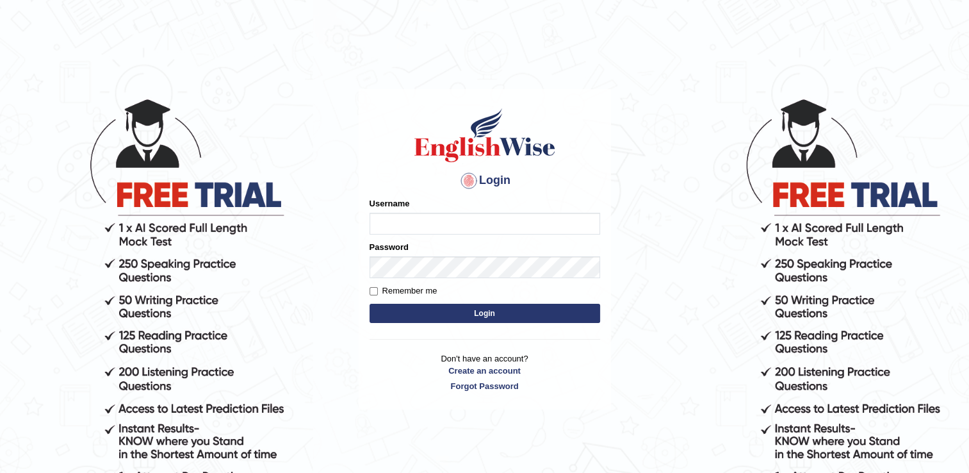
type input "Adedayo"
click at [504, 309] on button "Login" at bounding box center [485, 313] width 231 height 19
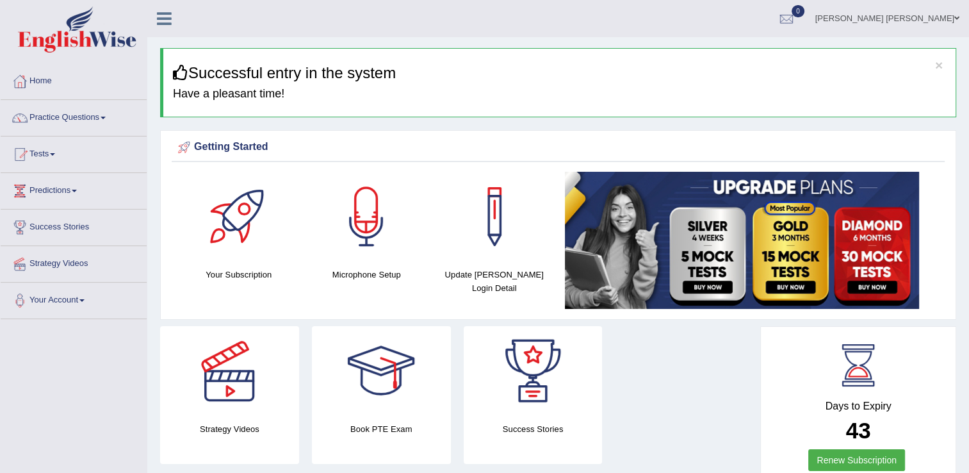
click at [64, 119] on link "Practice Questions" at bounding box center [74, 116] width 146 height 32
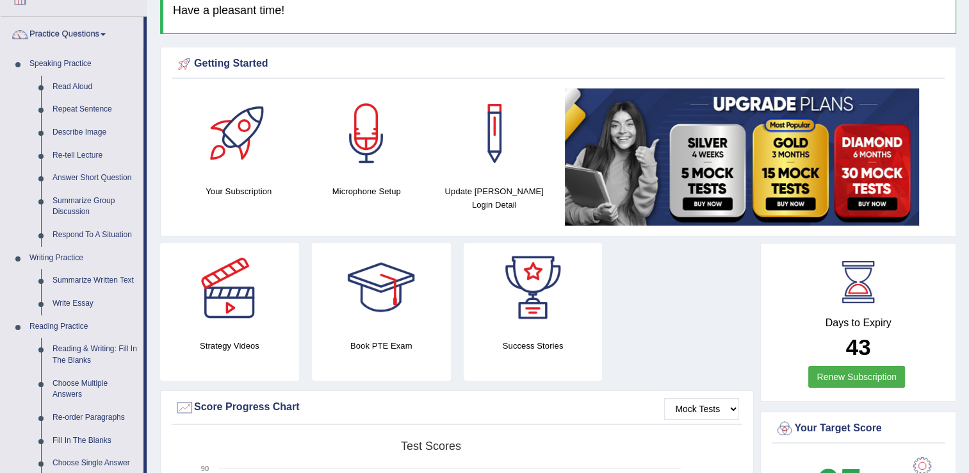
scroll to position [64, 0]
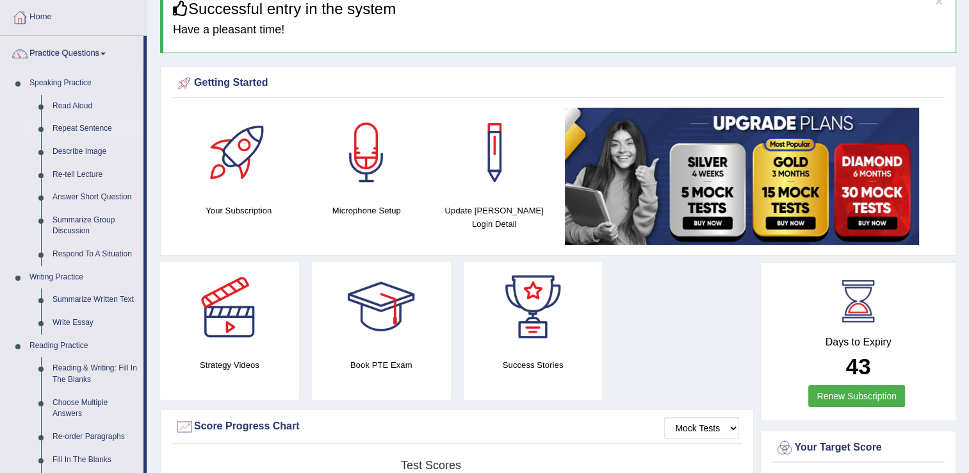
click at [79, 127] on link "Repeat Sentence" at bounding box center [95, 128] width 97 height 23
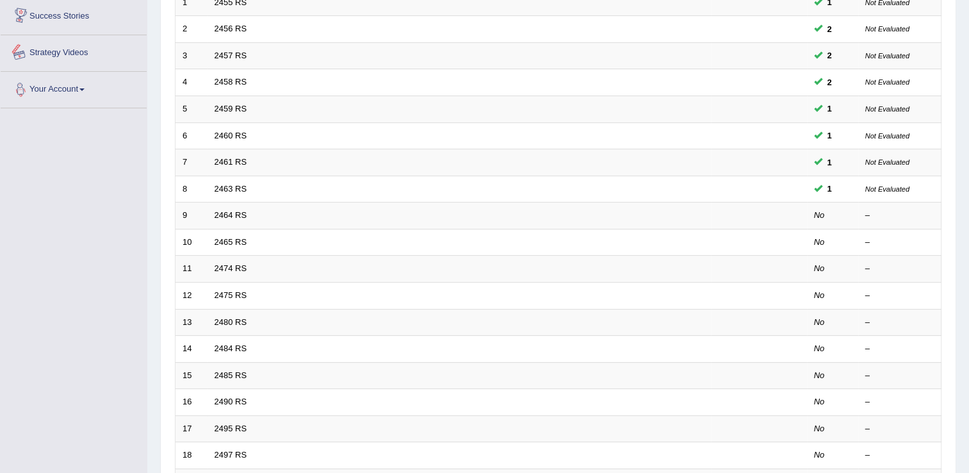
scroll to position [320, 0]
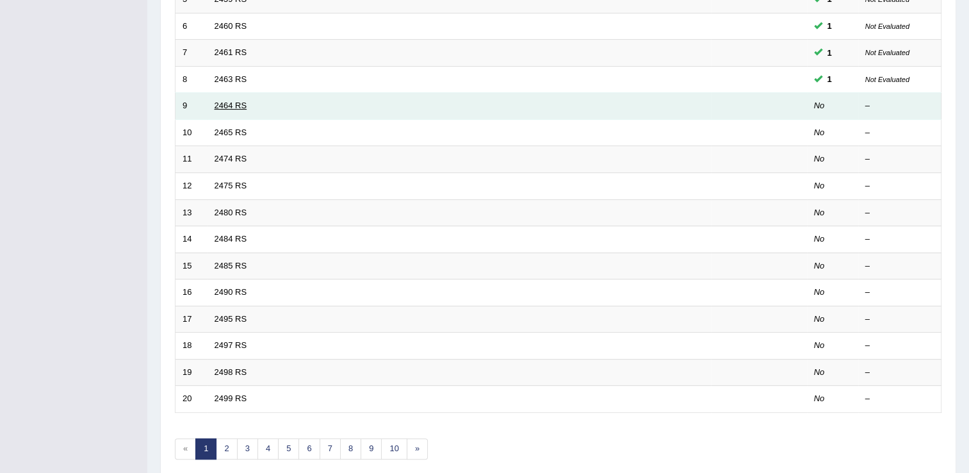
click at [233, 107] on link "2464 RS" at bounding box center [231, 106] width 33 height 10
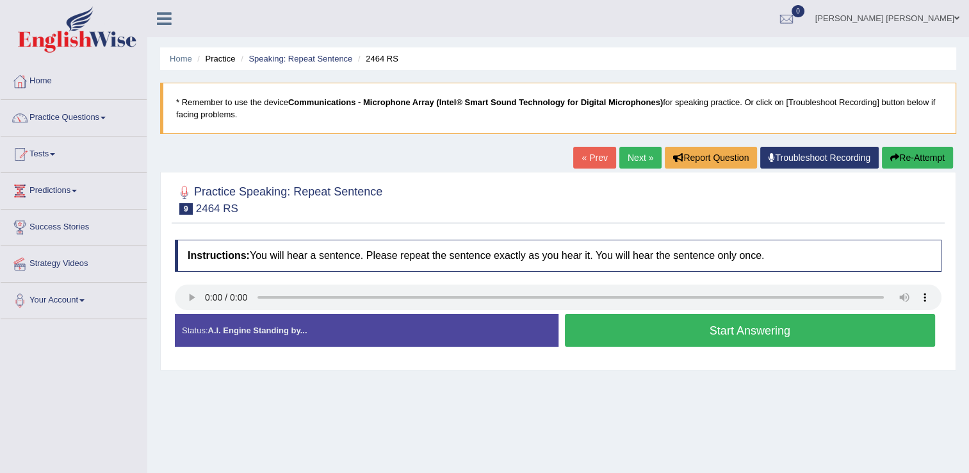
click at [723, 327] on button "Start Answering" at bounding box center [750, 330] width 371 height 33
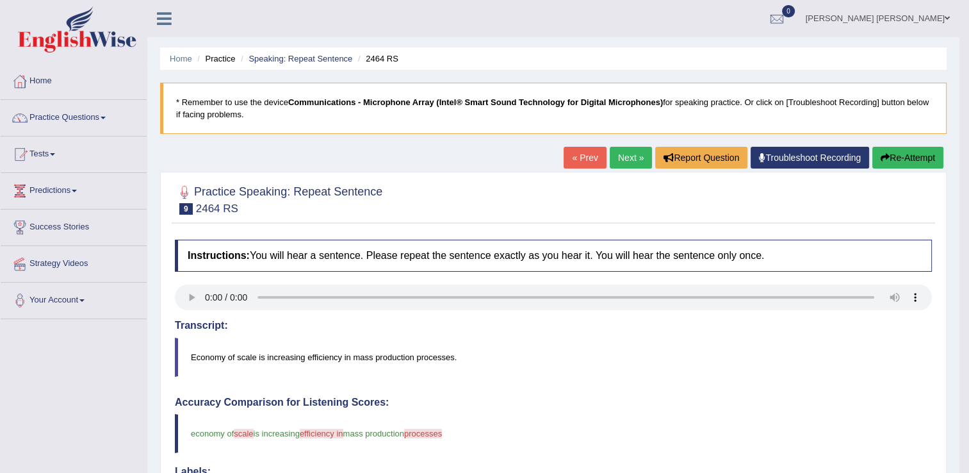
click at [902, 164] on button "Re-Attempt" at bounding box center [908, 158] width 71 height 22
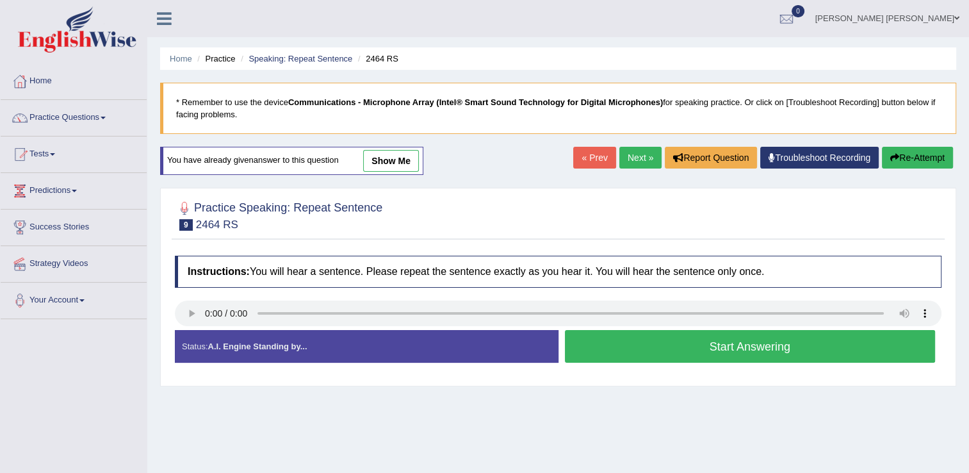
click at [620, 353] on button "Start Answering" at bounding box center [750, 346] width 371 height 33
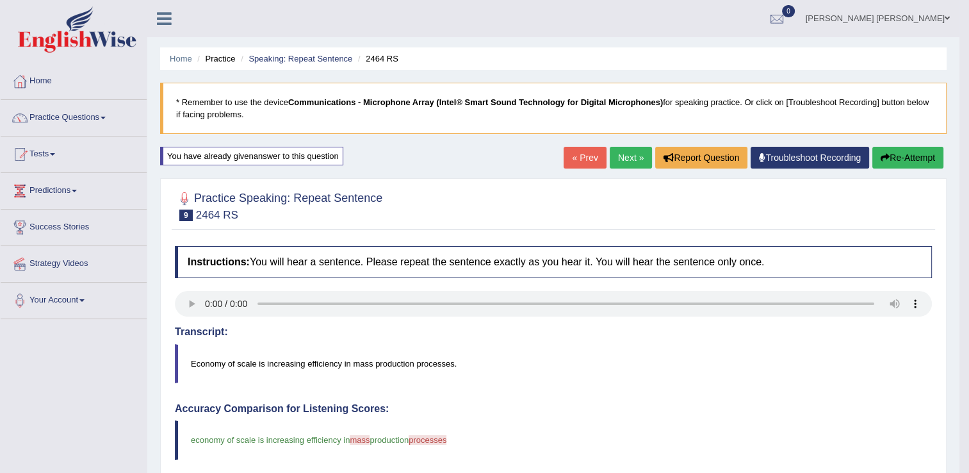
click at [621, 162] on link "Next »" at bounding box center [631, 158] width 42 height 22
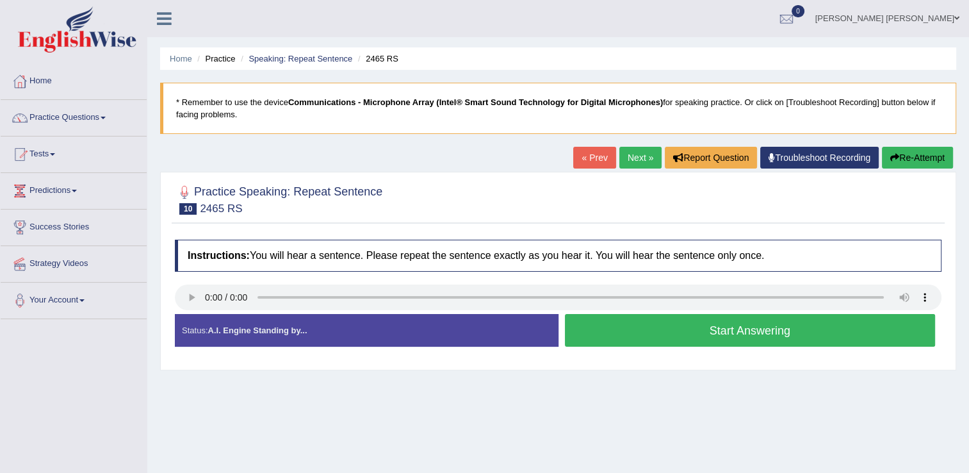
click at [646, 334] on button "Start Answering" at bounding box center [750, 330] width 371 height 33
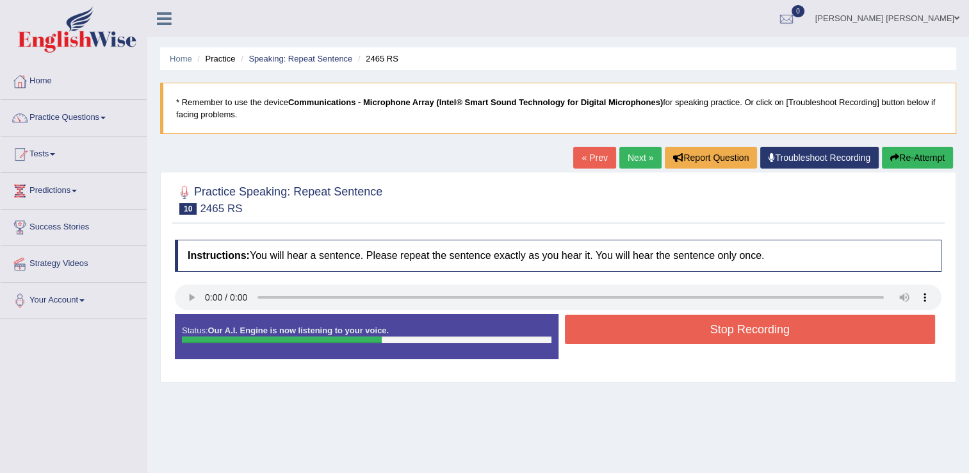
click at [646, 334] on button "Stop Recording" at bounding box center [750, 329] width 371 height 29
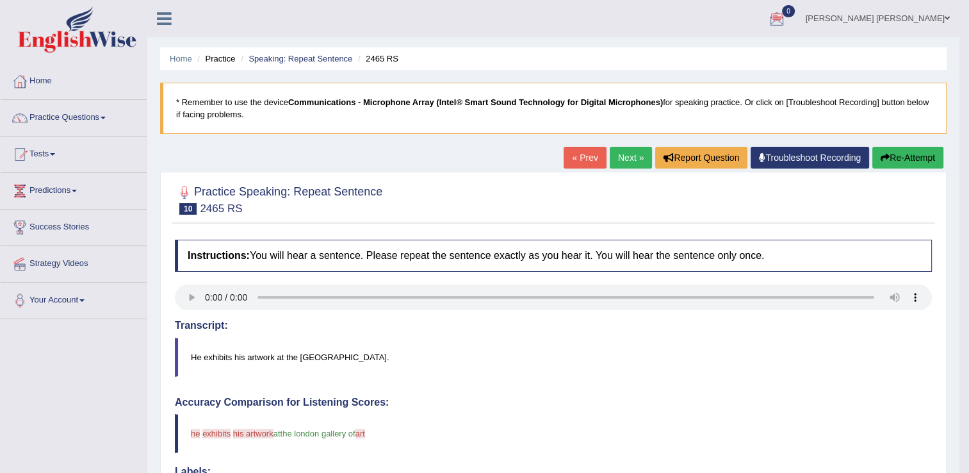
click at [891, 160] on button "Re-Attempt" at bounding box center [908, 158] width 71 height 22
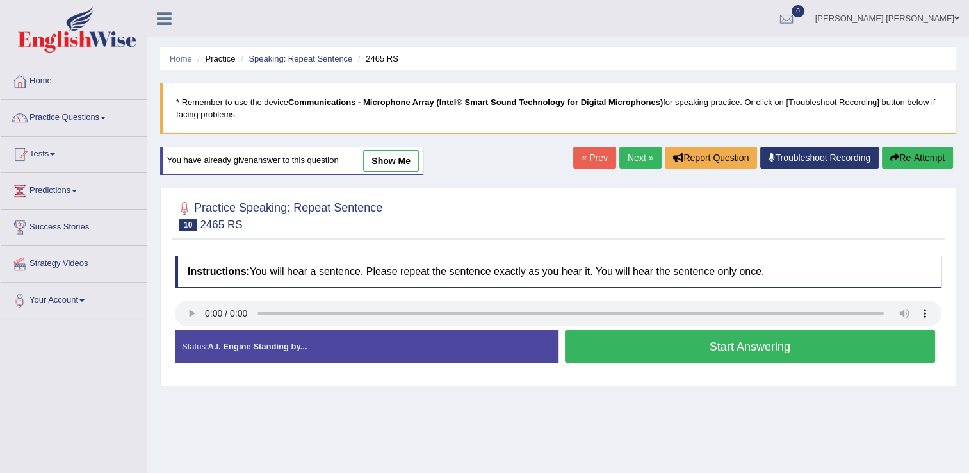
click at [736, 354] on button "Start Answering" at bounding box center [750, 346] width 371 height 33
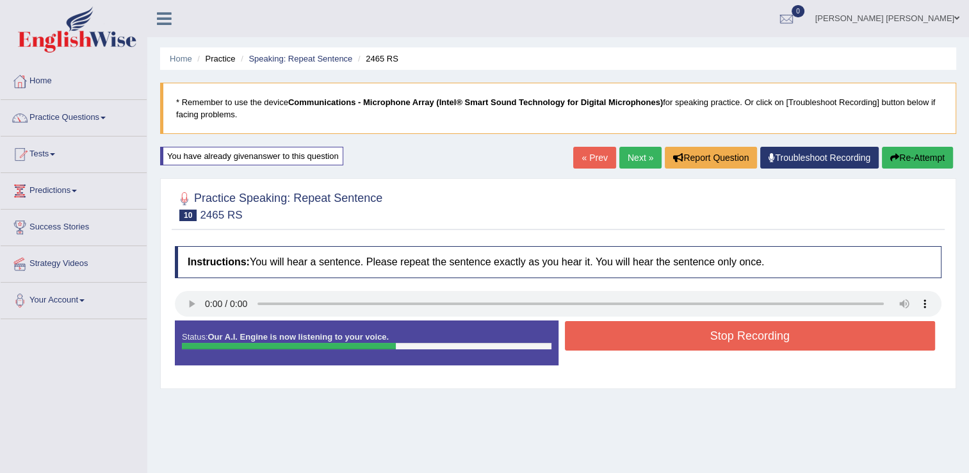
click at [733, 347] on button "Stop Recording" at bounding box center [750, 335] width 371 height 29
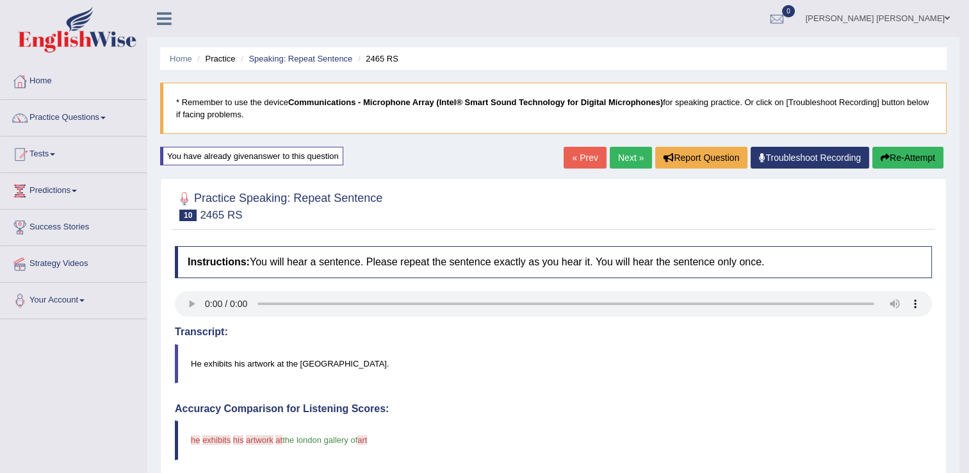
click at [622, 161] on link "Next »" at bounding box center [631, 158] width 42 height 22
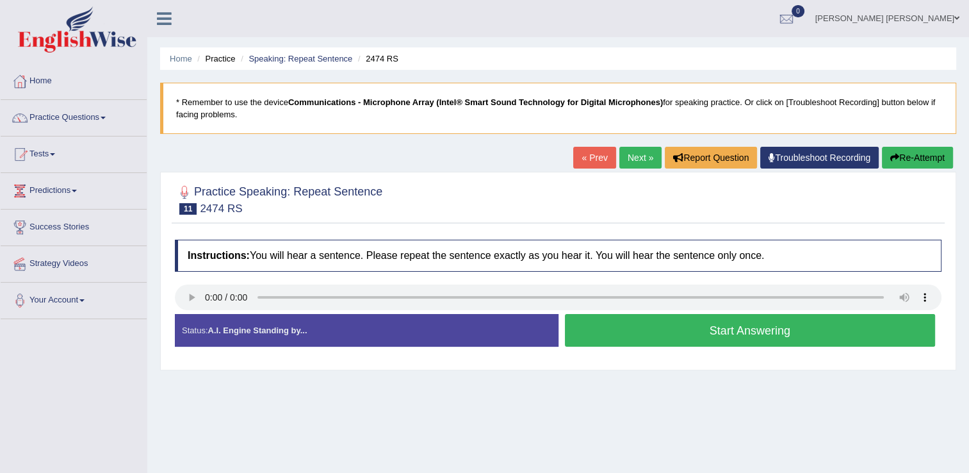
click at [822, 337] on button "Start Answering" at bounding box center [750, 330] width 371 height 33
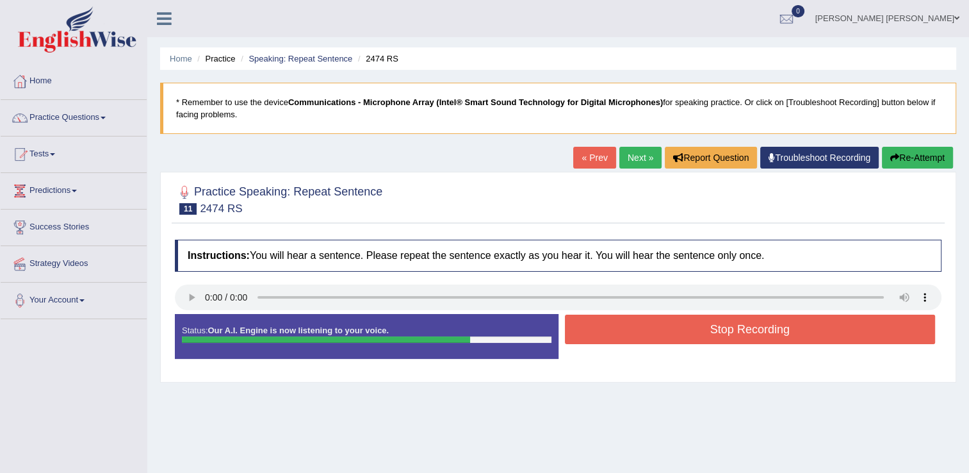
click at [822, 323] on button "Stop Recording" at bounding box center [750, 329] width 371 height 29
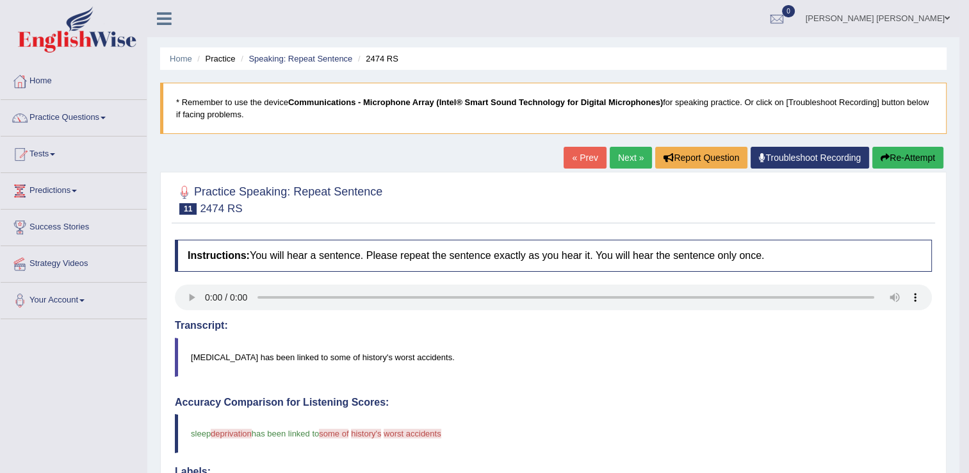
click at [912, 156] on button "Re-Attempt" at bounding box center [908, 158] width 71 height 22
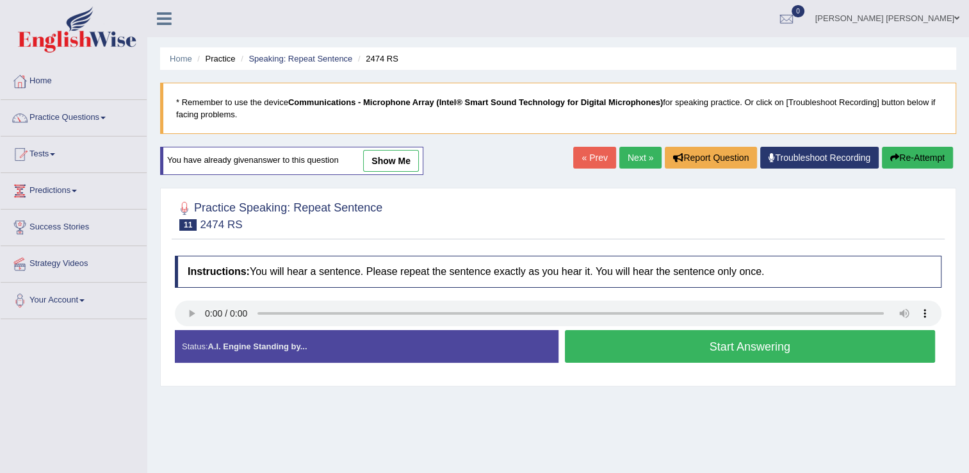
click at [705, 343] on button "Start Answering" at bounding box center [750, 346] width 371 height 33
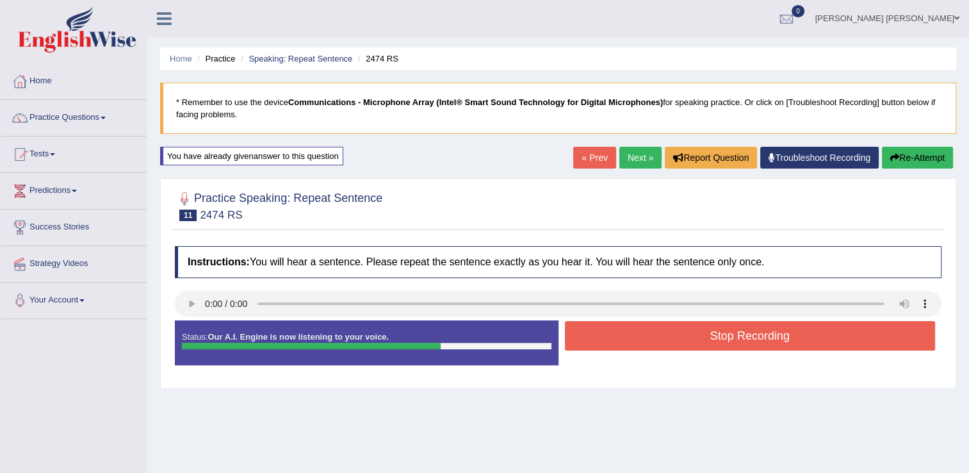
click at [705, 343] on button "Stop Recording" at bounding box center [750, 335] width 371 height 29
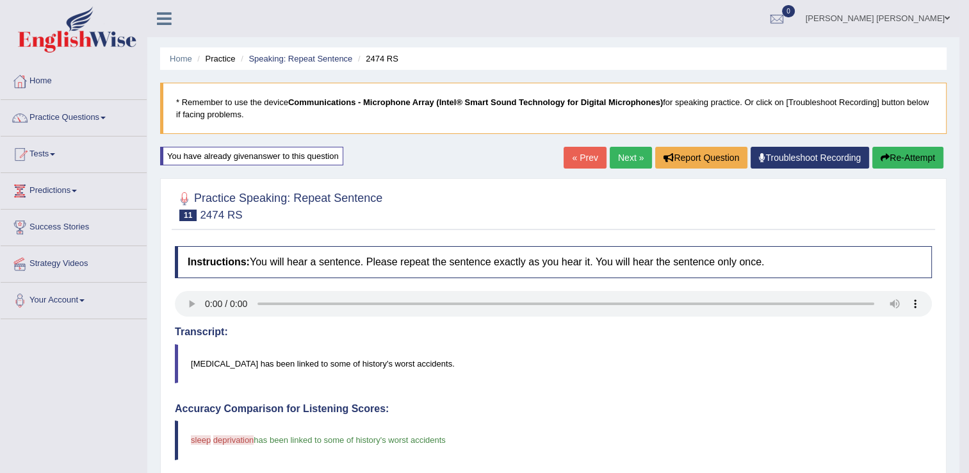
click at [697, 374] on blockquote "Sleep deprivation has been linked to some of history's worst accidents." at bounding box center [553, 363] width 757 height 39
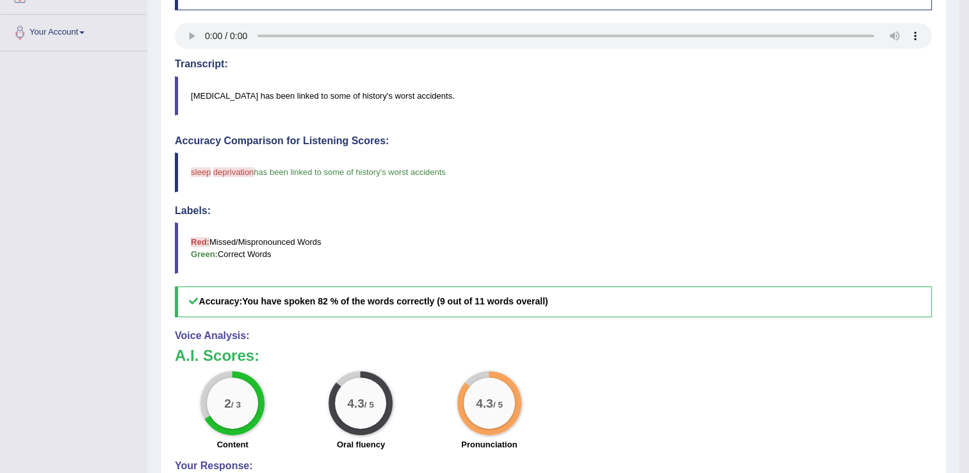
scroll to position [320, 0]
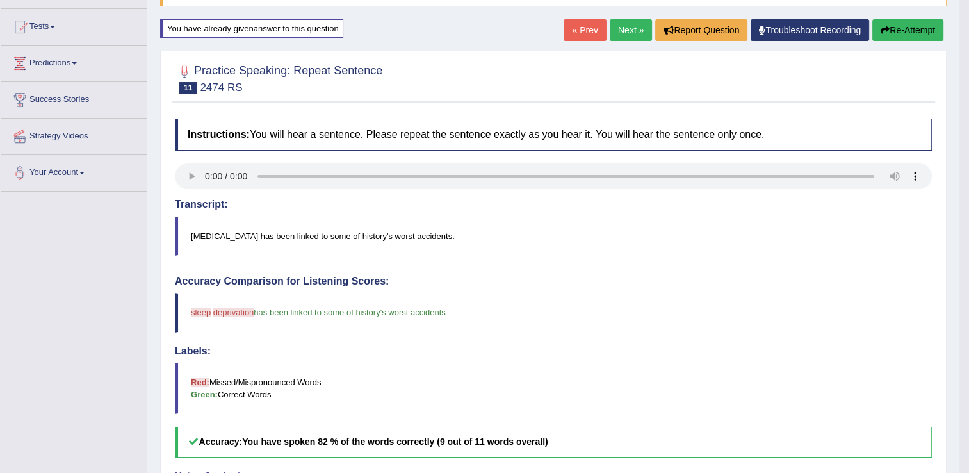
scroll to position [90, 0]
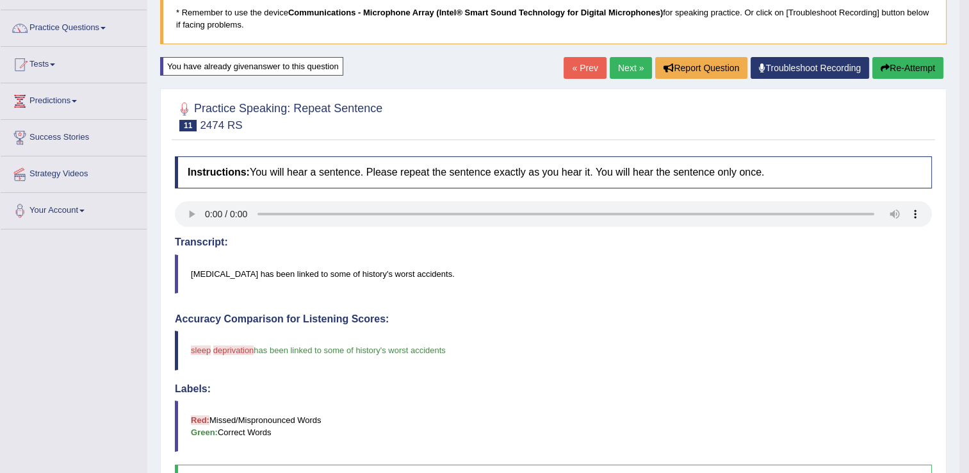
click at [702, 254] on blockquote "Sleep deprivation has been linked to some of history's worst accidents." at bounding box center [553, 273] width 757 height 39
click at [416, 373] on div "Accuracy Comparison for Listening Scores: sleep slip deprivation the provision …" at bounding box center [553, 404] width 757 height 182
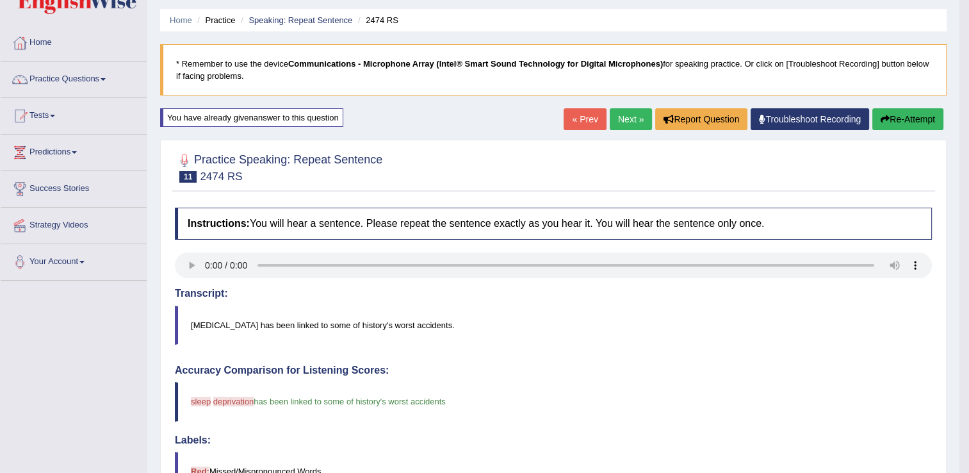
scroll to position [0, 0]
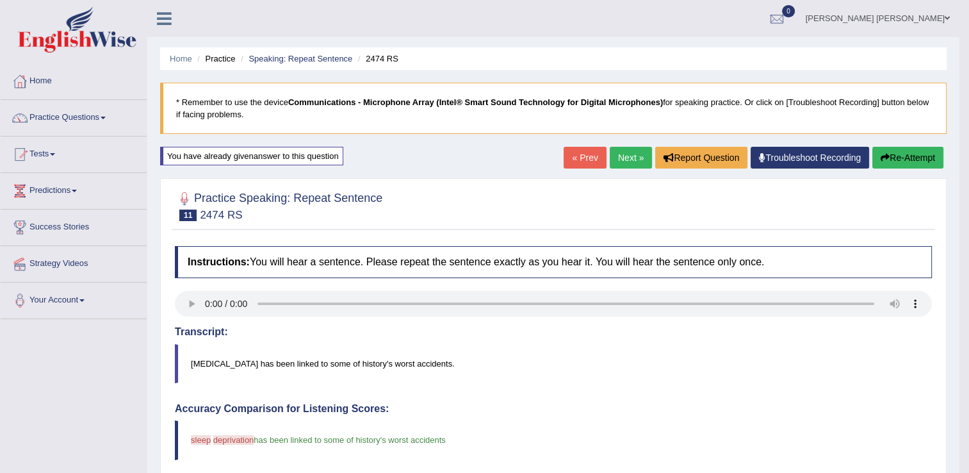
click at [881, 154] on icon "button" at bounding box center [885, 157] width 9 height 9
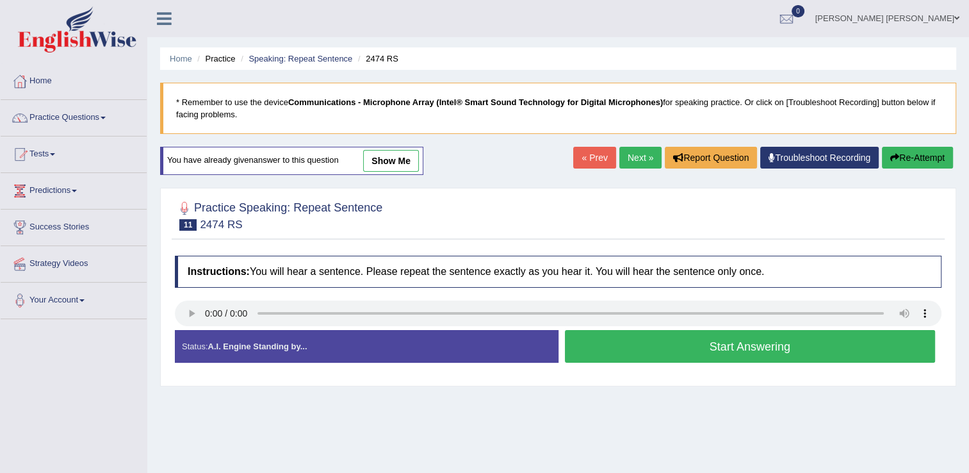
click at [748, 357] on button "Start Answering" at bounding box center [750, 346] width 371 height 33
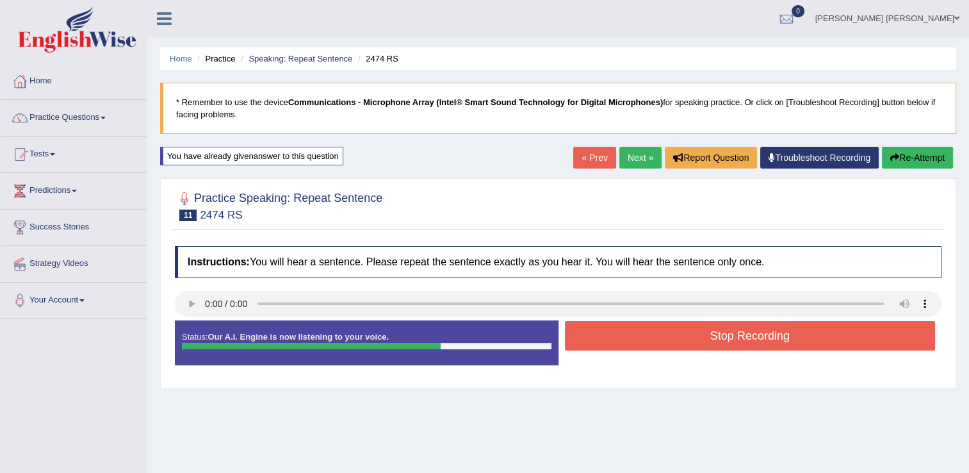
click at [742, 334] on button "Stop Recording" at bounding box center [750, 335] width 371 height 29
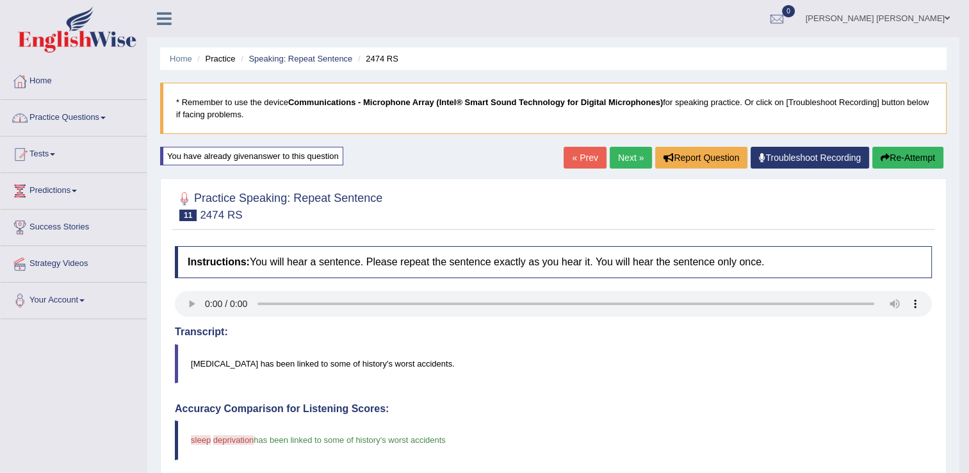
click at [70, 120] on link "Practice Questions" at bounding box center [74, 116] width 146 height 32
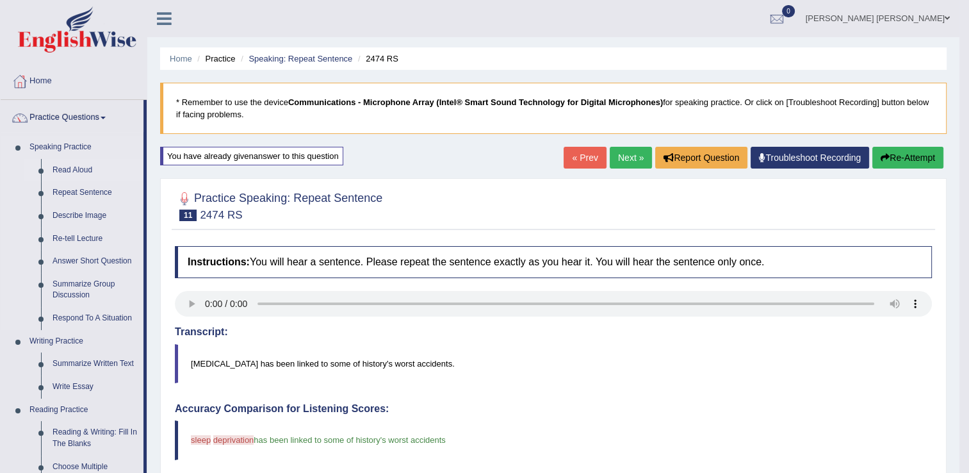
click at [74, 167] on link "Read Aloud" at bounding box center [95, 170] width 97 height 23
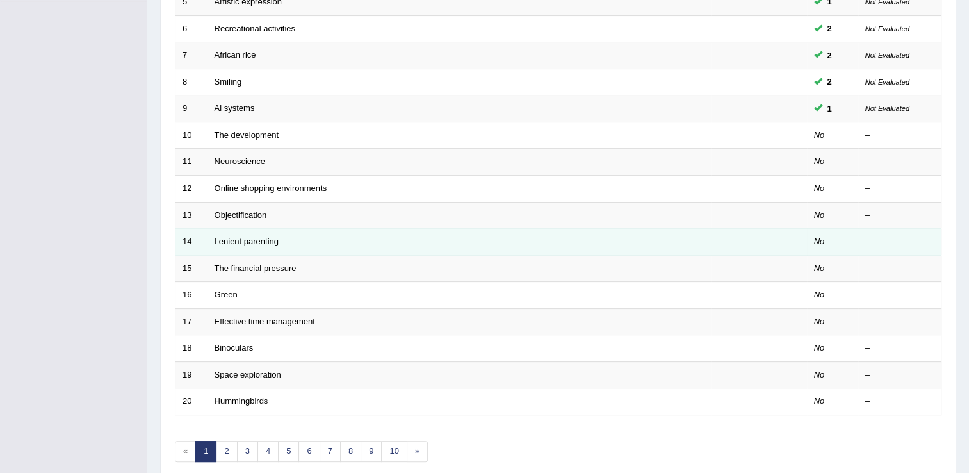
scroll to position [320, 0]
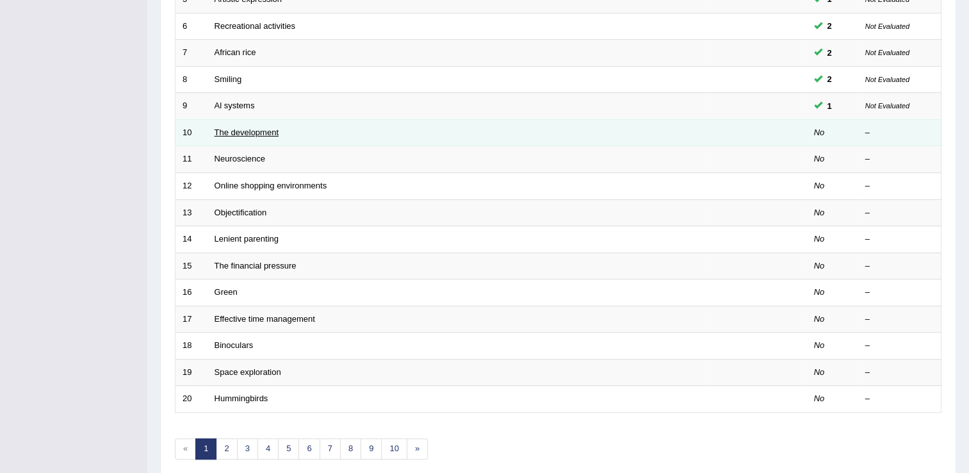
click at [276, 135] on td "The development" at bounding box center [460, 132] width 504 height 27
click at [265, 133] on link "The development" at bounding box center [247, 133] width 64 height 10
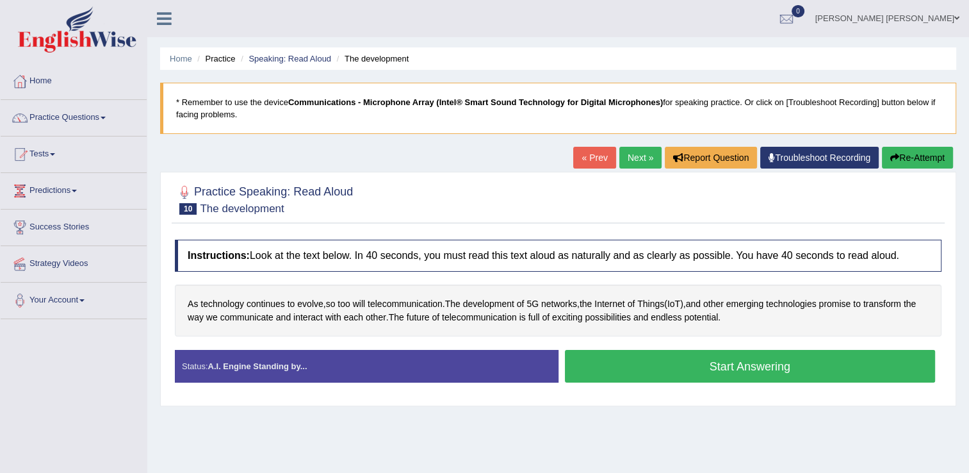
click at [666, 373] on button "Start Answering" at bounding box center [750, 366] width 371 height 33
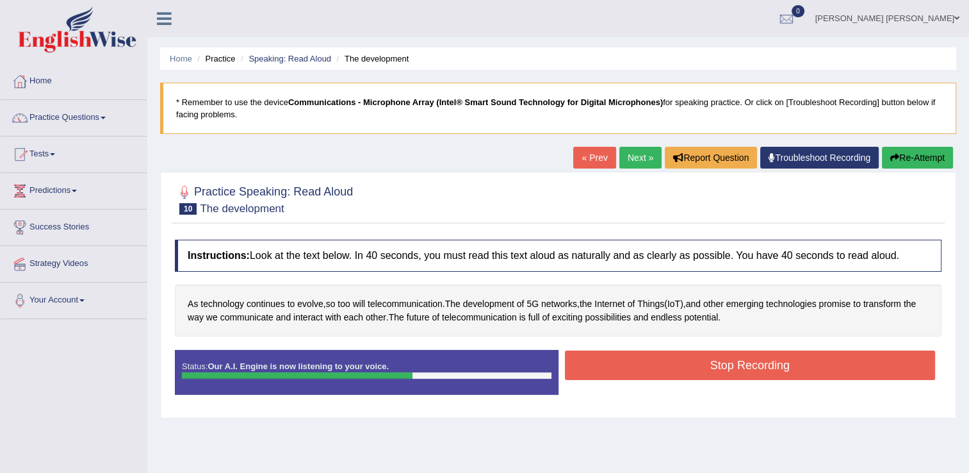
click at [663, 358] on button "Stop Recording" at bounding box center [750, 364] width 371 height 29
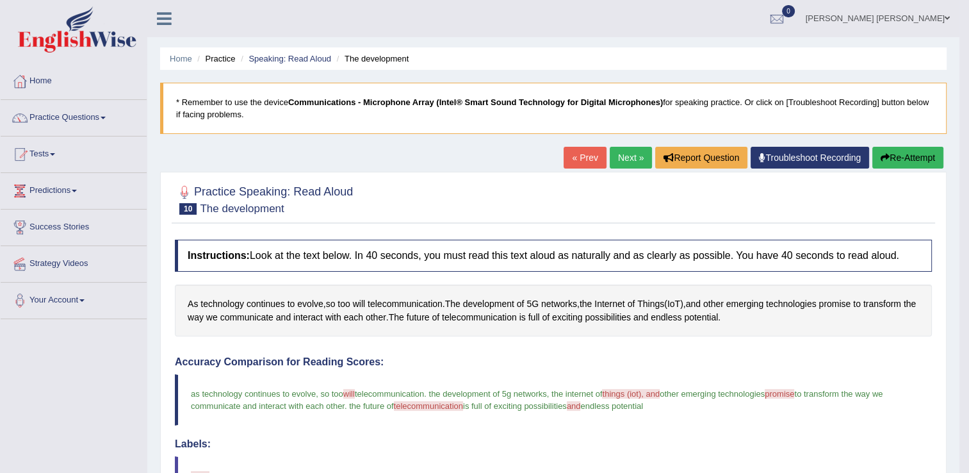
click at [915, 164] on button "Re-Attempt" at bounding box center [908, 158] width 71 height 22
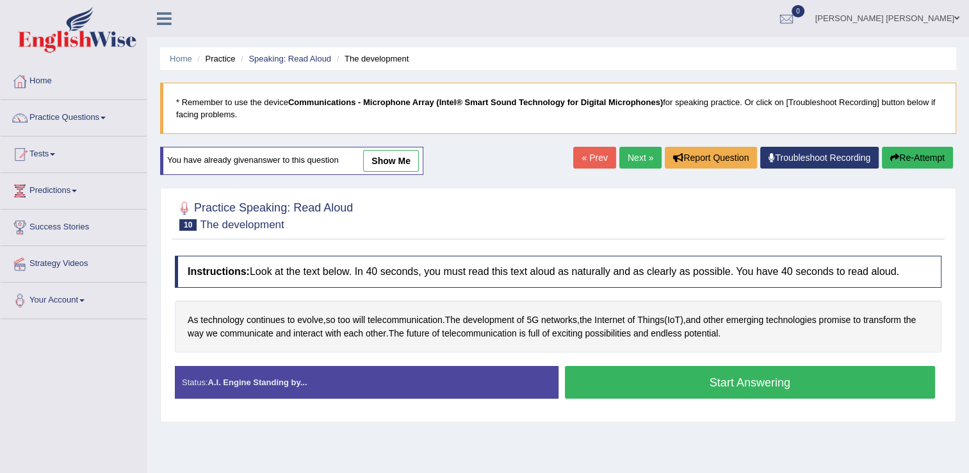
click at [684, 390] on button "Start Answering" at bounding box center [750, 382] width 371 height 33
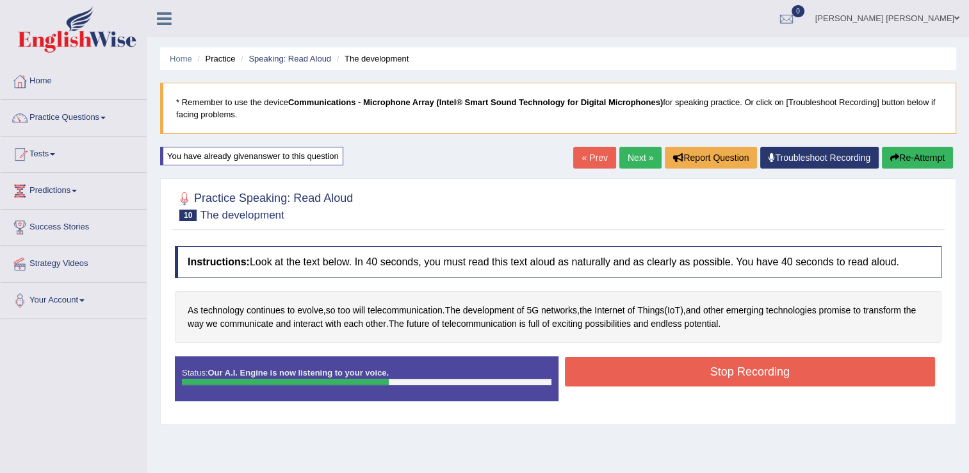
click at [690, 374] on button "Stop Recording" at bounding box center [750, 371] width 371 height 29
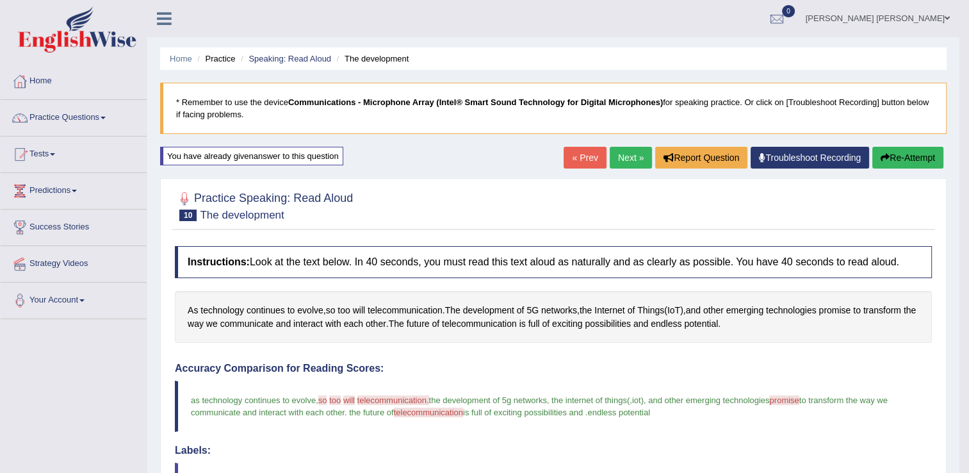
click at [917, 159] on button "Re-Attempt" at bounding box center [908, 158] width 71 height 22
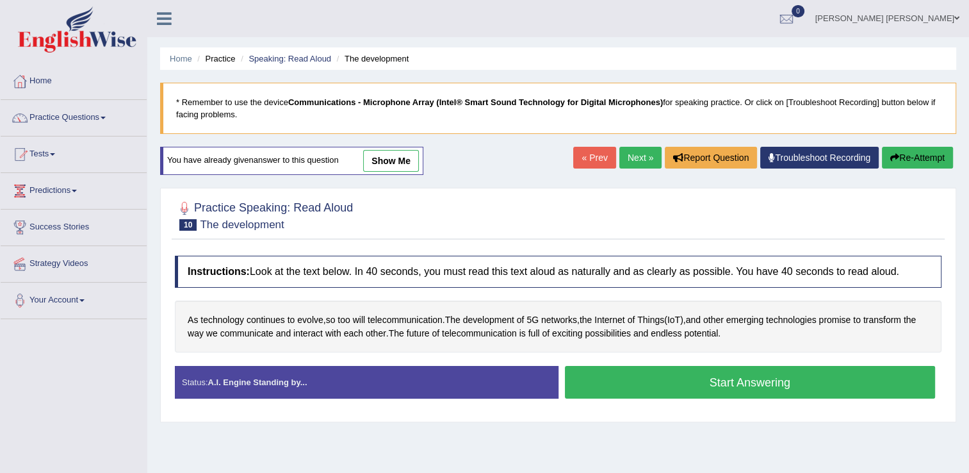
click at [639, 388] on button "Start Answering" at bounding box center [750, 382] width 371 height 33
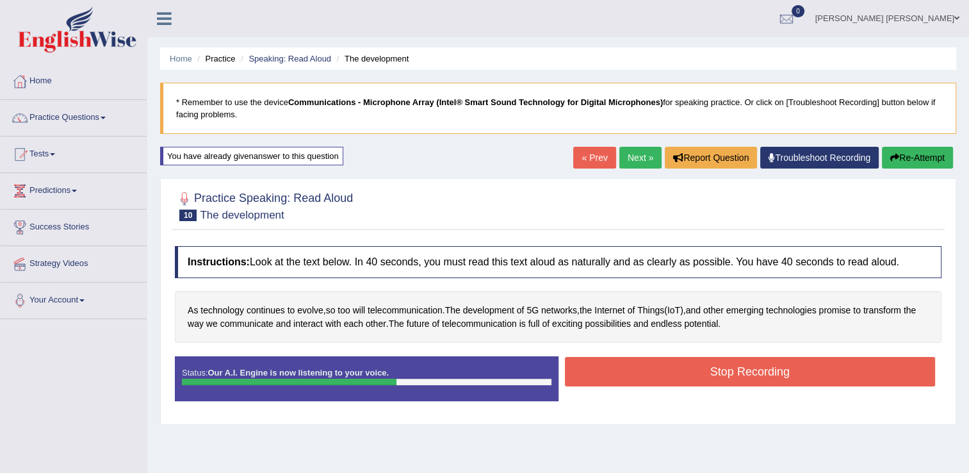
click at [641, 385] on button "Stop Recording" at bounding box center [750, 371] width 371 height 29
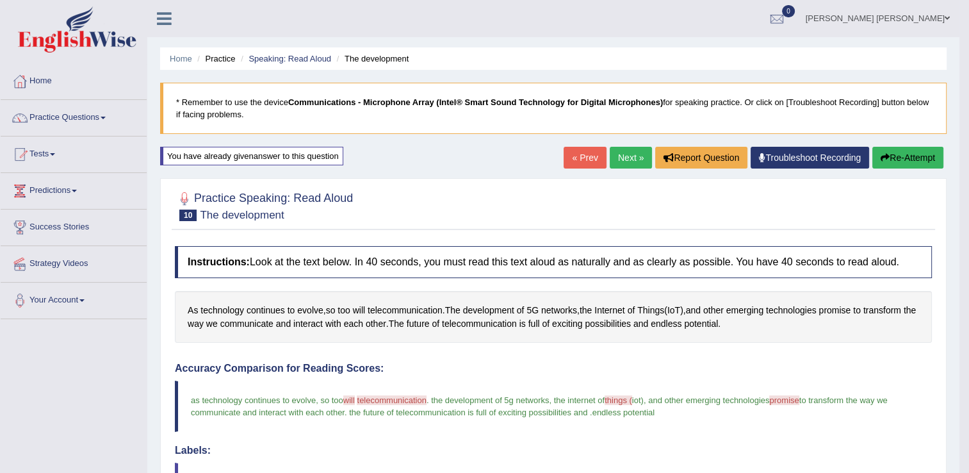
click at [632, 151] on link "Next »" at bounding box center [631, 158] width 42 height 22
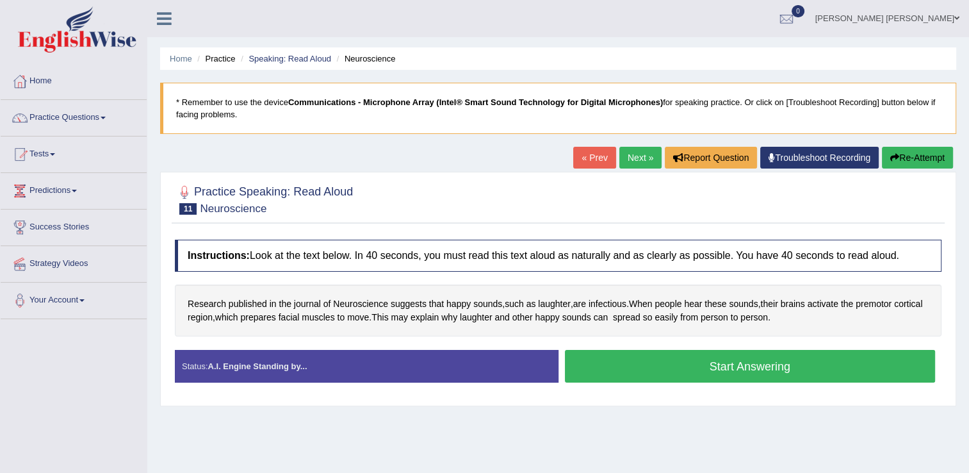
click at [632, 370] on button "Start Answering" at bounding box center [750, 366] width 371 height 33
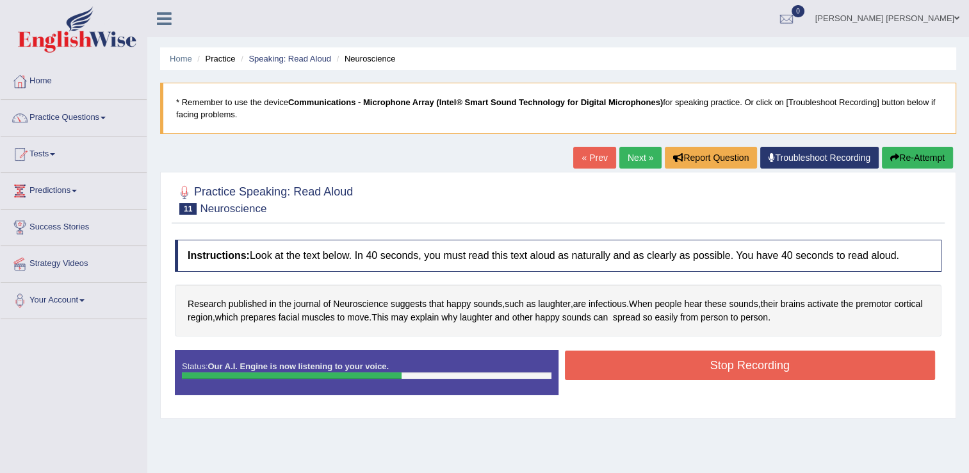
click at [632, 370] on button "Stop Recording" at bounding box center [750, 364] width 371 height 29
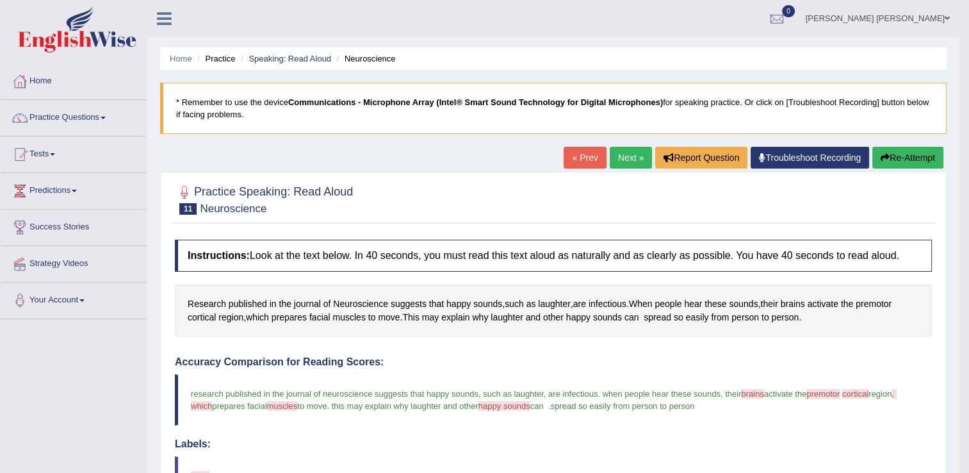
click at [917, 158] on button "Re-Attempt" at bounding box center [908, 158] width 71 height 22
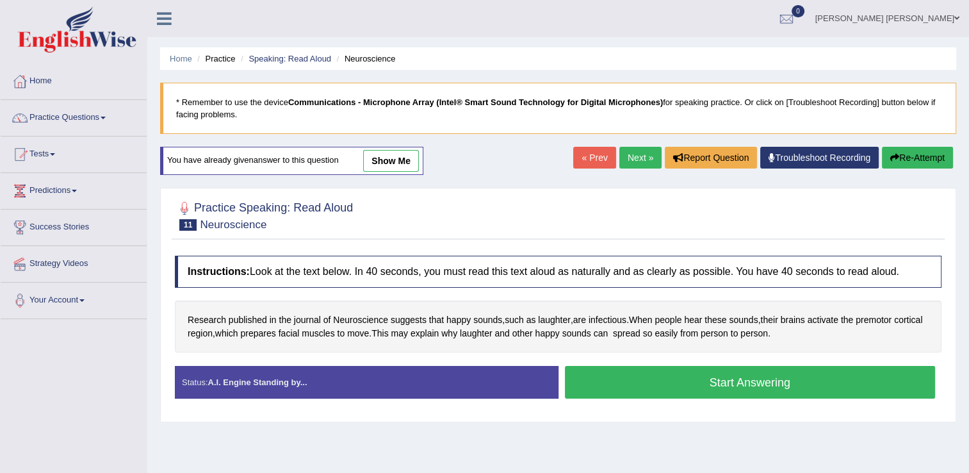
click at [582, 377] on button "Start Answering" at bounding box center [750, 382] width 371 height 33
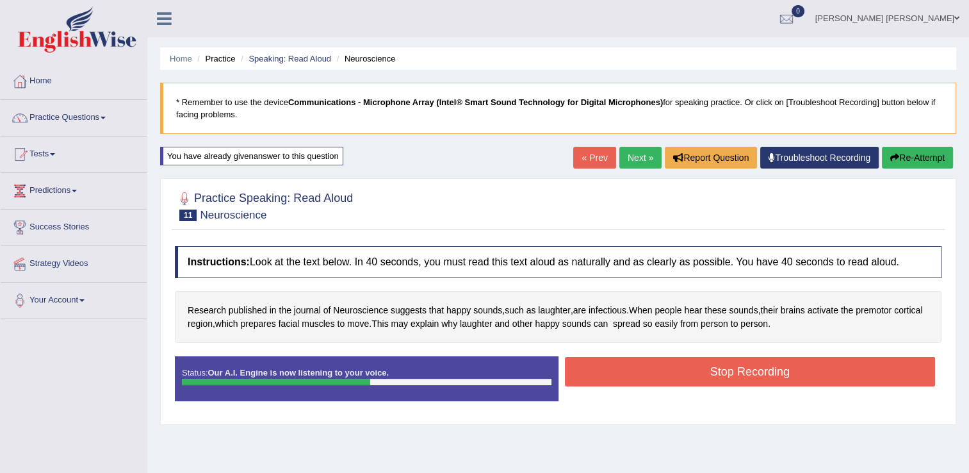
click at [582, 377] on button "Stop Recording" at bounding box center [750, 371] width 371 height 29
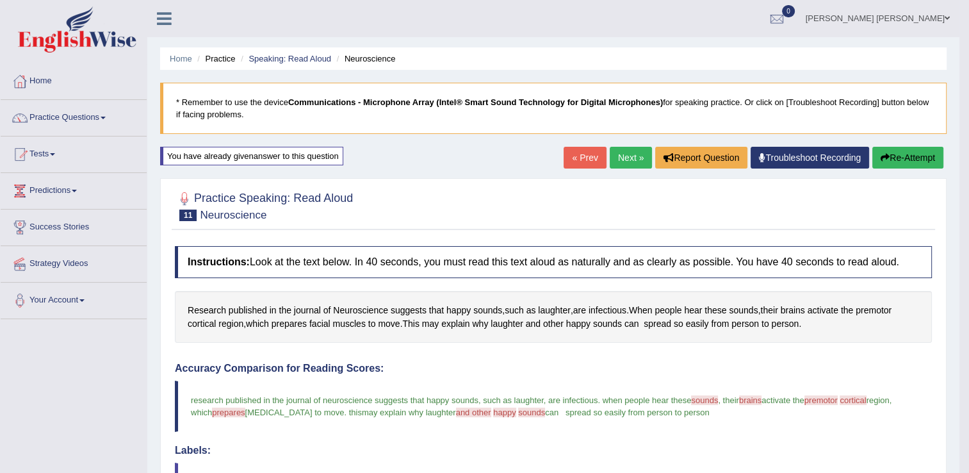
click at [902, 154] on button "Re-Attempt" at bounding box center [908, 158] width 71 height 22
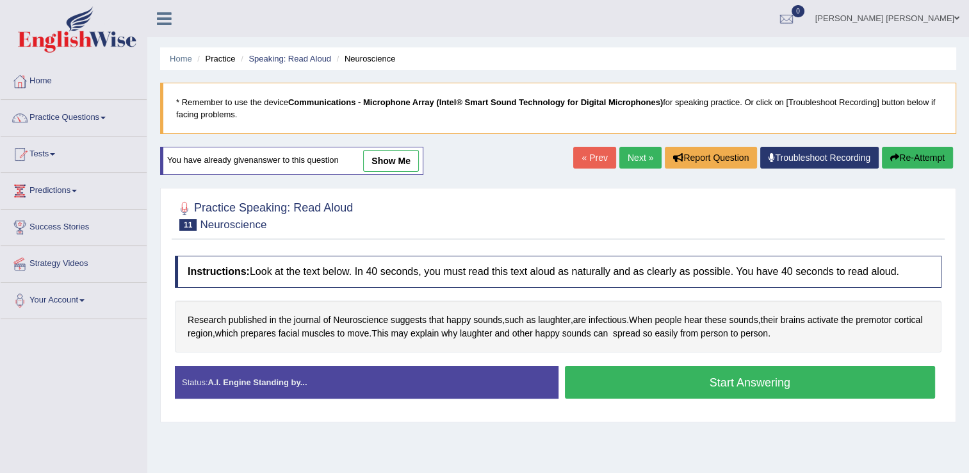
click at [641, 386] on button "Start Answering" at bounding box center [750, 382] width 371 height 33
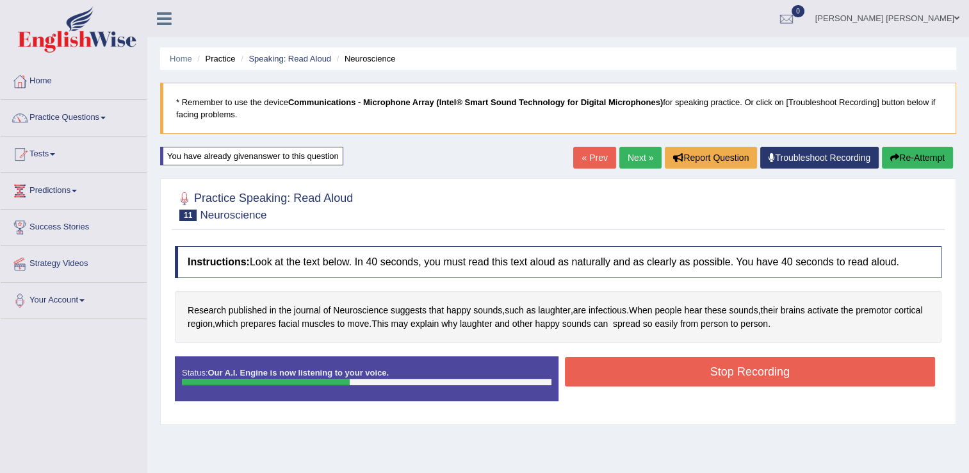
click at [646, 377] on button "Stop Recording" at bounding box center [750, 371] width 371 height 29
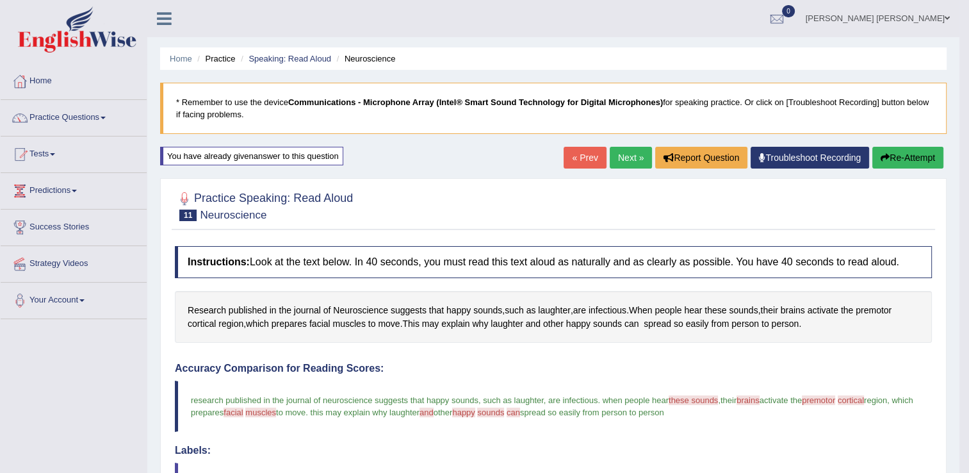
click at [903, 158] on button "Re-Attempt" at bounding box center [908, 158] width 71 height 22
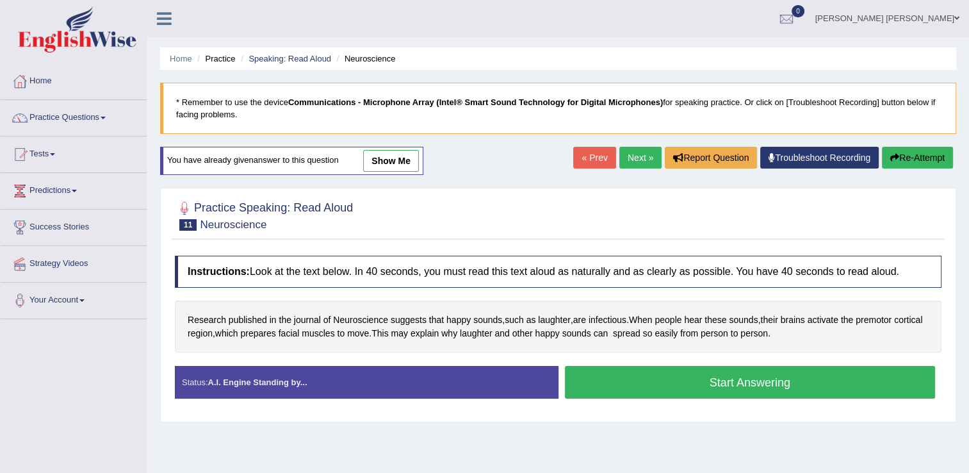
click at [661, 386] on button "Start Answering" at bounding box center [750, 382] width 371 height 33
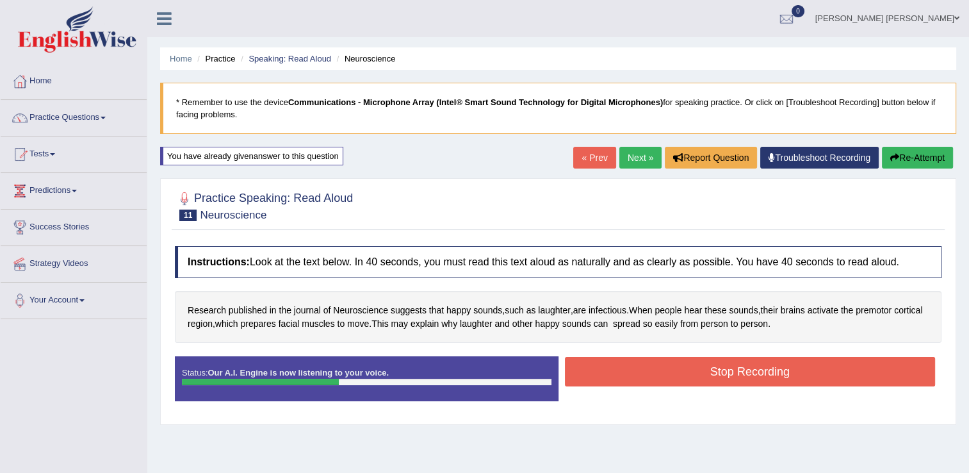
click at [615, 376] on button "Stop Recording" at bounding box center [750, 371] width 371 height 29
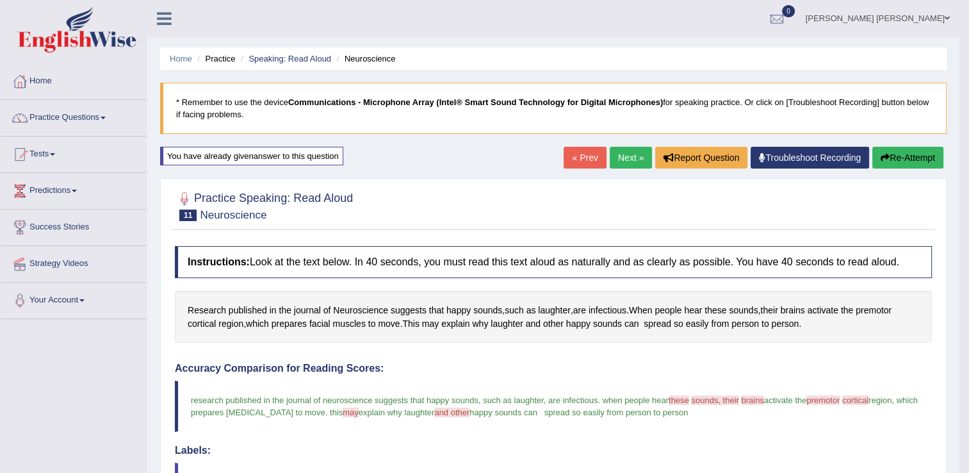
click at [631, 159] on link "Next »" at bounding box center [631, 158] width 42 height 22
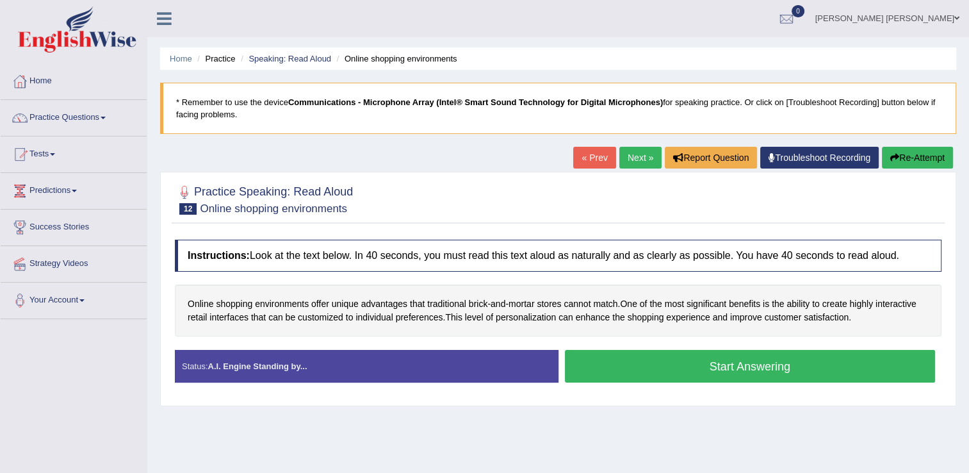
click at [687, 362] on button "Start Answering" at bounding box center [750, 366] width 371 height 33
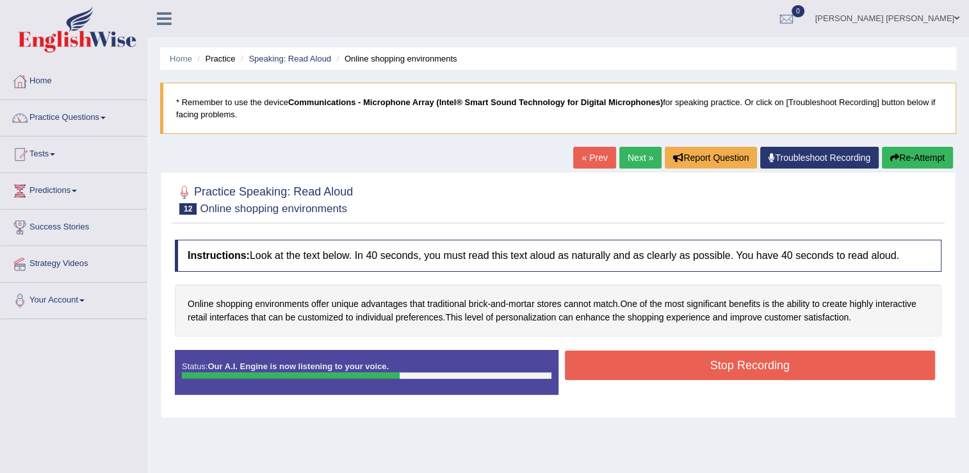
click at [712, 365] on button "Stop Recording" at bounding box center [750, 364] width 371 height 29
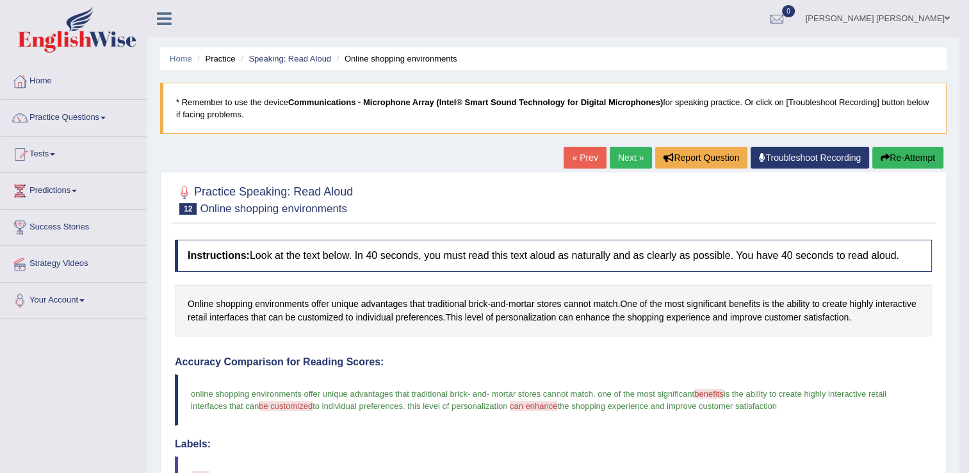
click at [907, 158] on button "Re-Attempt" at bounding box center [908, 158] width 71 height 22
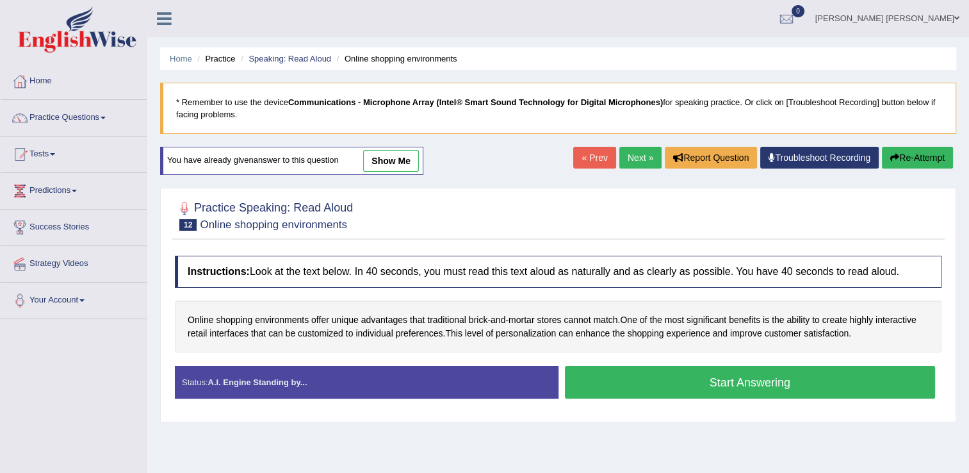
click at [748, 386] on button "Start Answering" at bounding box center [750, 382] width 371 height 33
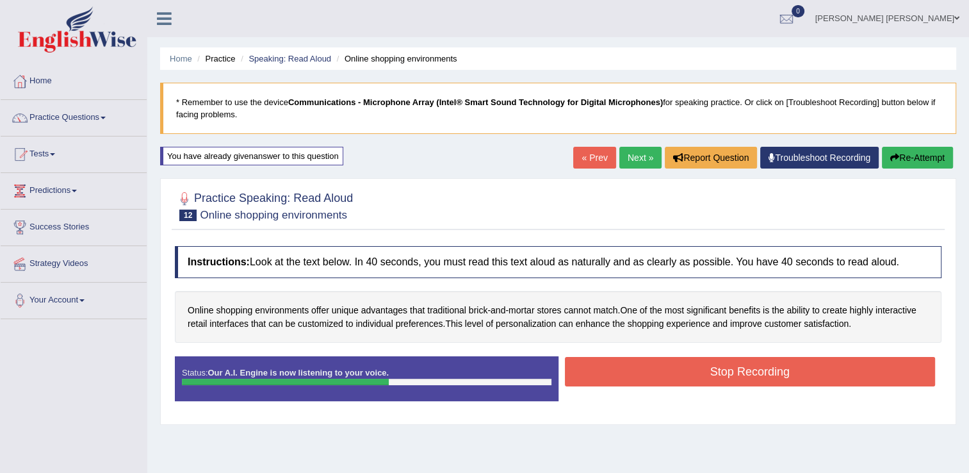
click at [746, 372] on button "Stop Recording" at bounding box center [750, 371] width 371 height 29
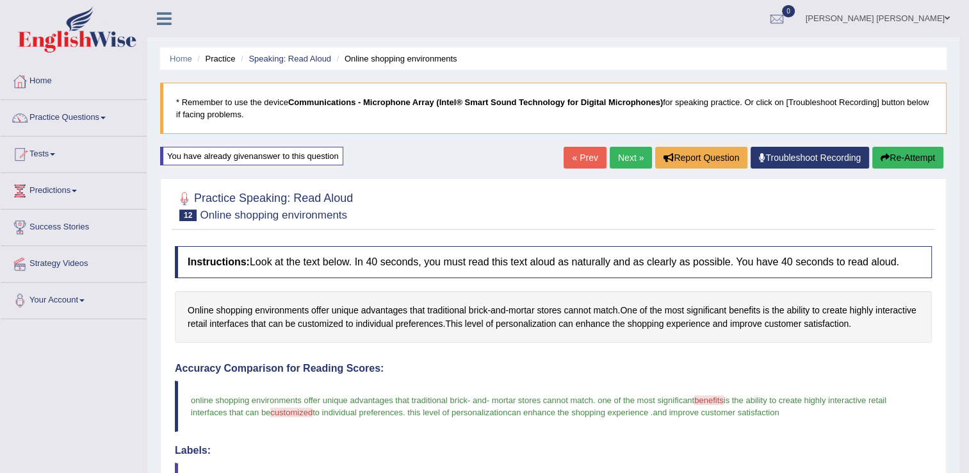
click at [907, 157] on button "Re-Attempt" at bounding box center [908, 158] width 71 height 22
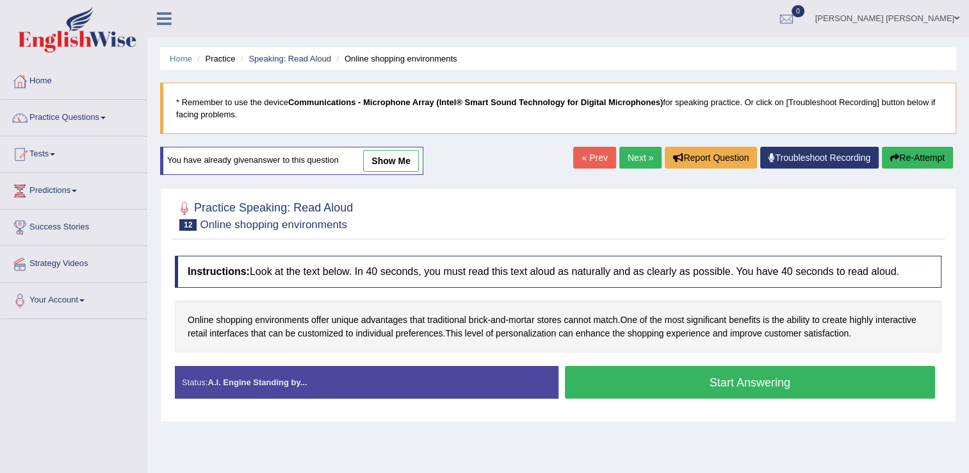
click at [728, 389] on button "Start Answering" at bounding box center [750, 382] width 371 height 33
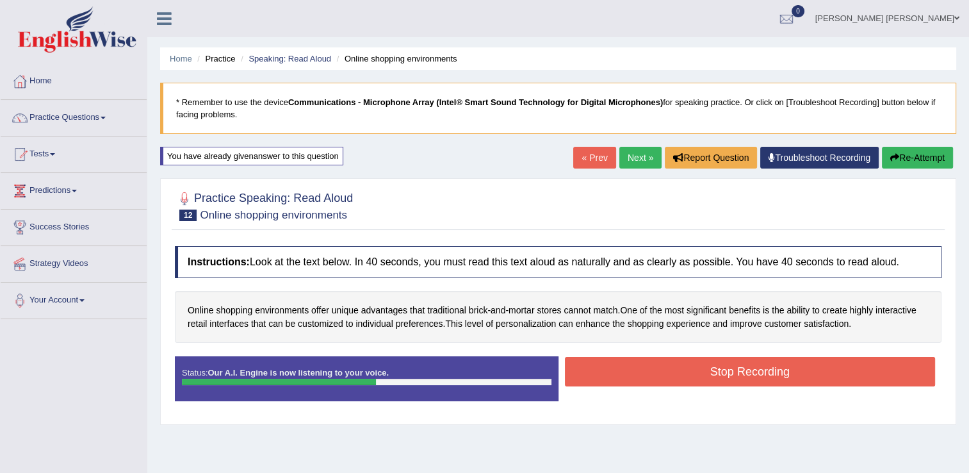
click at [812, 377] on button "Stop Recording" at bounding box center [750, 371] width 371 height 29
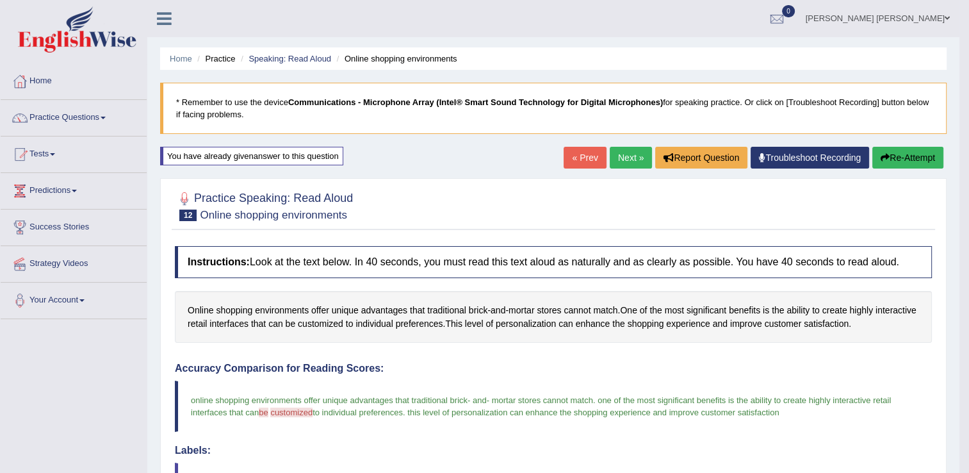
click at [629, 157] on link "Next »" at bounding box center [631, 158] width 42 height 22
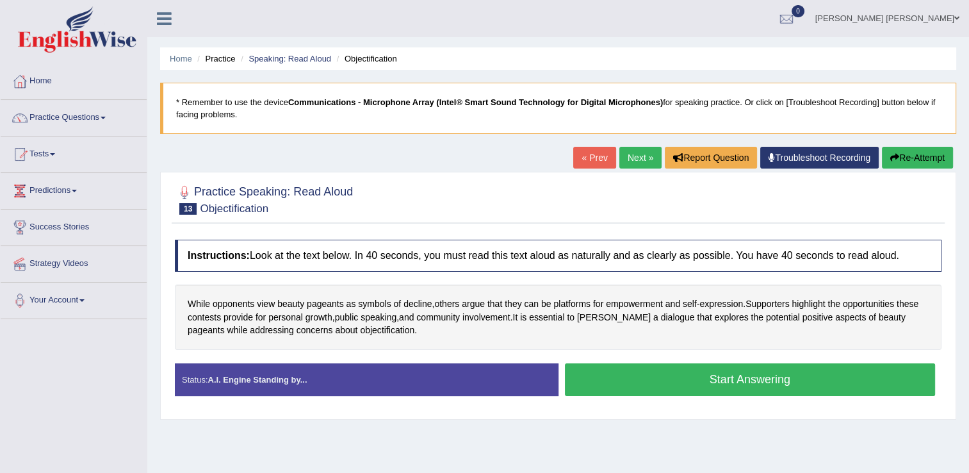
click at [711, 377] on button "Start Answering" at bounding box center [750, 379] width 371 height 33
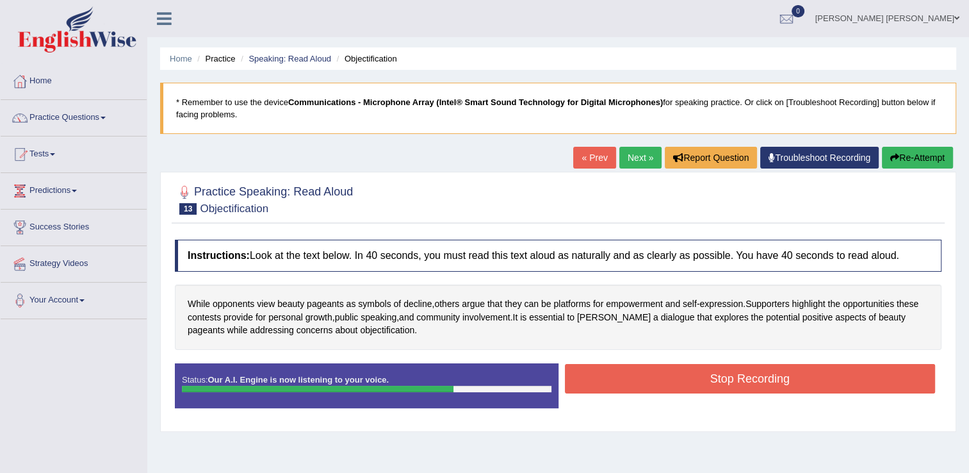
click at [687, 385] on button "Stop Recording" at bounding box center [750, 378] width 371 height 29
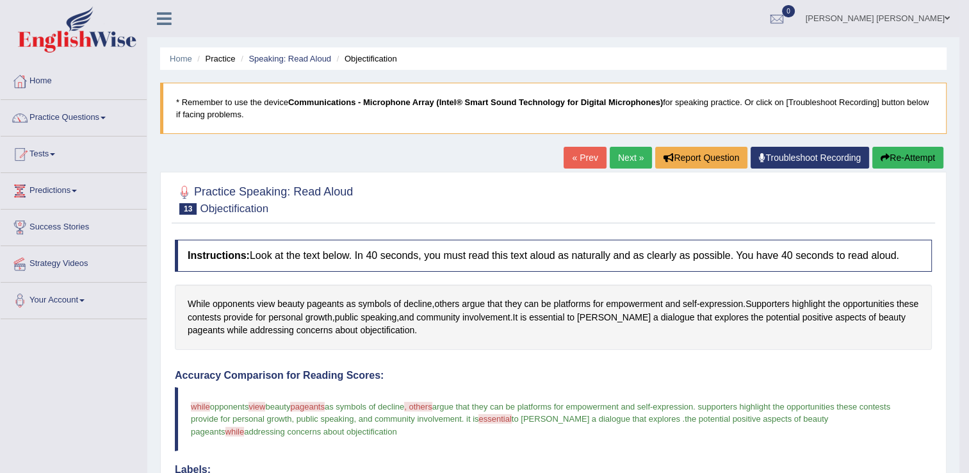
click at [903, 160] on button "Re-Attempt" at bounding box center [908, 158] width 71 height 22
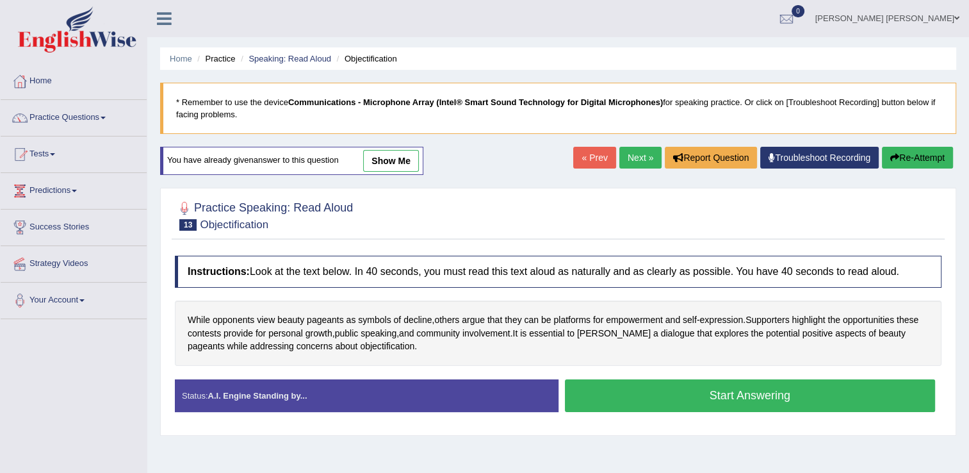
click at [678, 399] on button "Start Answering" at bounding box center [750, 395] width 371 height 33
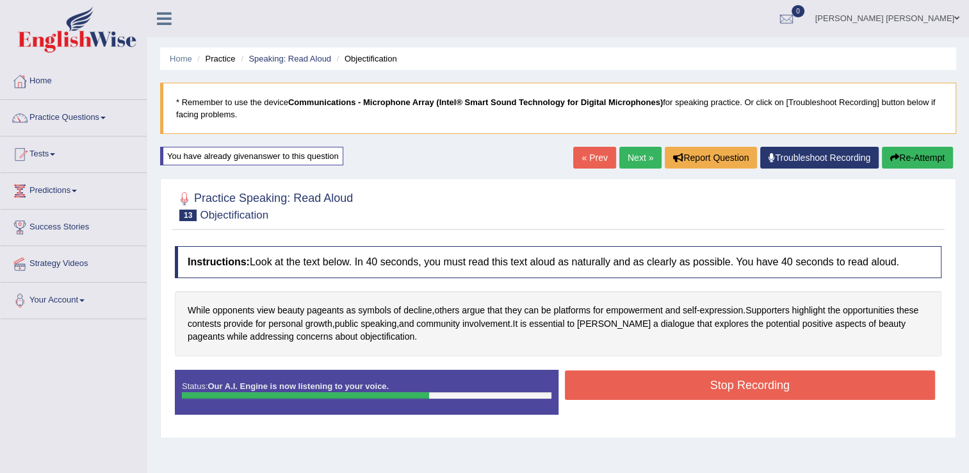
click at [764, 392] on button "Stop Recording" at bounding box center [750, 384] width 371 height 29
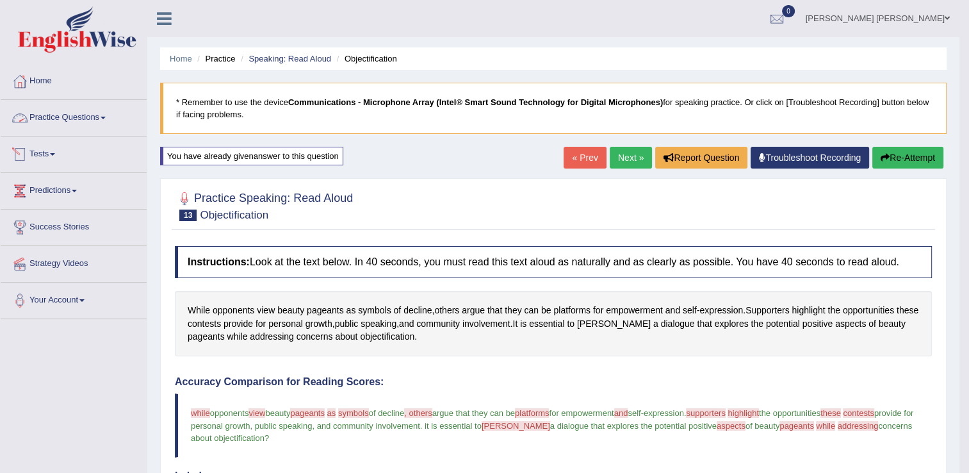
click at [49, 117] on link "Practice Questions" at bounding box center [74, 116] width 146 height 32
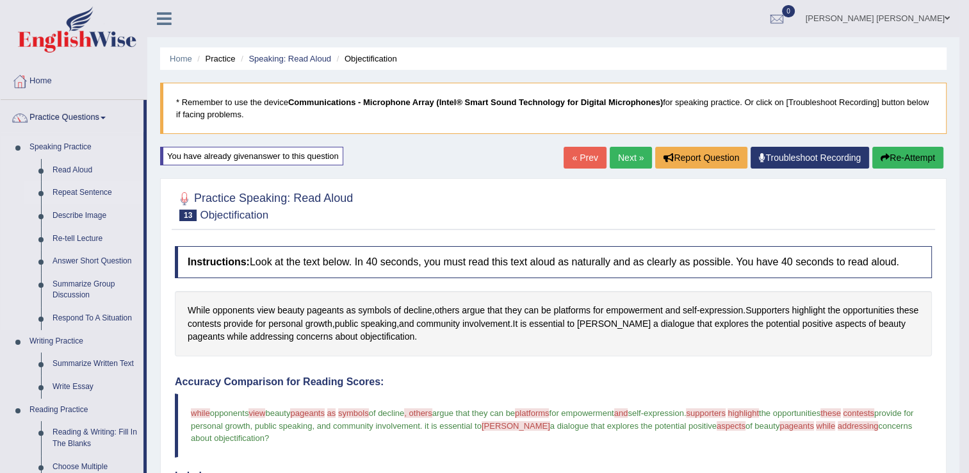
click at [88, 193] on link "Repeat Sentence" at bounding box center [95, 192] width 97 height 23
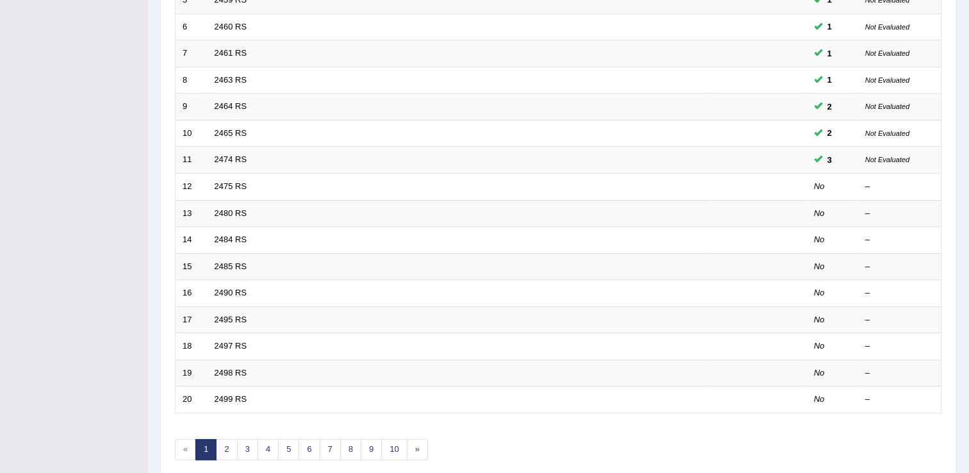
scroll to position [320, 0]
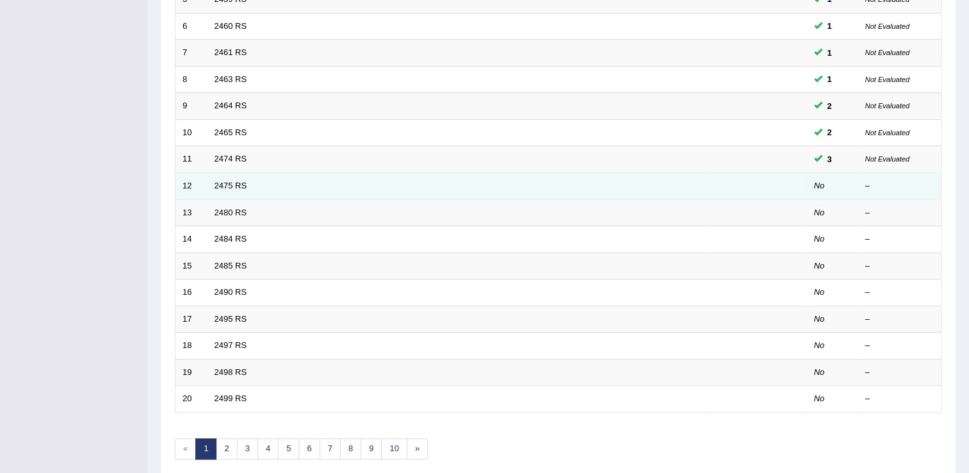
click at [223, 191] on td "2475 RS" at bounding box center [460, 185] width 504 height 27
click at [223, 186] on link "2475 RS" at bounding box center [231, 186] width 33 height 10
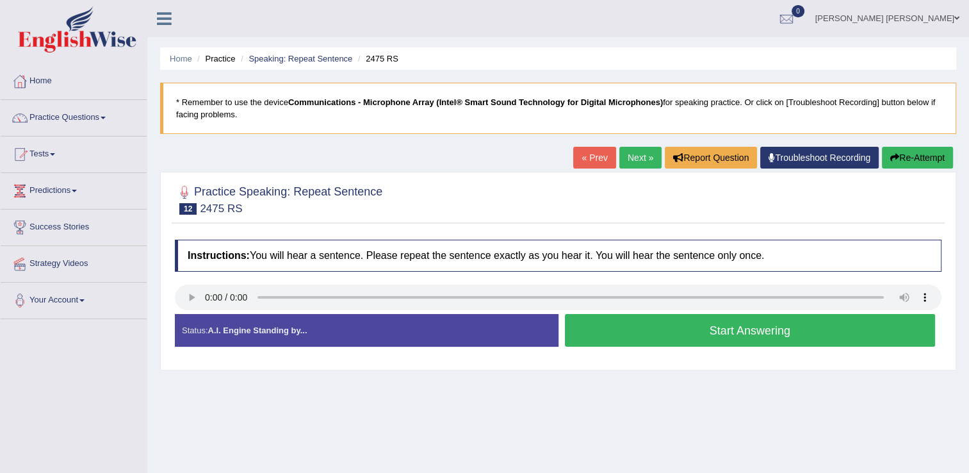
click at [790, 327] on button "Start Answering" at bounding box center [750, 330] width 371 height 33
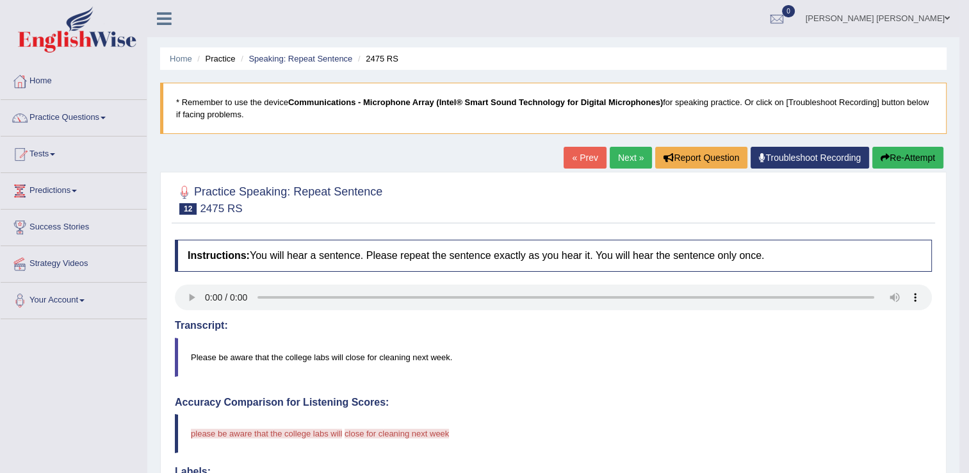
click at [893, 151] on button "Re-Attempt" at bounding box center [908, 158] width 71 height 22
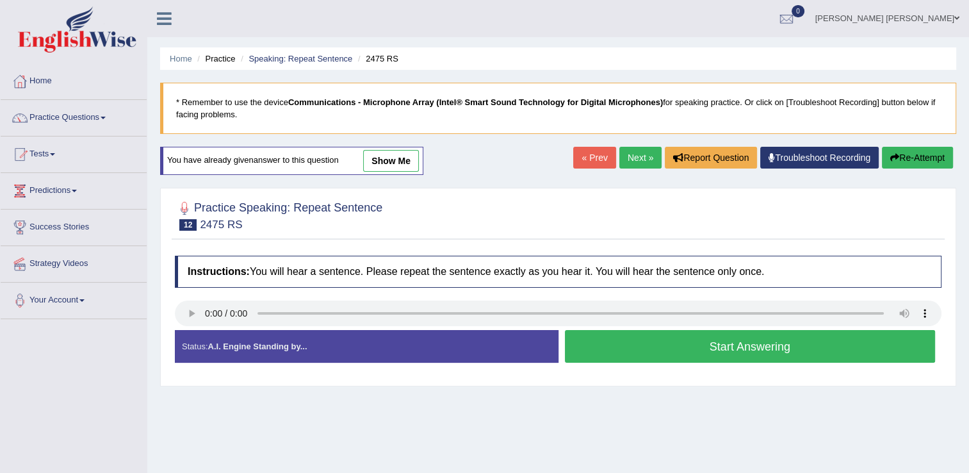
click at [600, 352] on button "Start Answering" at bounding box center [750, 346] width 371 height 33
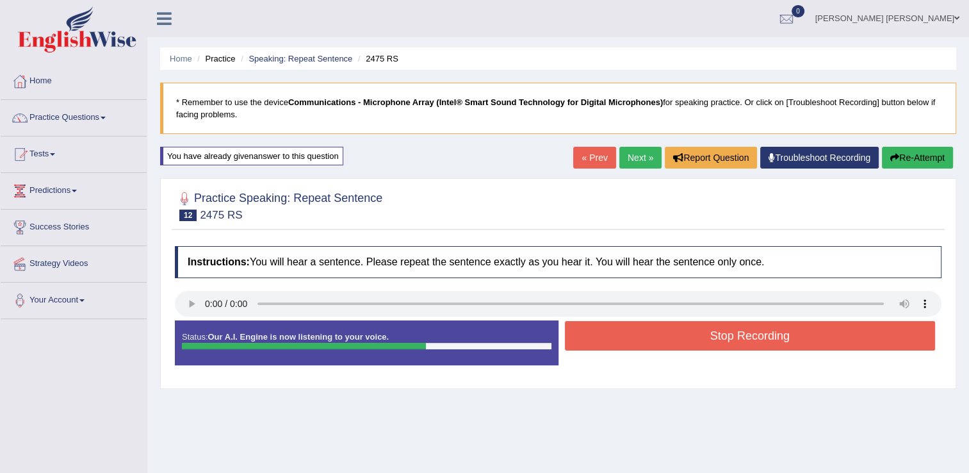
click at [601, 335] on button "Stop Recording" at bounding box center [750, 335] width 371 height 29
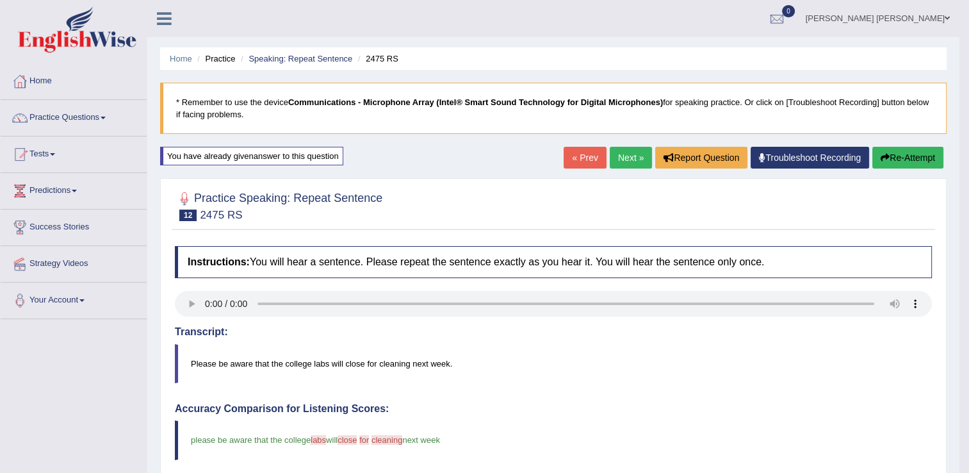
click at [892, 152] on button "Re-Attempt" at bounding box center [908, 158] width 71 height 22
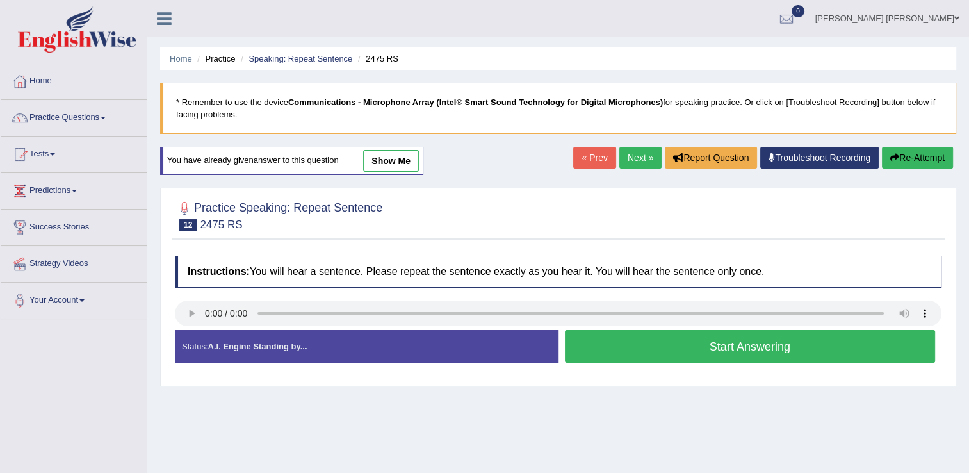
click at [716, 348] on button "Start Answering" at bounding box center [750, 346] width 371 height 33
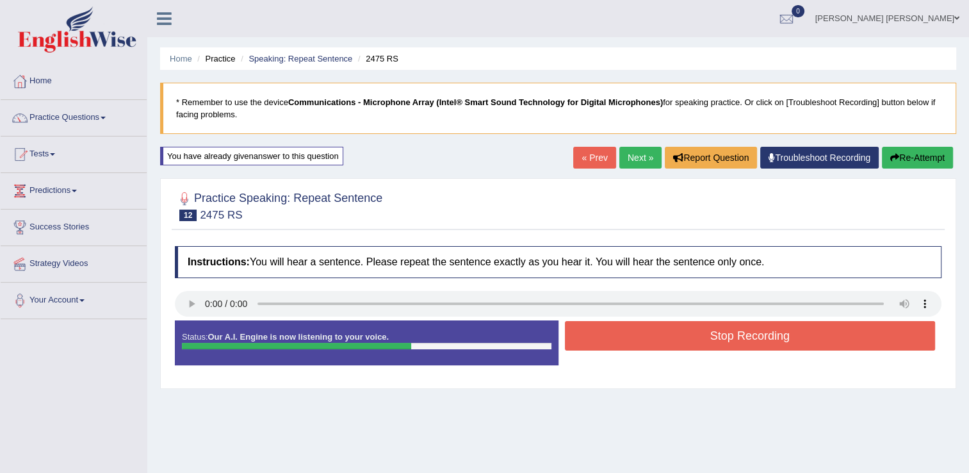
click at [720, 335] on button "Stop Recording" at bounding box center [750, 335] width 371 height 29
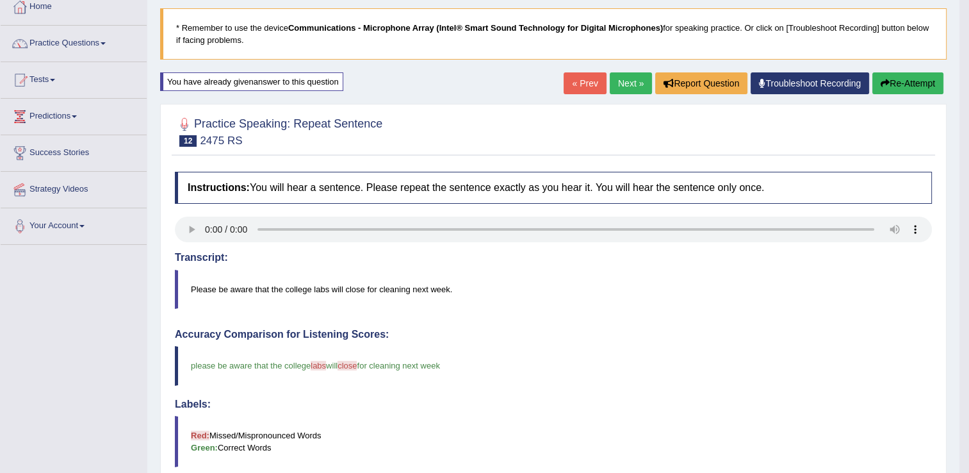
scroll to position [64, 0]
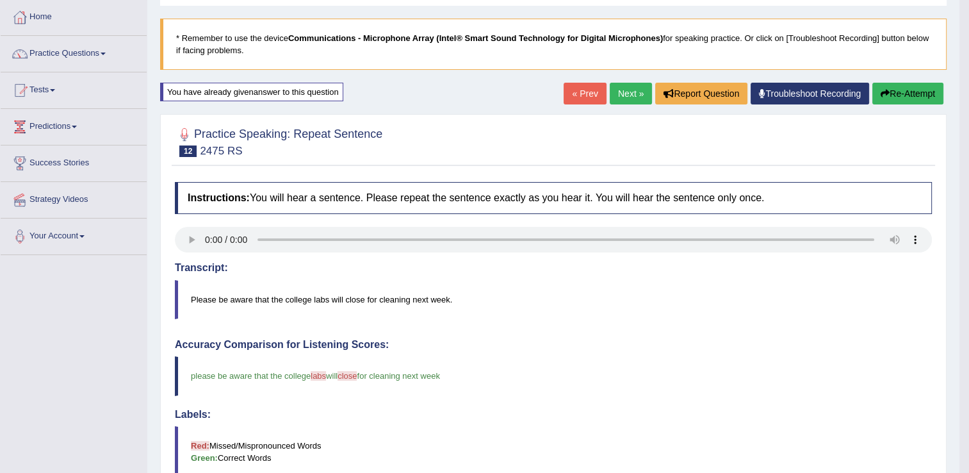
click at [922, 94] on button "Re-Attempt" at bounding box center [908, 94] width 71 height 22
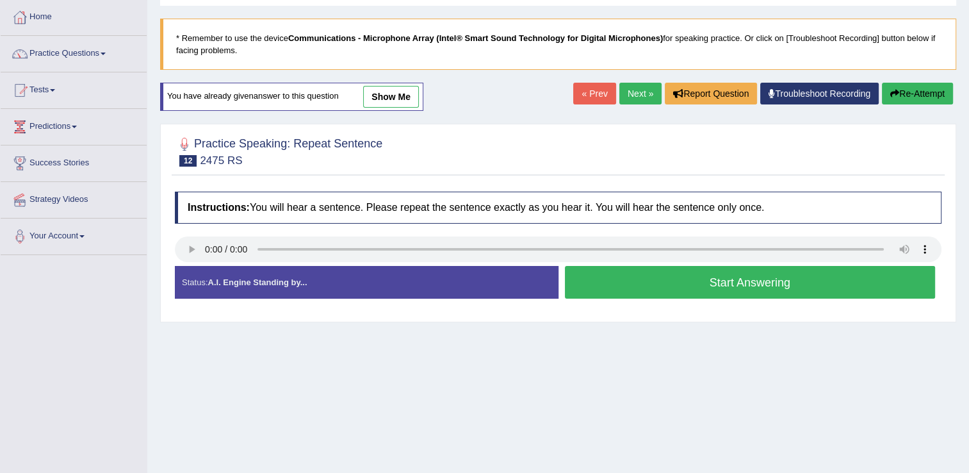
click at [755, 286] on button "Start Answering" at bounding box center [750, 282] width 371 height 33
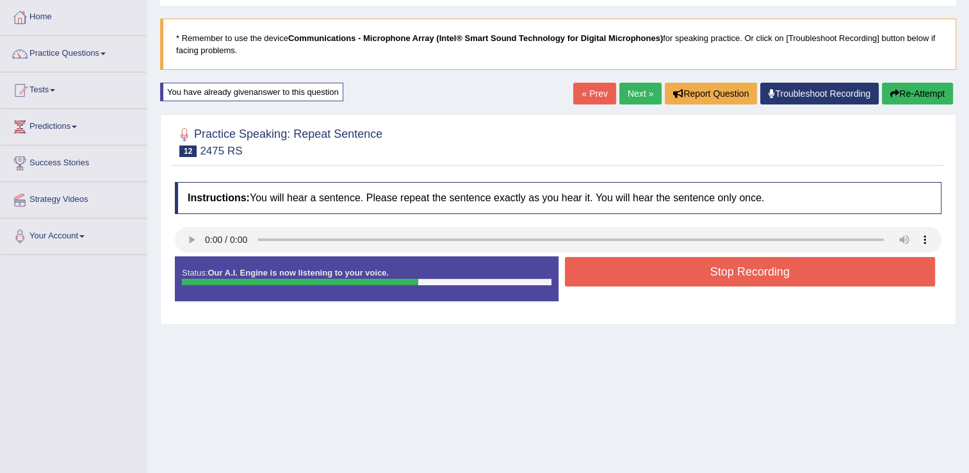
click at [746, 277] on button "Stop Recording" at bounding box center [750, 271] width 371 height 29
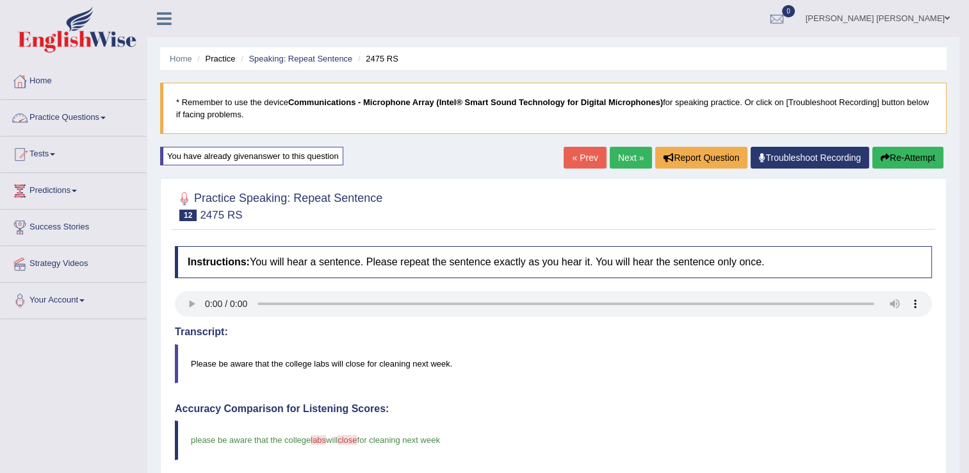
click at [38, 111] on link "Practice Questions" at bounding box center [74, 116] width 146 height 32
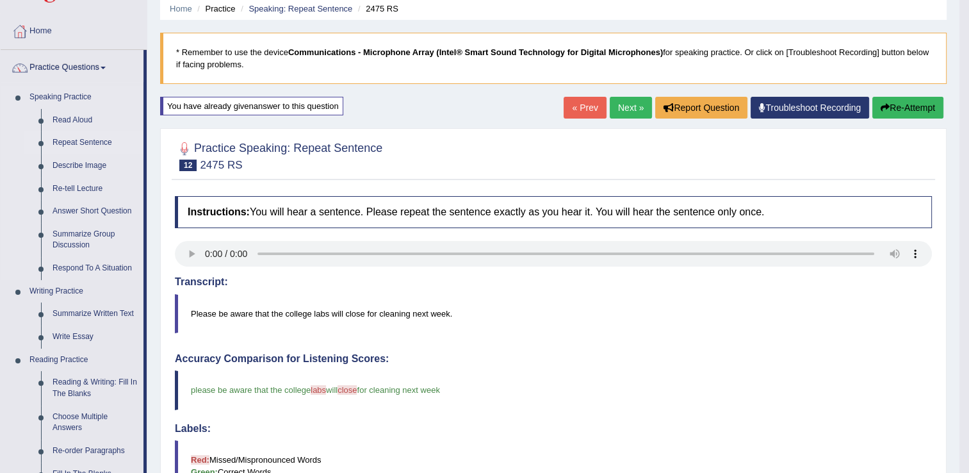
scroll to position [64, 0]
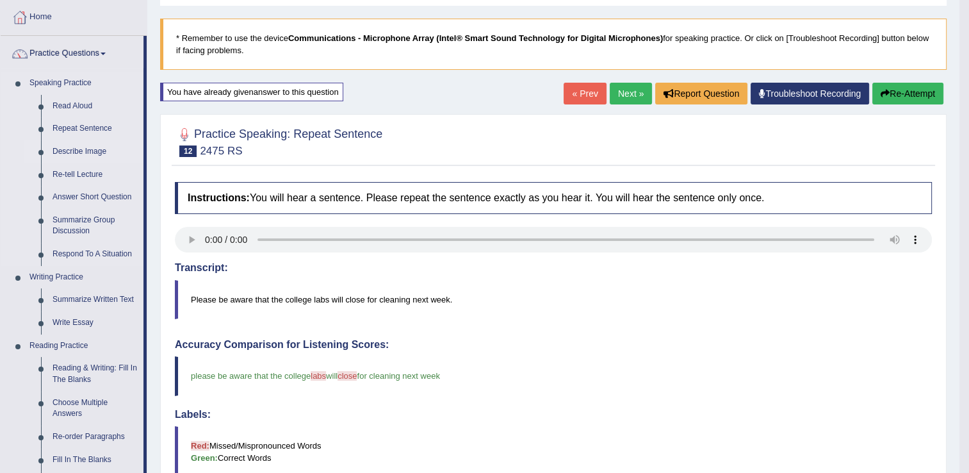
click at [72, 151] on link "Describe Image" at bounding box center [95, 151] width 97 height 23
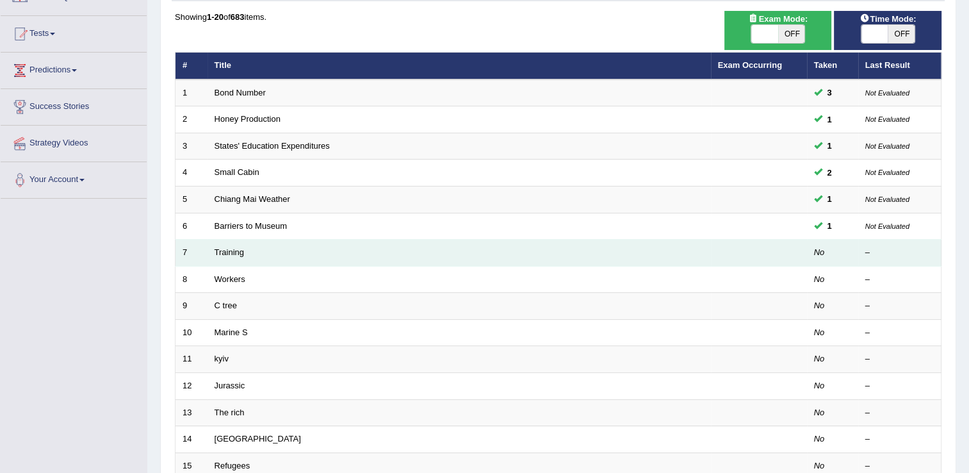
scroll to position [128, 0]
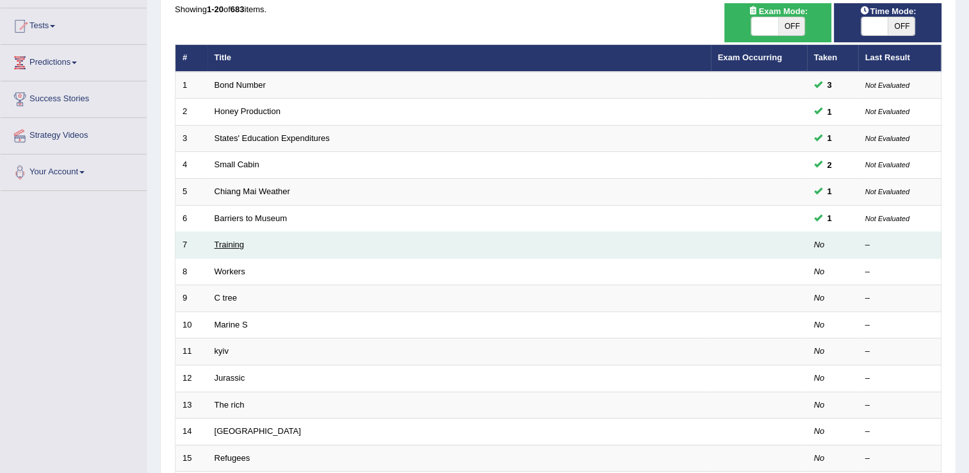
click at [238, 245] on link "Training" at bounding box center [229, 245] width 29 height 10
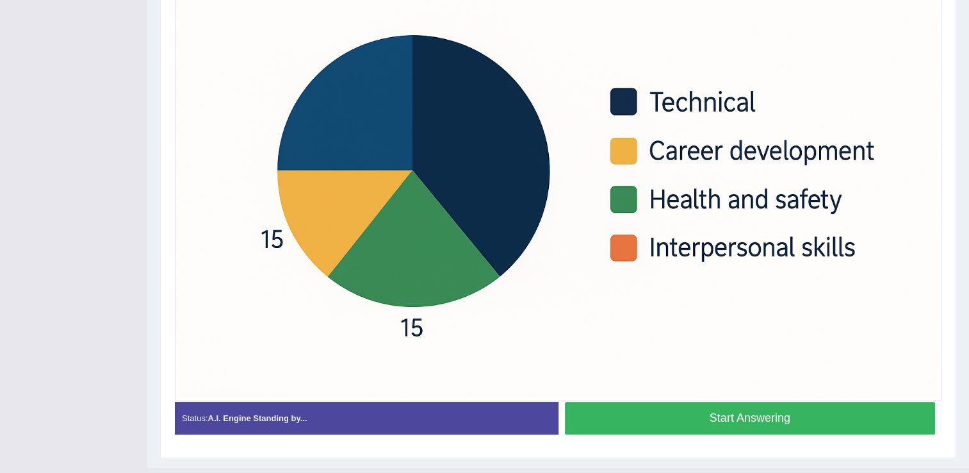
scroll to position [434, 0]
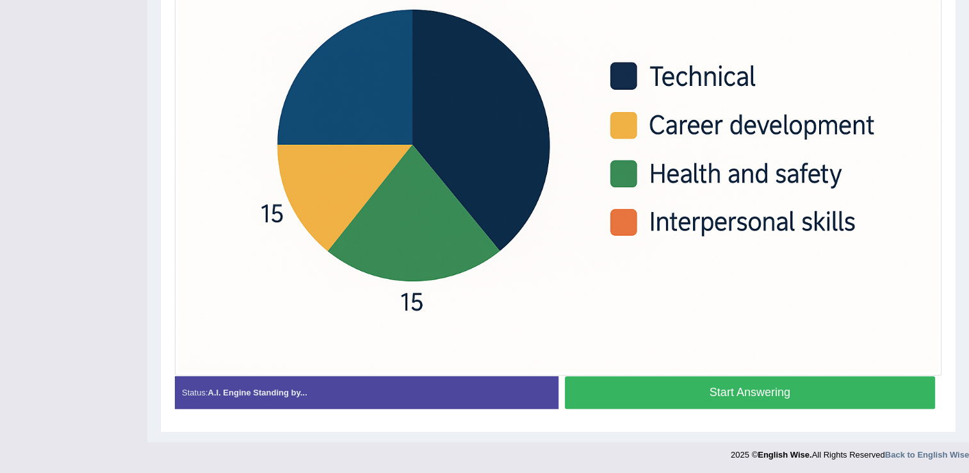
click at [711, 390] on button "Start Answering" at bounding box center [750, 392] width 371 height 33
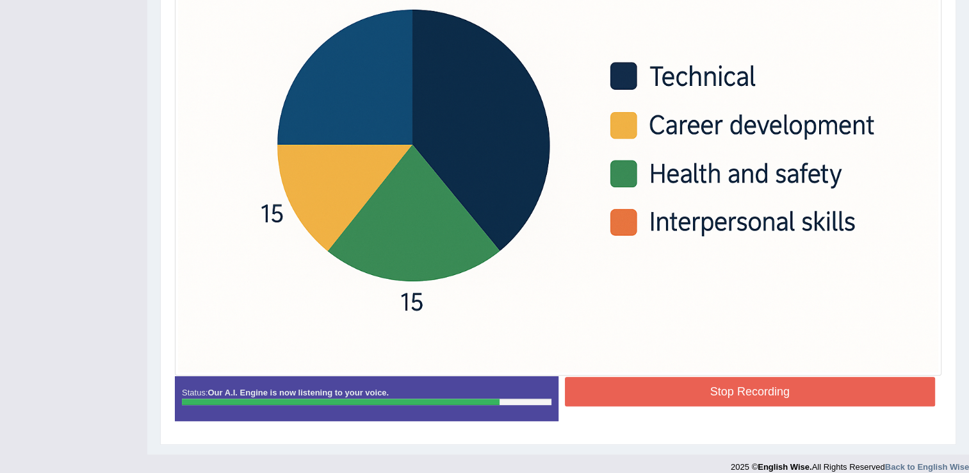
click at [709, 393] on button "Stop Recording" at bounding box center [750, 391] width 371 height 29
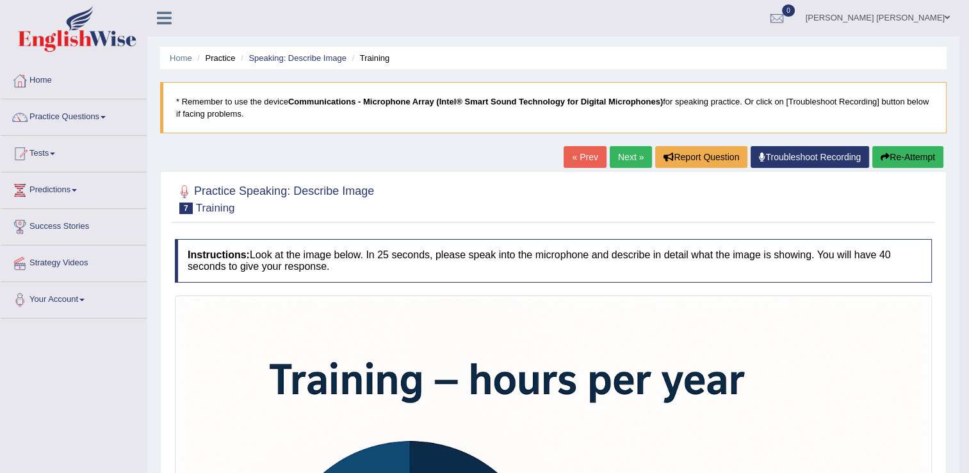
scroll to position [0, 0]
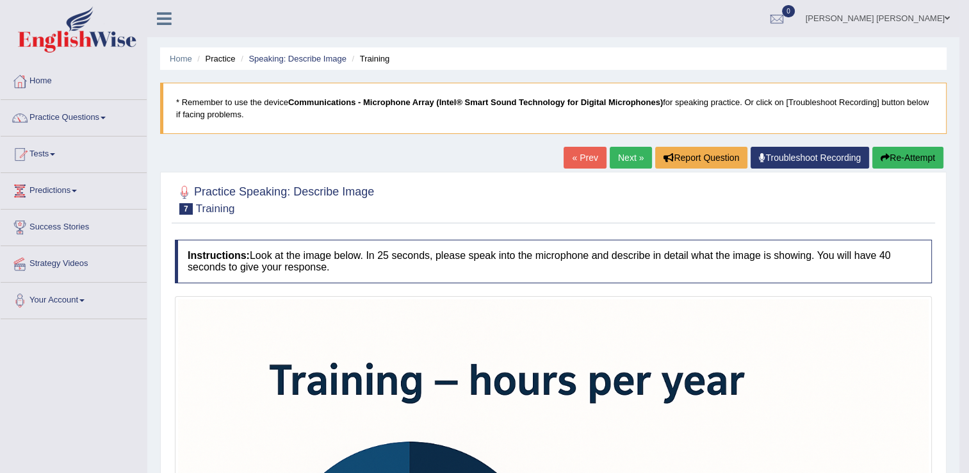
click at [887, 163] on button "Re-Attempt" at bounding box center [908, 158] width 71 height 22
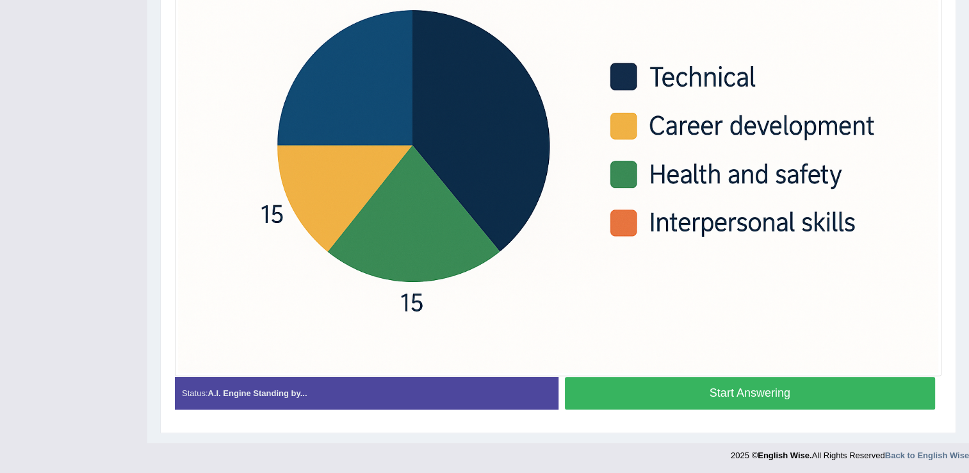
click at [702, 392] on button "Start Answering" at bounding box center [750, 393] width 371 height 33
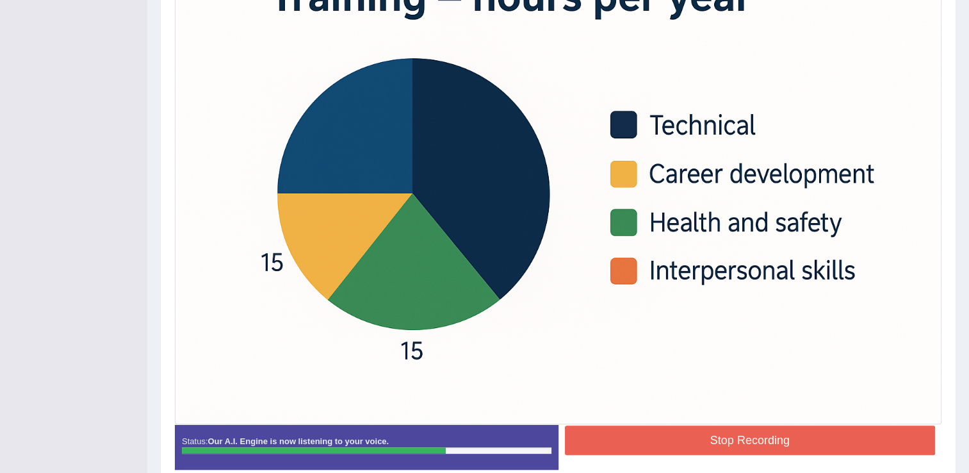
scroll to position [452, 0]
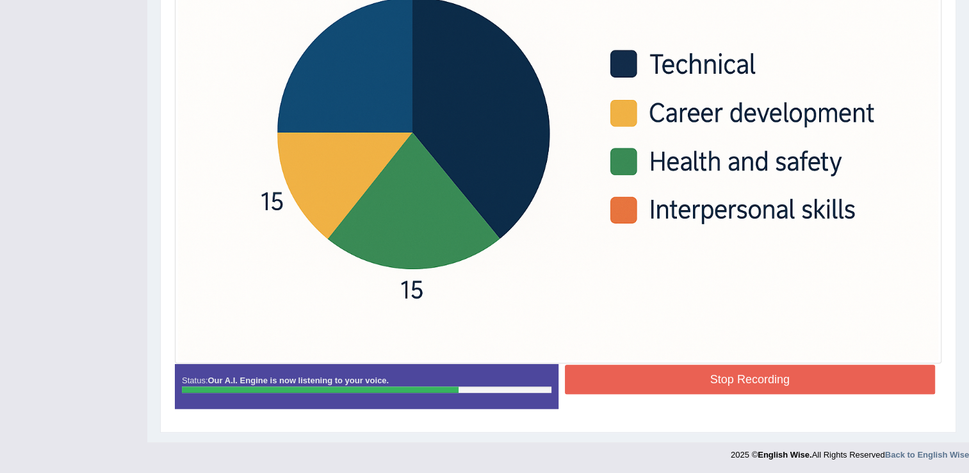
click at [620, 370] on button "Stop Recording" at bounding box center [750, 379] width 371 height 29
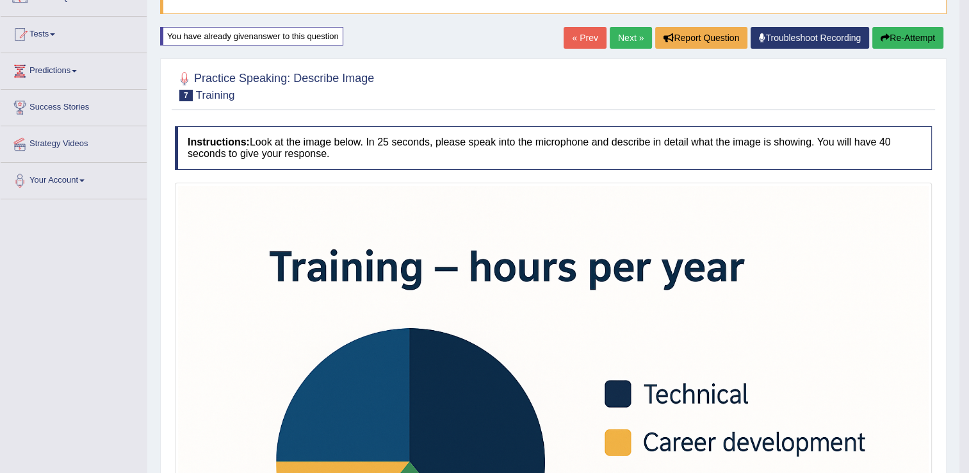
scroll to position [0, 0]
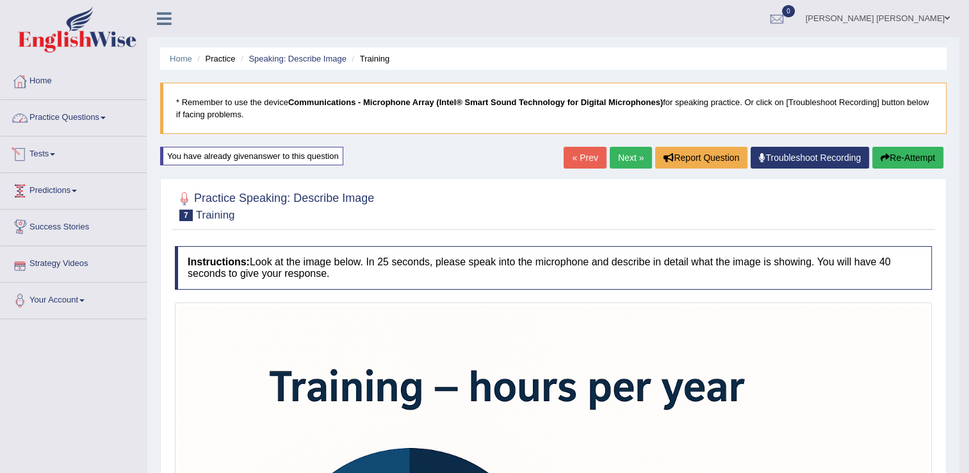
click at [84, 120] on link "Practice Questions" at bounding box center [74, 116] width 146 height 32
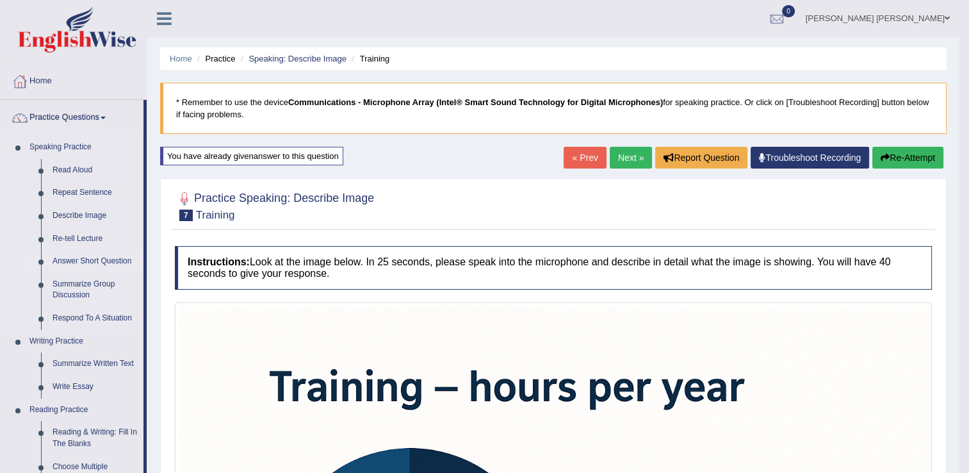
click at [85, 262] on link "Answer Short Question" at bounding box center [95, 261] width 97 height 23
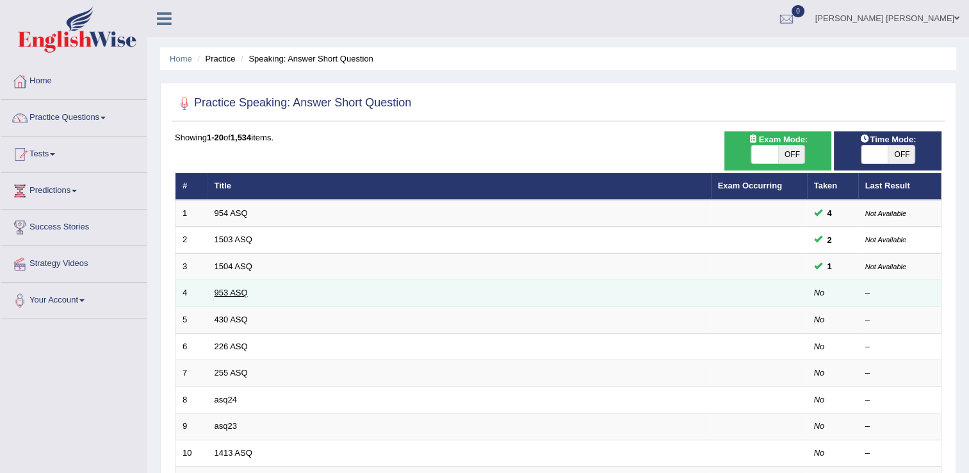
click at [244, 293] on link "953 ASQ" at bounding box center [231, 293] width 33 height 10
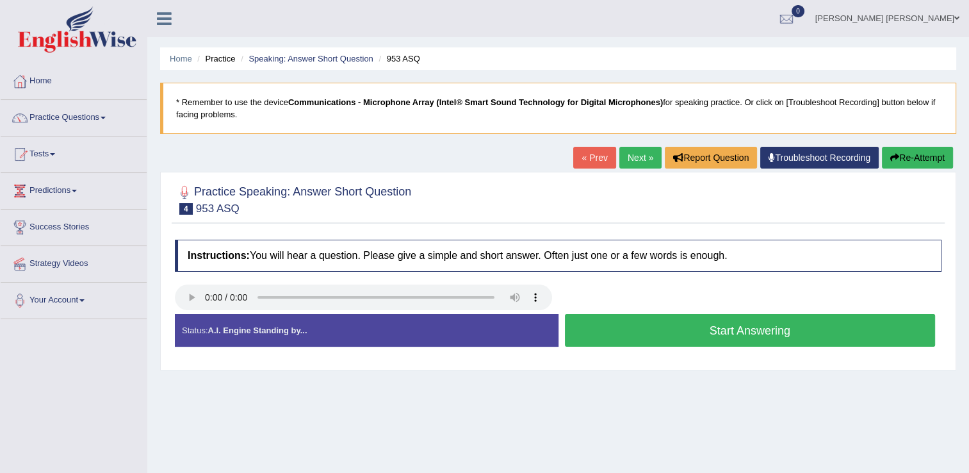
click at [599, 328] on button "Start Answering" at bounding box center [750, 330] width 371 height 33
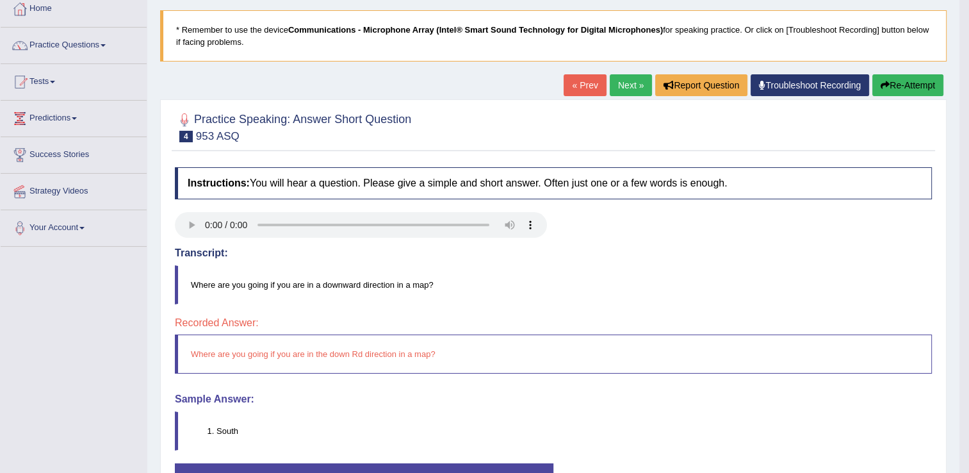
scroll to position [8, 0]
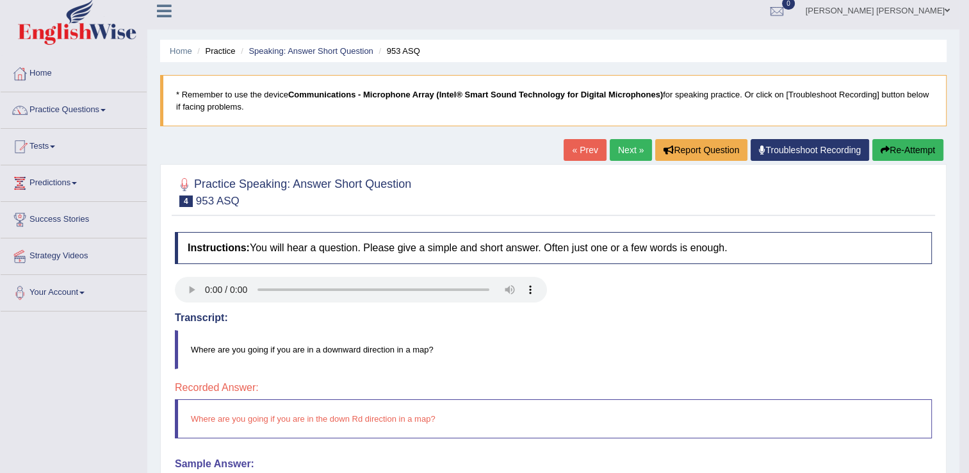
click at [882, 147] on icon "button" at bounding box center [885, 149] width 9 height 9
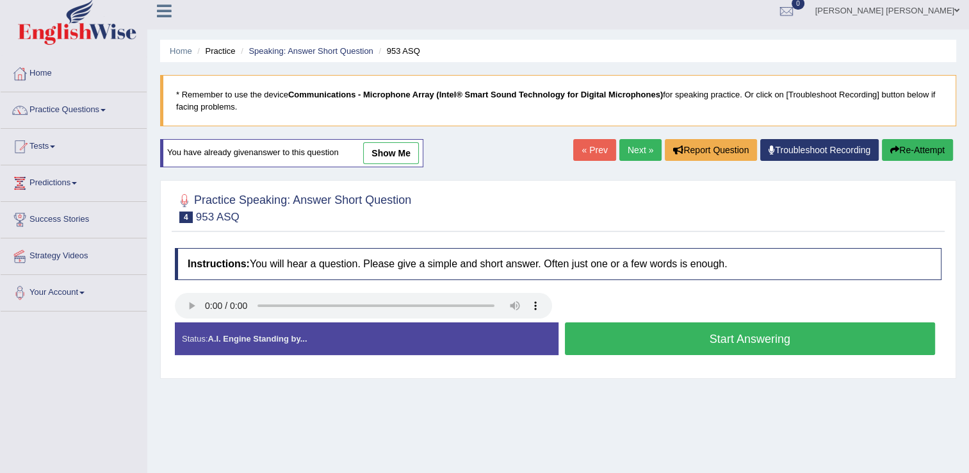
click at [614, 338] on button "Start Answering" at bounding box center [750, 338] width 371 height 33
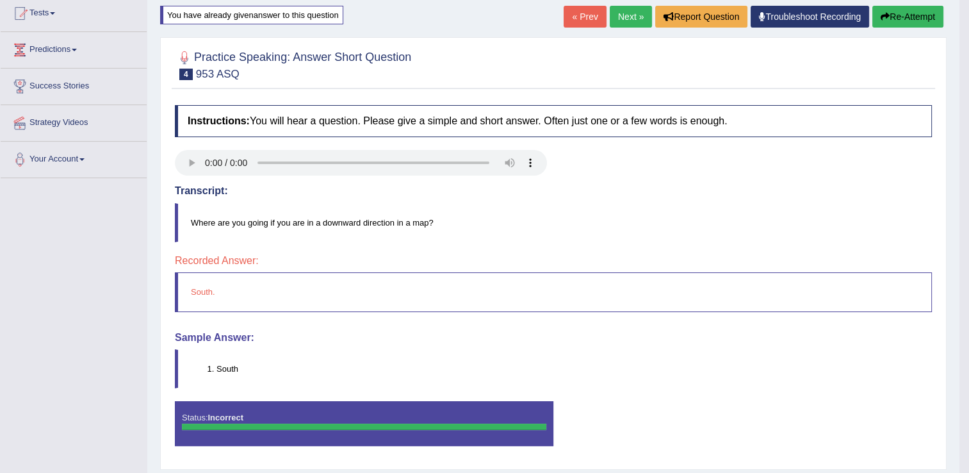
scroll to position [8, 0]
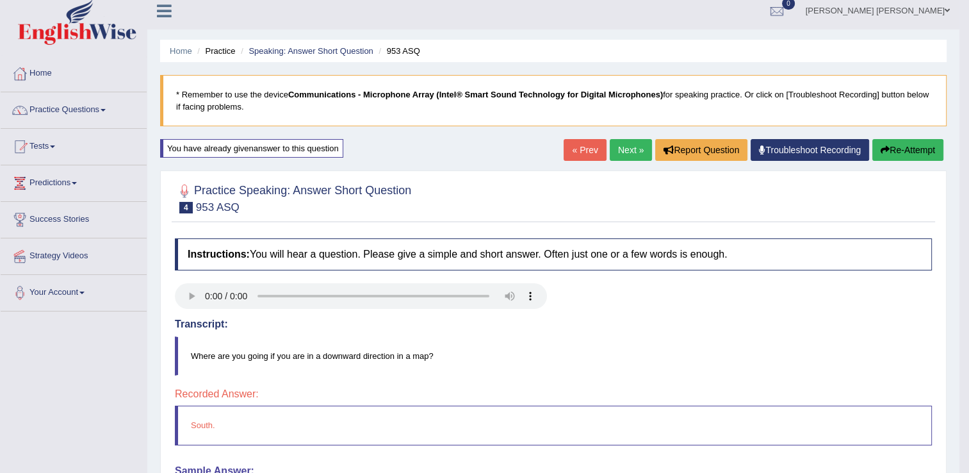
click at [884, 152] on icon "button" at bounding box center [885, 149] width 9 height 9
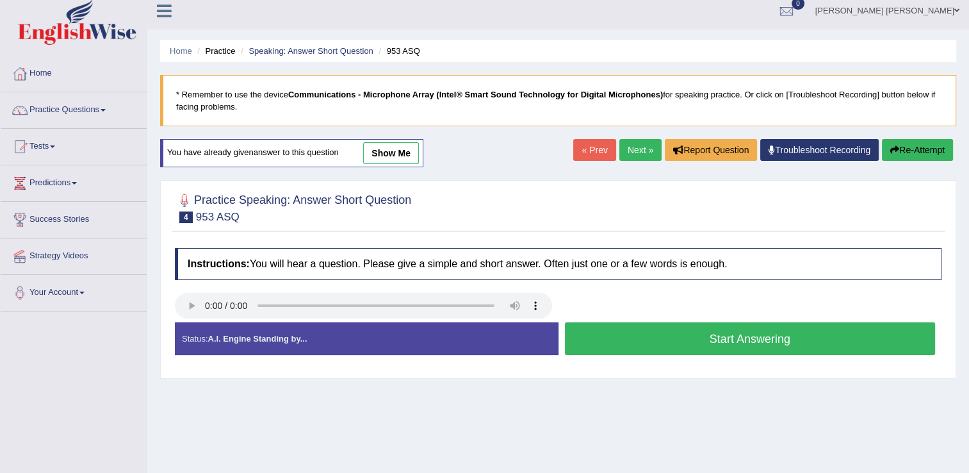
click at [784, 340] on button "Start Answering" at bounding box center [750, 338] width 371 height 33
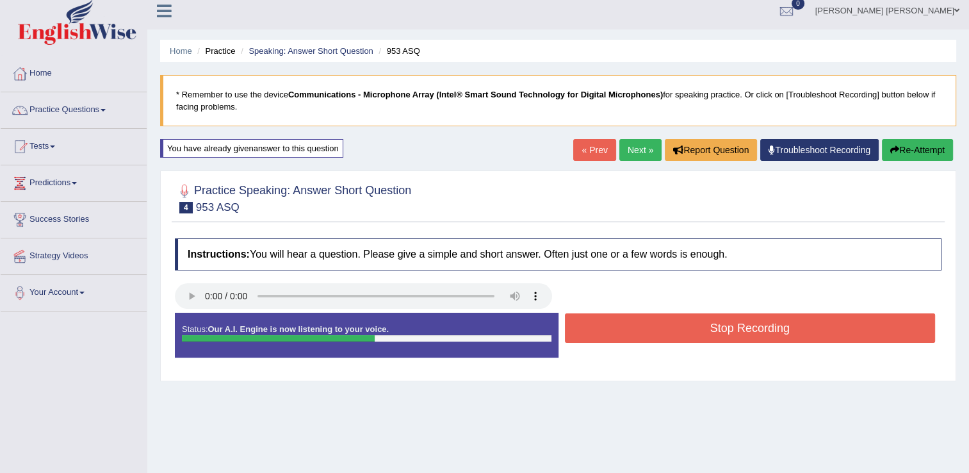
click at [736, 333] on button "Stop Recording" at bounding box center [750, 327] width 371 height 29
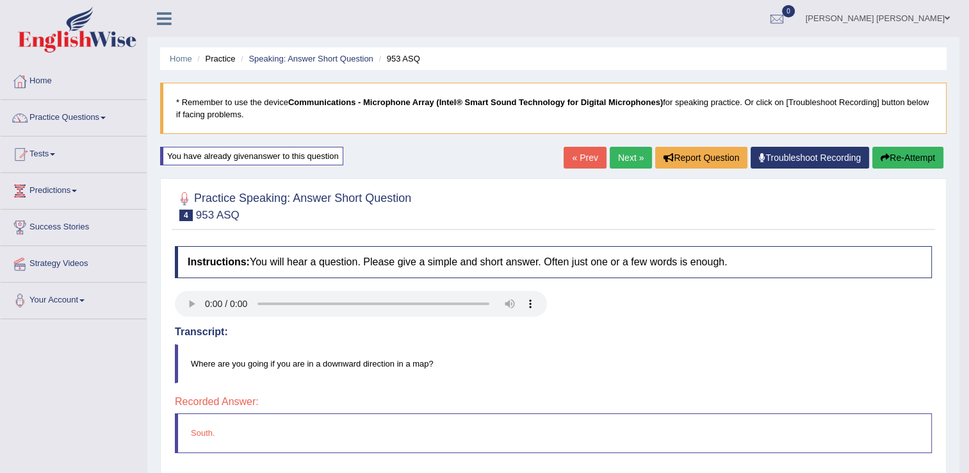
click at [920, 162] on button "Re-Attempt" at bounding box center [908, 158] width 71 height 22
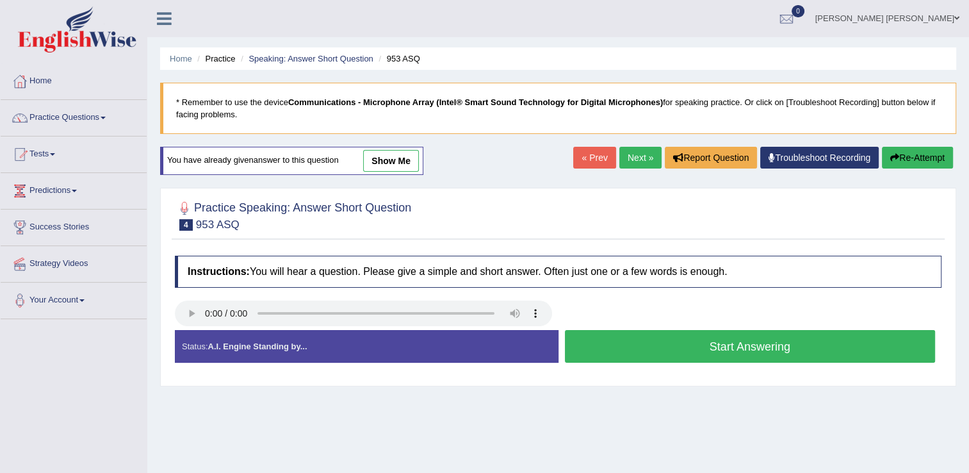
click at [769, 345] on button "Start Answering" at bounding box center [750, 346] width 371 height 33
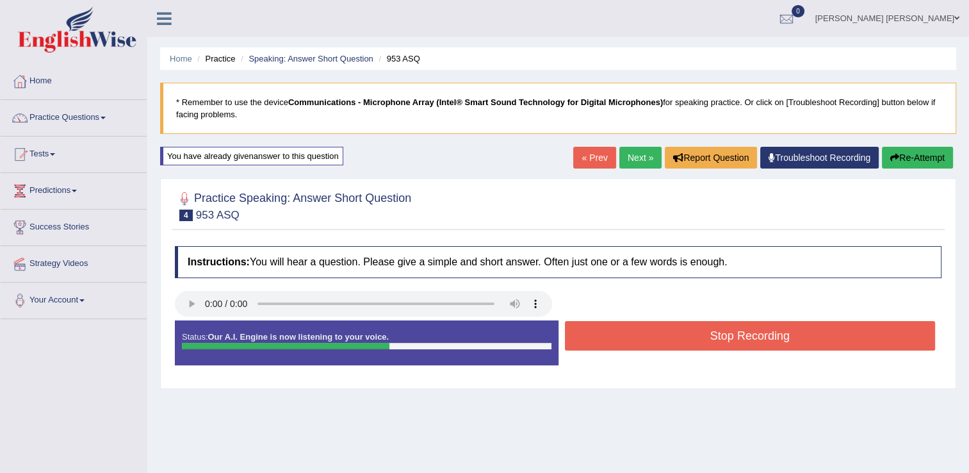
click at [755, 341] on button "Stop Recording" at bounding box center [750, 335] width 371 height 29
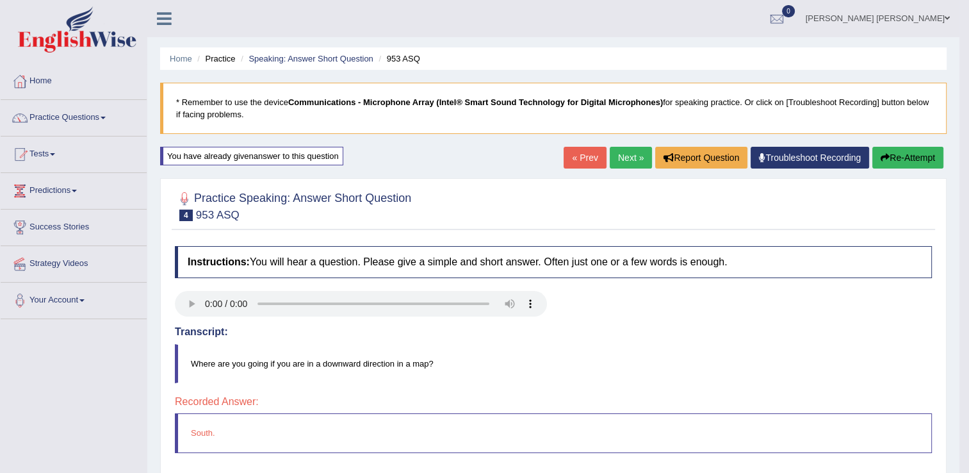
click at [620, 154] on link "Next »" at bounding box center [631, 158] width 42 height 22
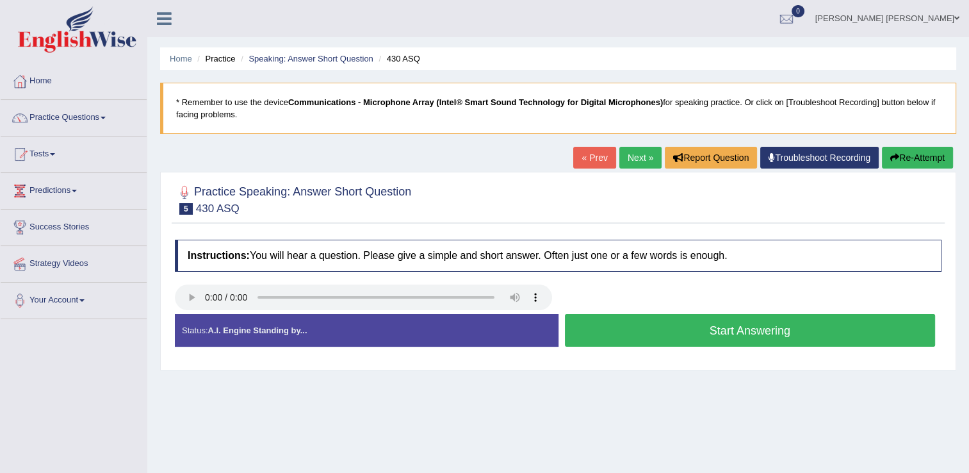
click at [732, 337] on button "Start Answering" at bounding box center [750, 330] width 371 height 33
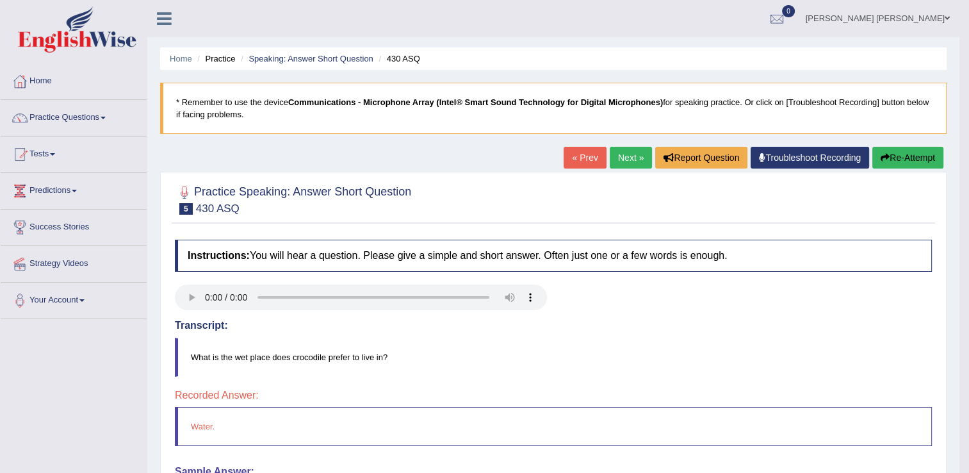
click at [922, 151] on button "Re-Attempt" at bounding box center [908, 158] width 71 height 22
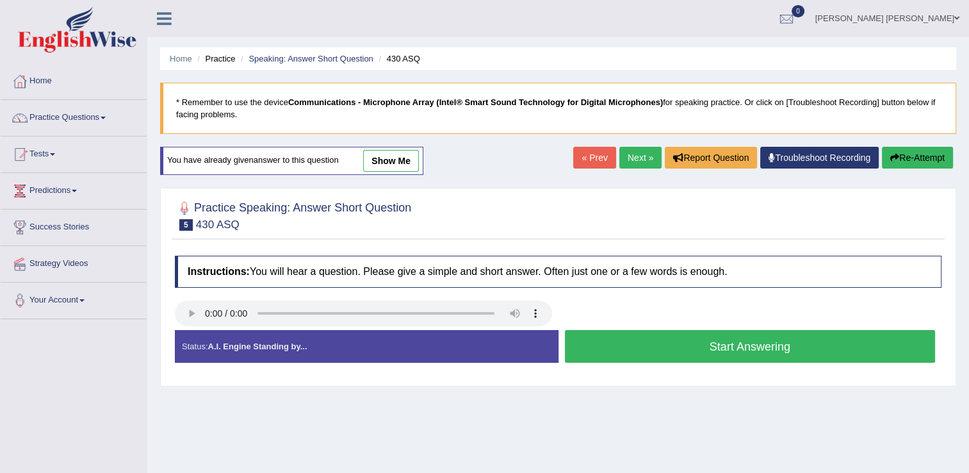
click at [666, 347] on button "Start Answering" at bounding box center [750, 346] width 371 height 33
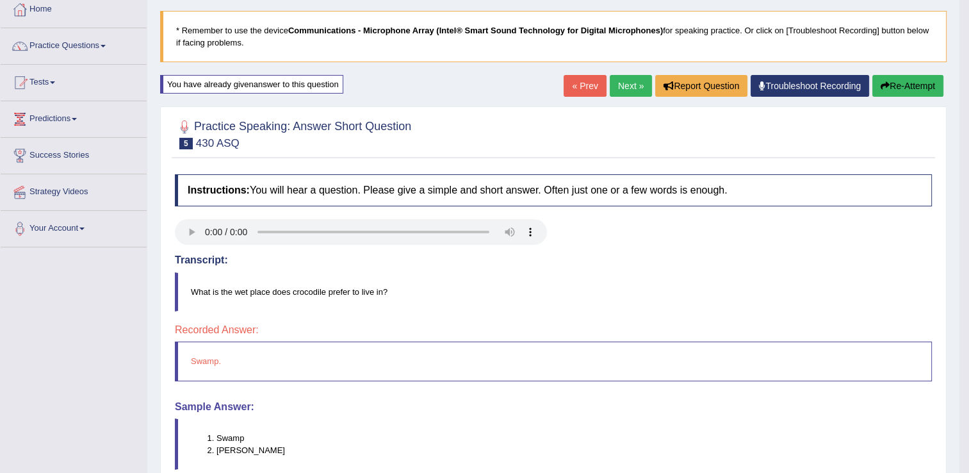
scroll to position [8, 0]
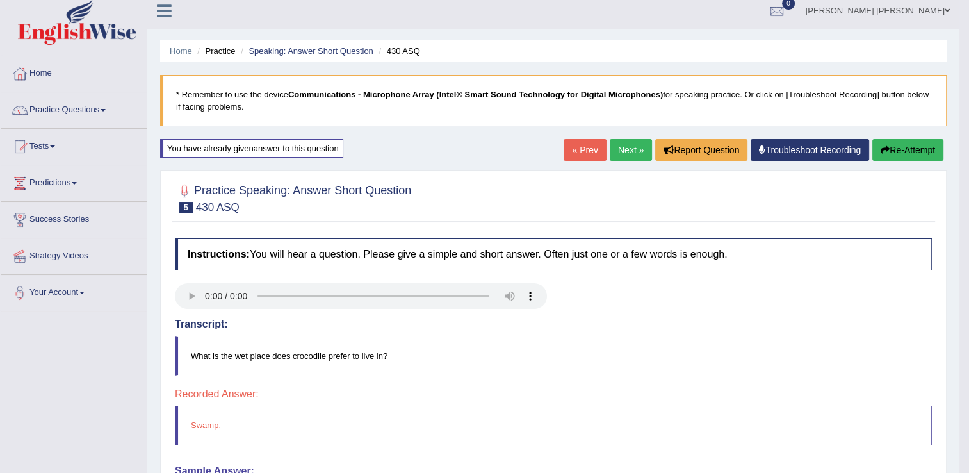
click at [914, 147] on button "Re-Attempt" at bounding box center [908, 150] width 71 height 22
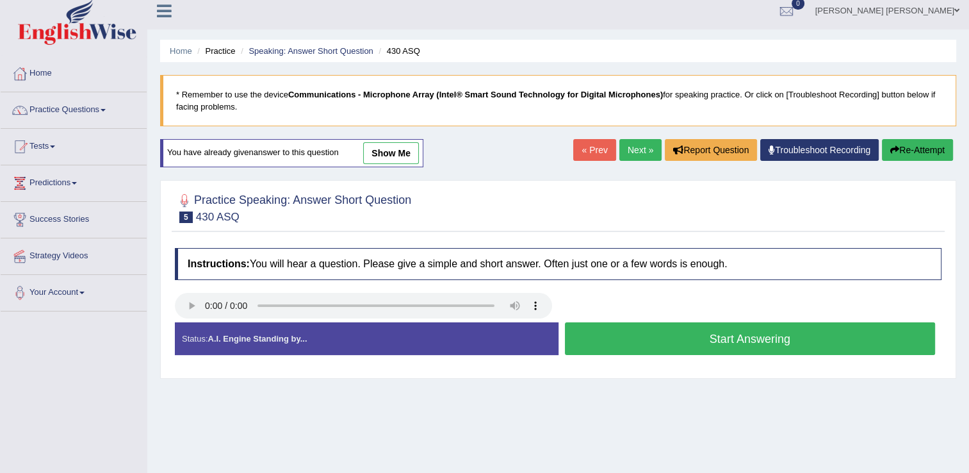
click at [693, 344] on button "Start Answering" at bounding box center [750, 338] width 371 height 33
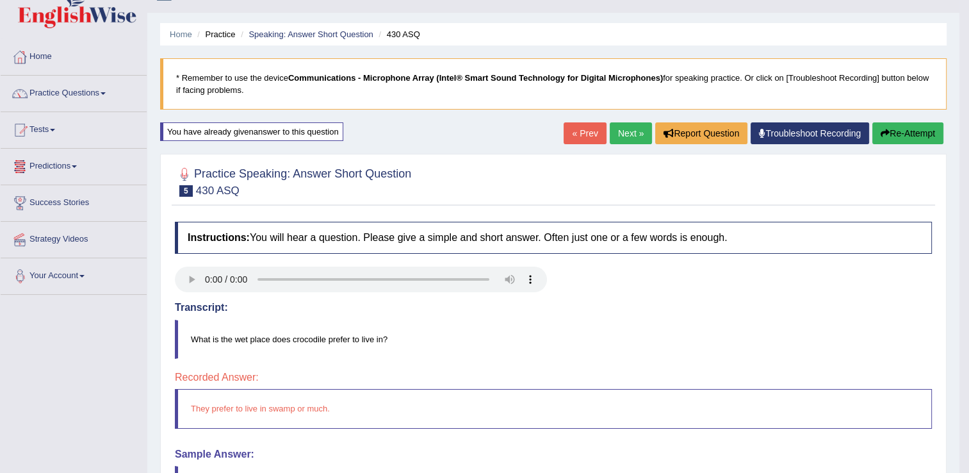
scroll to position [8, 0]
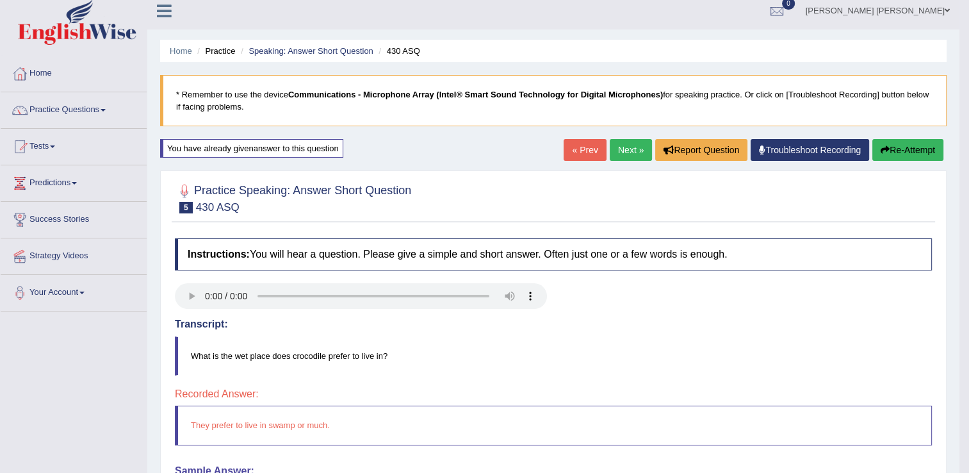
click at [614, 152] on link "Next »" at bounding box center [631, 150] width 42 height 22
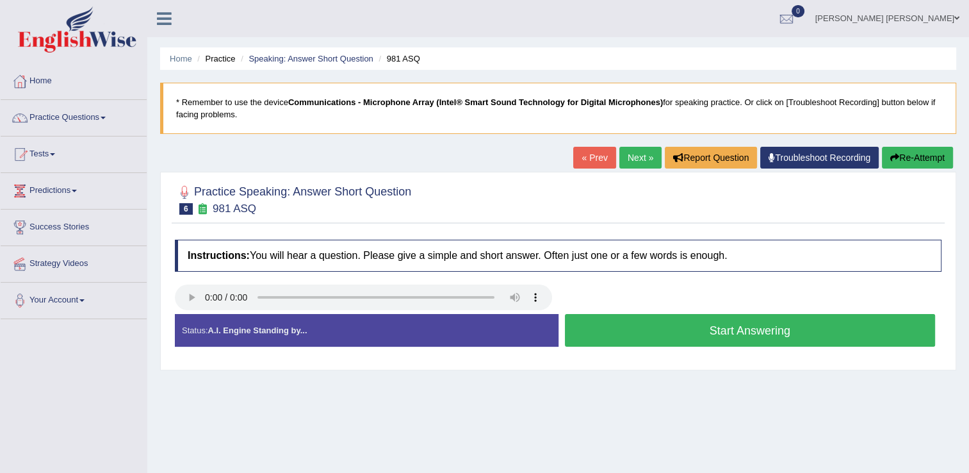
click at [654, 331] on button "Start Answering" at bounding box center [750, 330] width 371 height 33
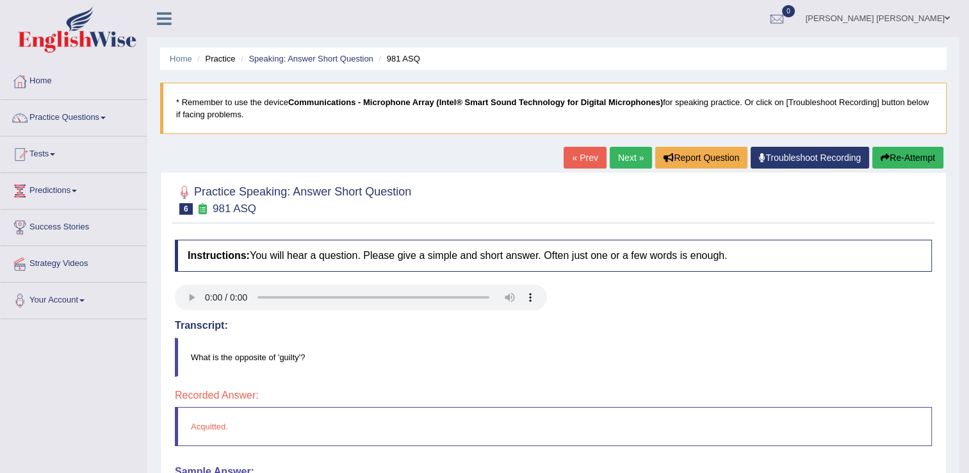
click at [892, 156] on button "Re-Attempt" at bounding box center [908, 158] width 71 height 22
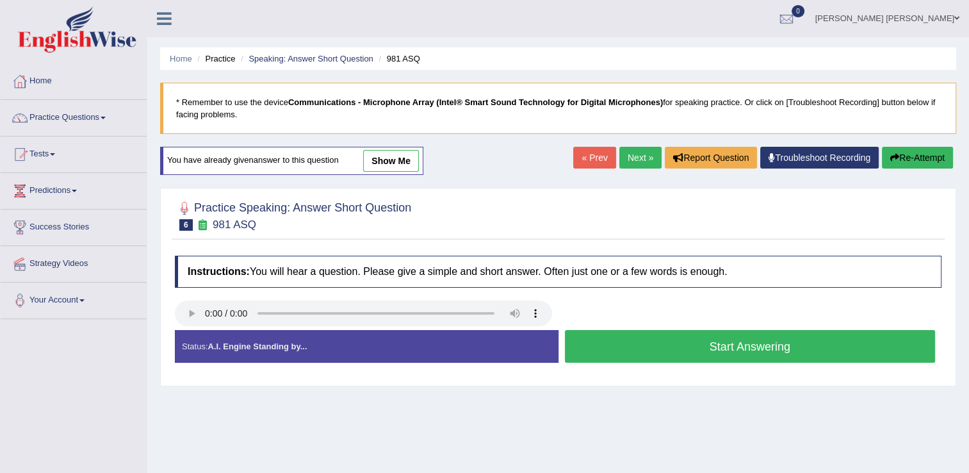
click at [664, 343] on button "Start Answering" at bounding box center [750, 346] width 371 height 33
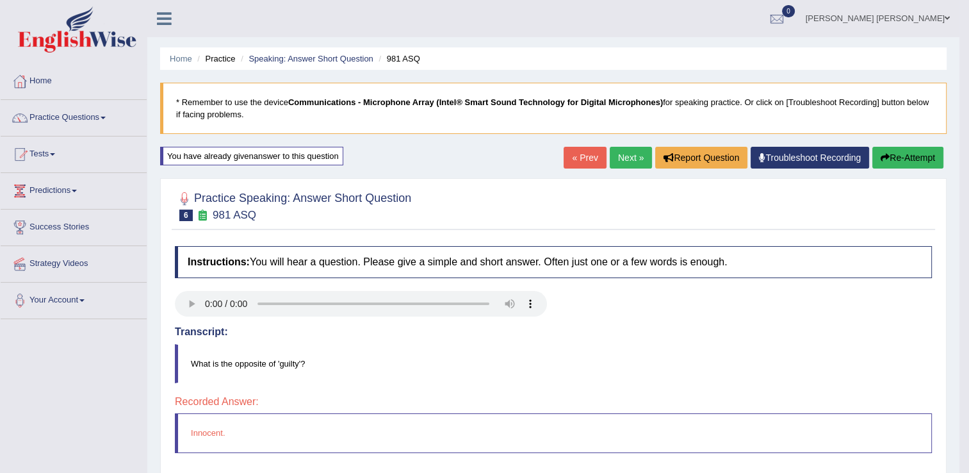
click at [310, 155] on div "You have already given answer to this question" at bounding box center [251, 156] width 183 height 19
click at [618, 158] on link "Next »" at bounding box center [631, 158] width 42 height 22
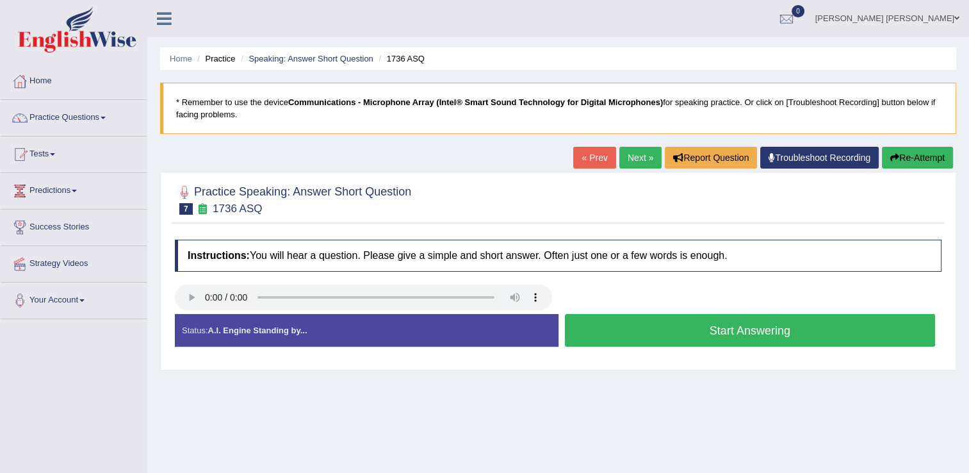
click at [710, 339] on button "Start Answering" at bounding box center [750, 330] width 371 height 33
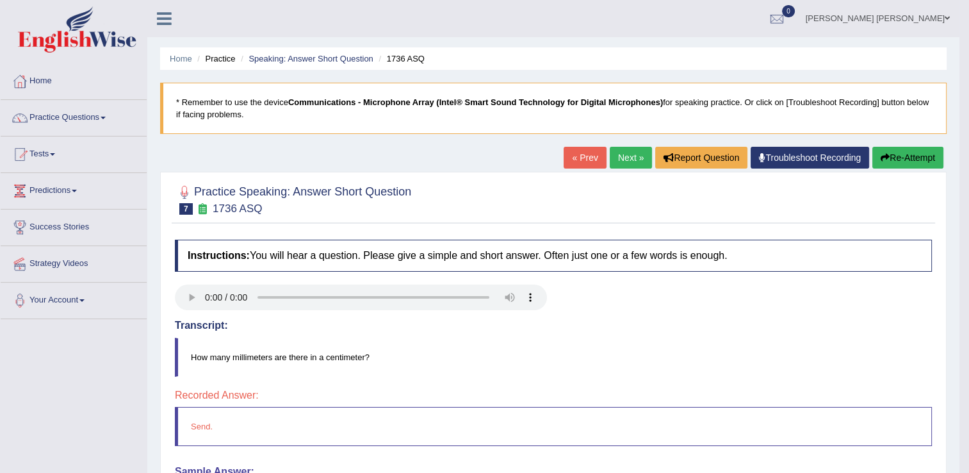
click at [896, 158] on button "Re-Attempt" at bounding box center [908, 158] width 71 height 22
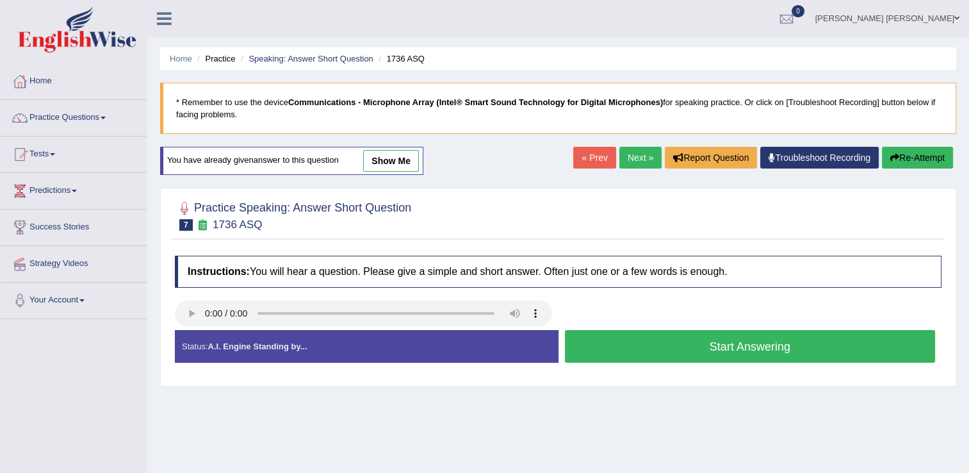
click at [693, 346] on button "Start Answering" at bounding box center [750, 346] width 371 height 33
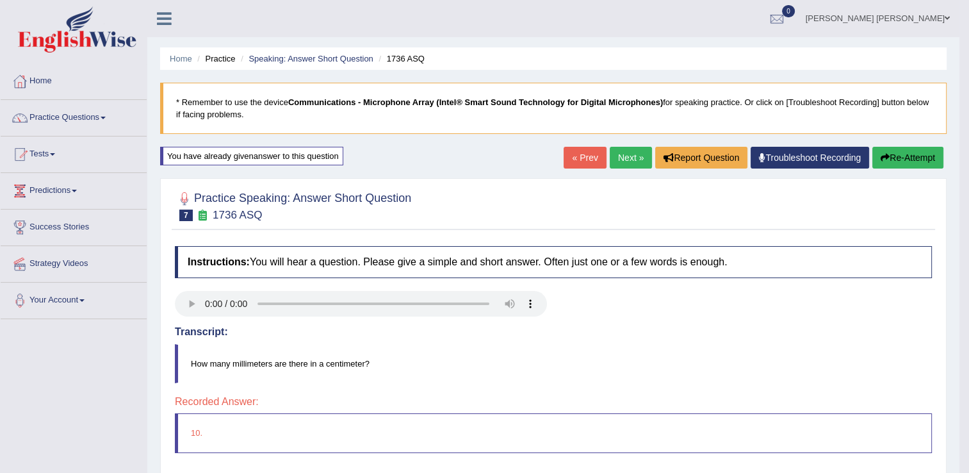
click at [630, 159] on link "Next »" at bounding box center [631, 158] width 42 height 22
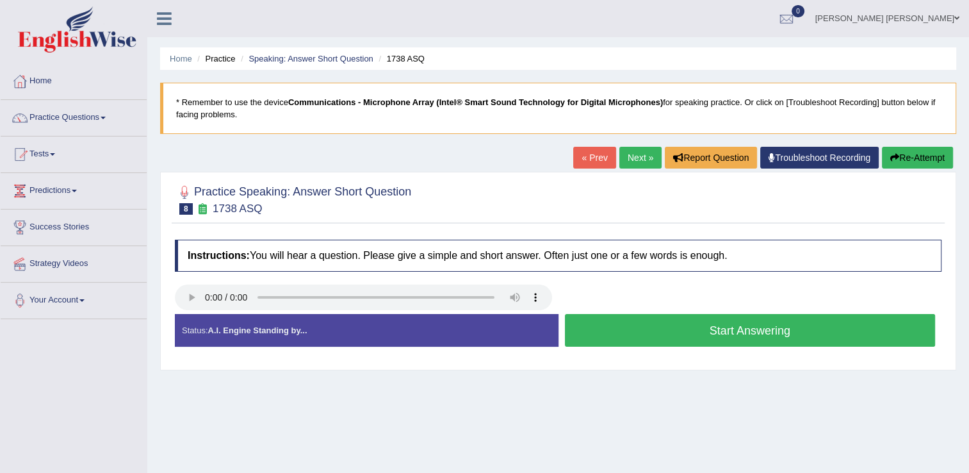
click at [714, 333] on button "Start Answering" at bounding box center [750, 330] width 371 height 33
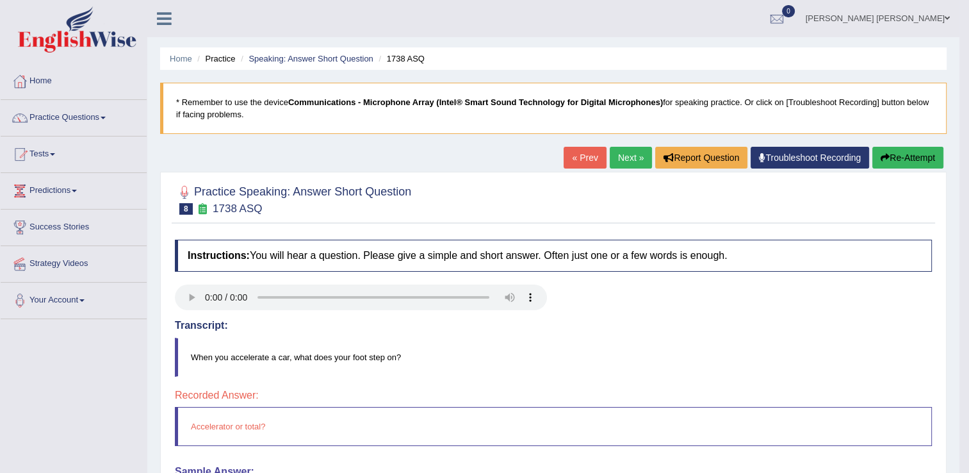
click at [902, 158] on button "Re-Attempt" at bounding box center [908, 158] width 71 height 22
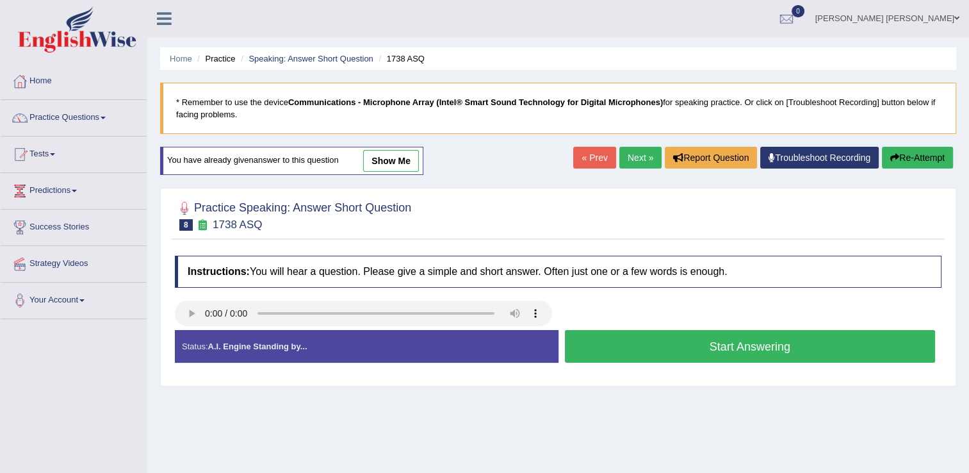
click at [686, 353] on button "Start Answering" at bounding box center [750, 346] width 371 height 33
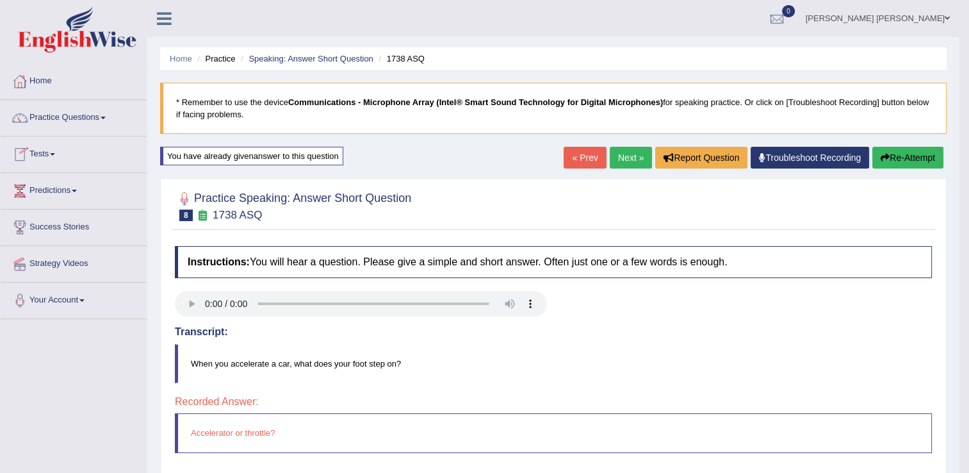
click at [86, 119] on link "Practice Questions" at bounding box center [74, 116] width 146 height 32
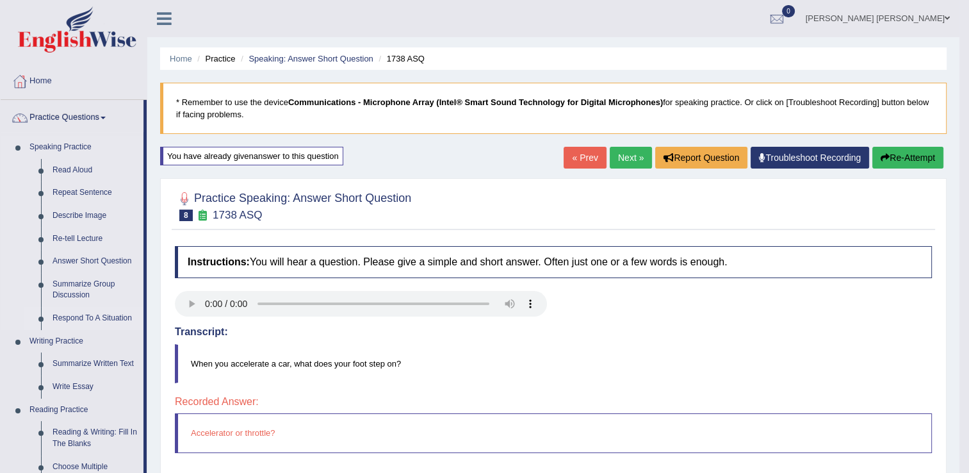
click at [94, 316] on link "Respond To A Situation" at bounding box center [95, 318] width 97 height 23
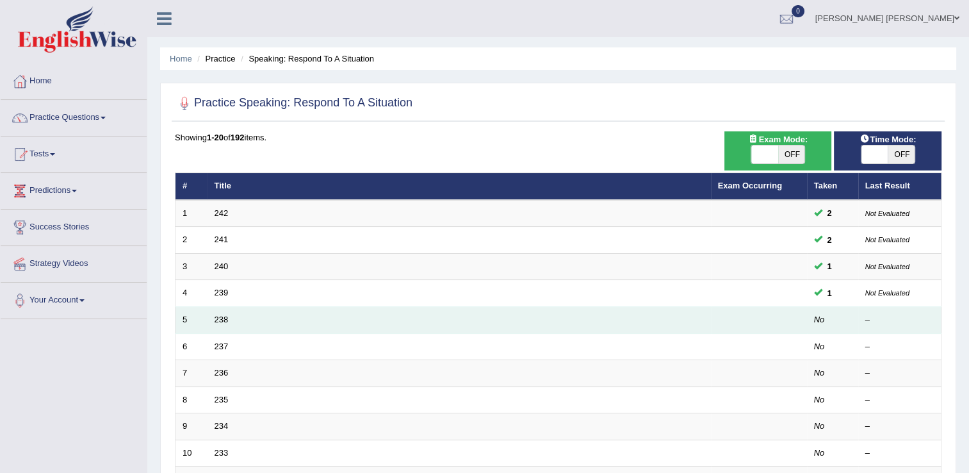
click at [229, 317] on td "238" at bounding box center [460, 320] width 504 height 27
click at [223, 320] on link "238" at bounding box center [222, 320] width 14 height 10
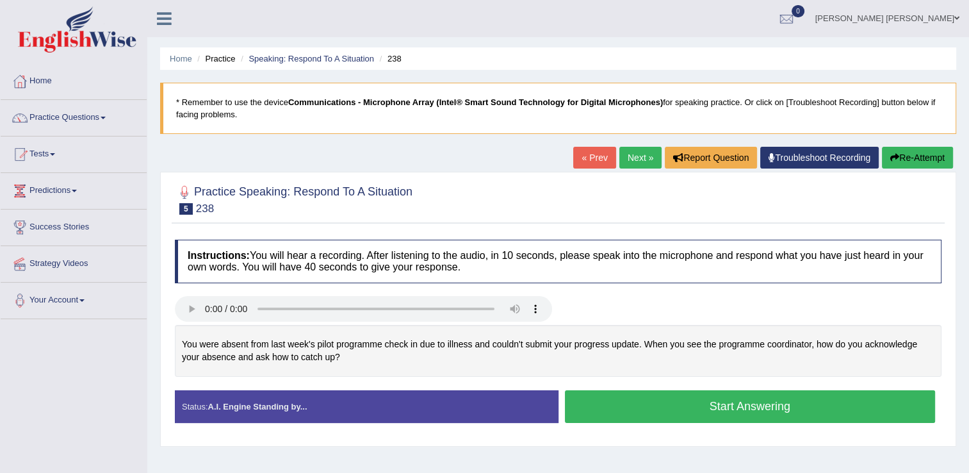
click at [739, 416] on button "Start Answering" at bounding box center [750, 406] width 371 height 33
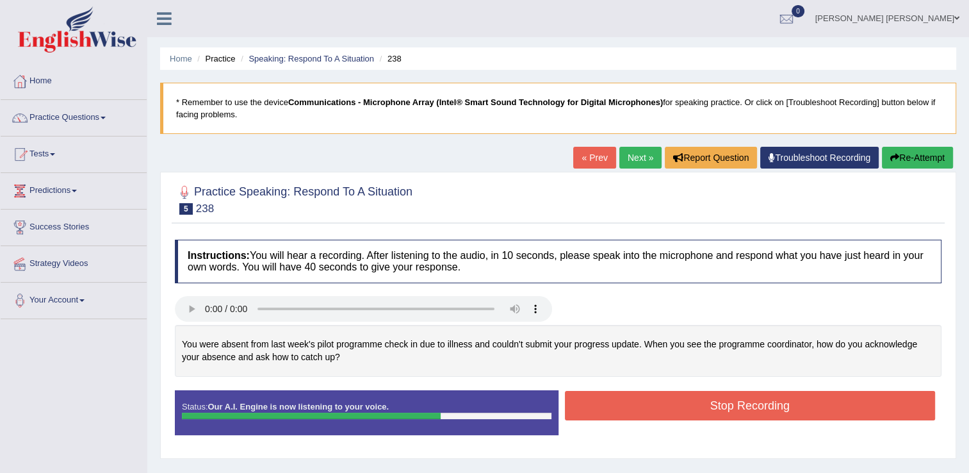
click at [707, 406] on button "Stop Recording" at bounding box center [750, 405] width 371 height 29
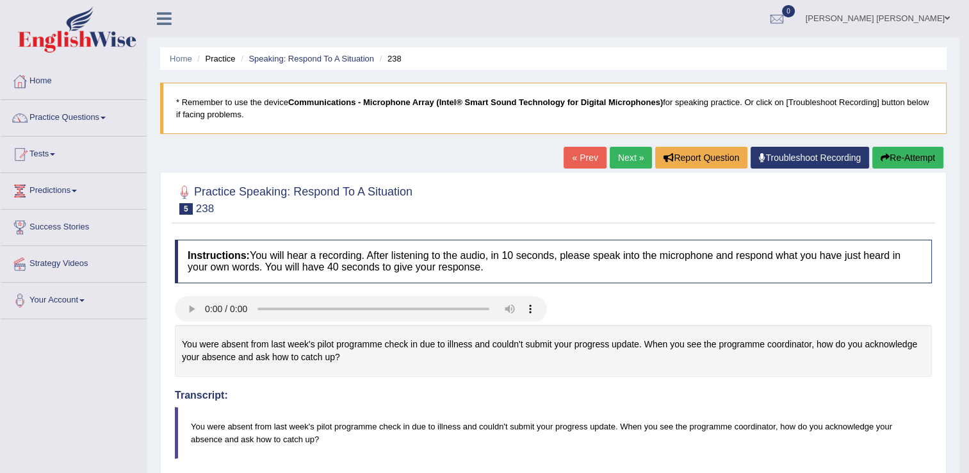
click at [900, 156] on button "Re-Attempt" at bounding box center [908, 158] width 71 height 22
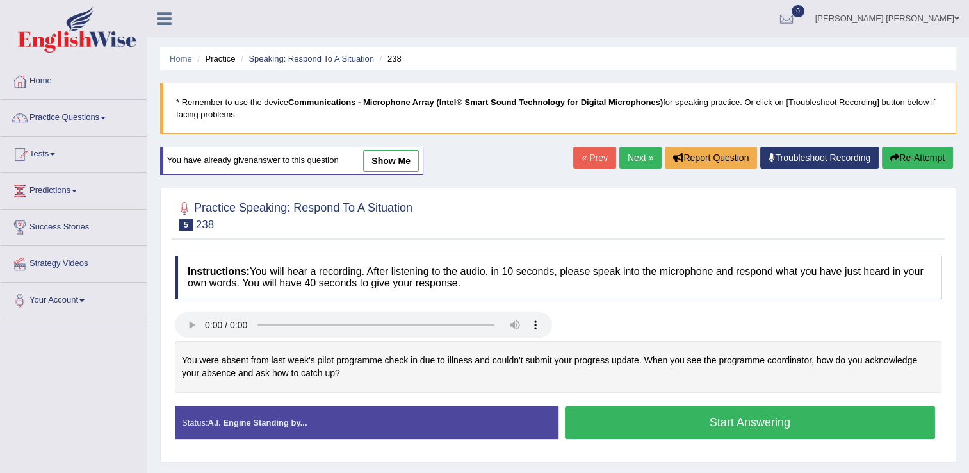
click at [784, 420] on button "Start Answering" at bounding box center [750, 422] width 371 height 33
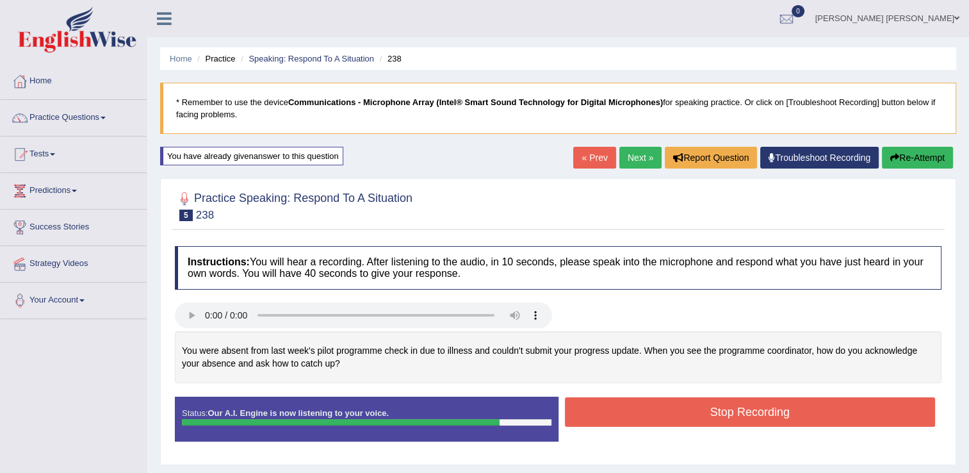
click at [784, 418] on button "Stop Recording" at bounding box center [750, 411] width 371 height 29
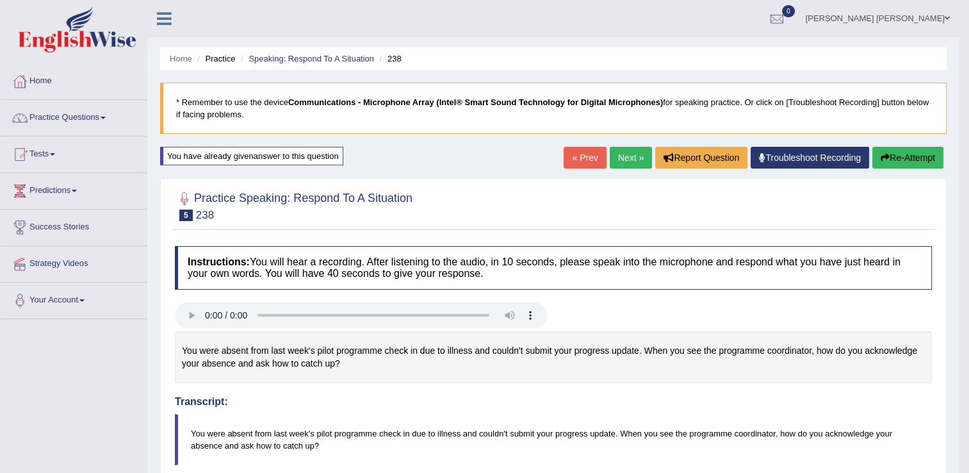
click at [630, 165] on link "Next »" at bounding box center [631, 158] width 42 height 22
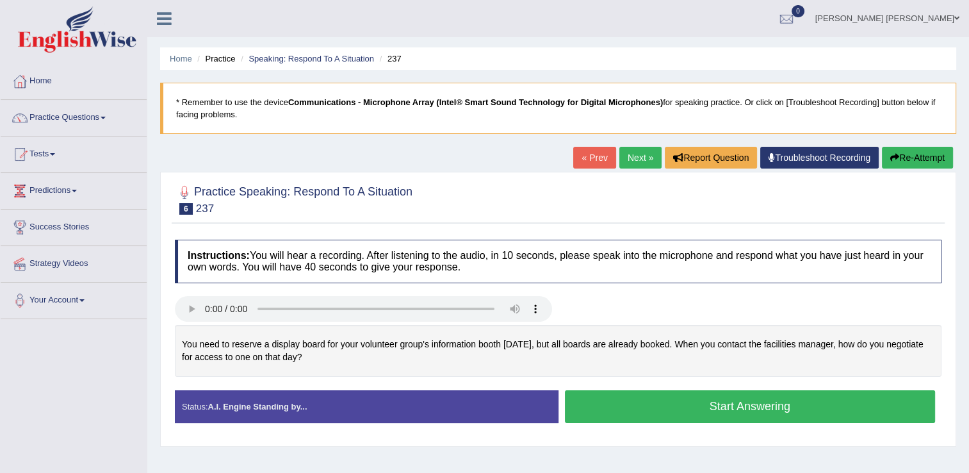
click at [777, 411] on button "Start Answering" at bounding box center [750, 406] width 371 height 33
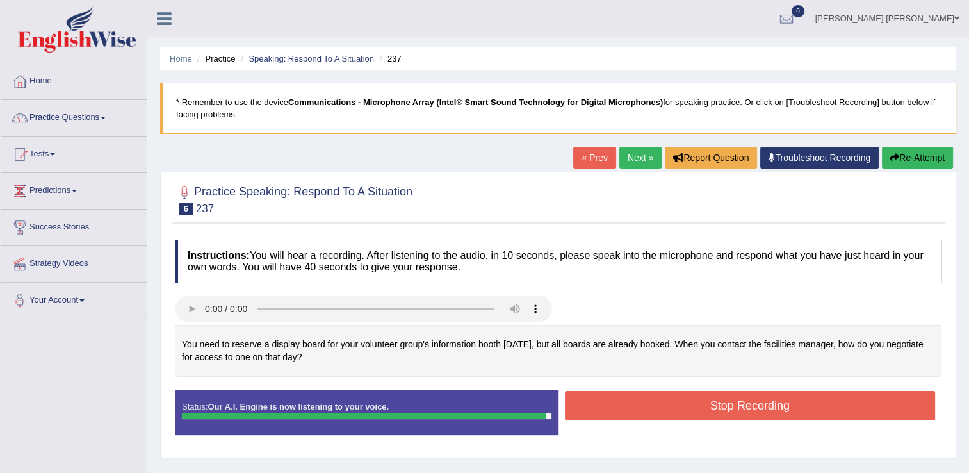
click at [776, 411] on button "Stop Recording" at bounding box center [750, 405] width 371 height 29
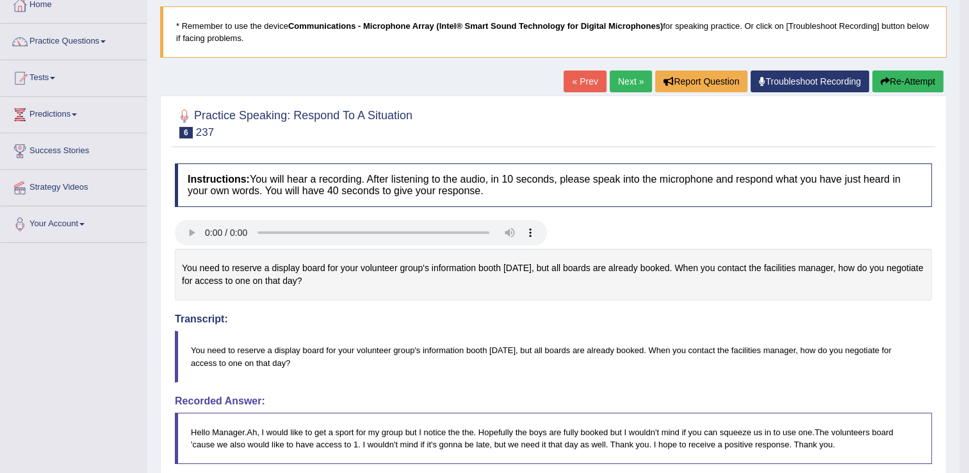
scroll to position [64, 0]
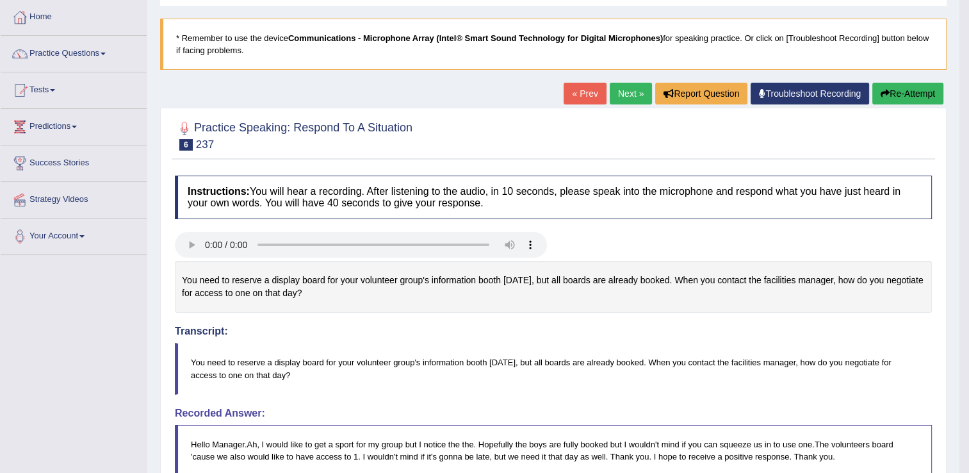
click at [902, 88] on button "Re-Attempt" at bounding box center [908, 94] width 71 height 22
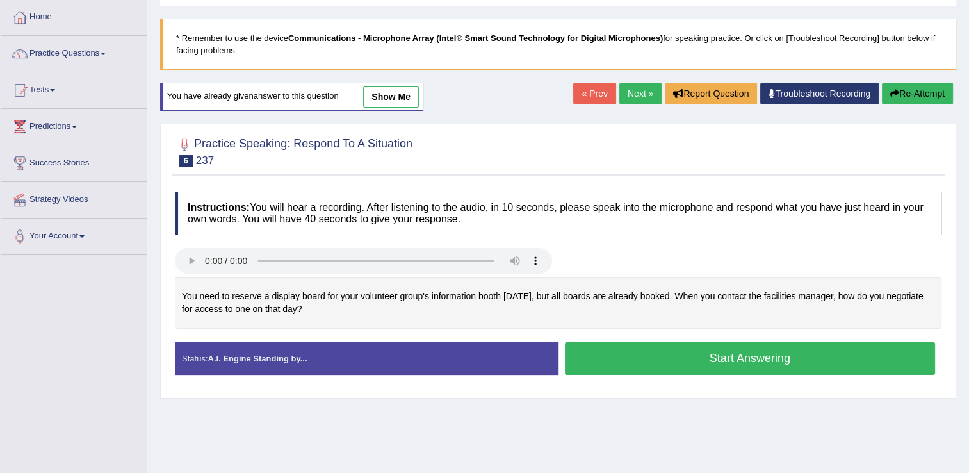
scroll to position [64, 0]
click at [630, 363] on button "Start Answering" at bounding box center [750, 358] width 371 height 33
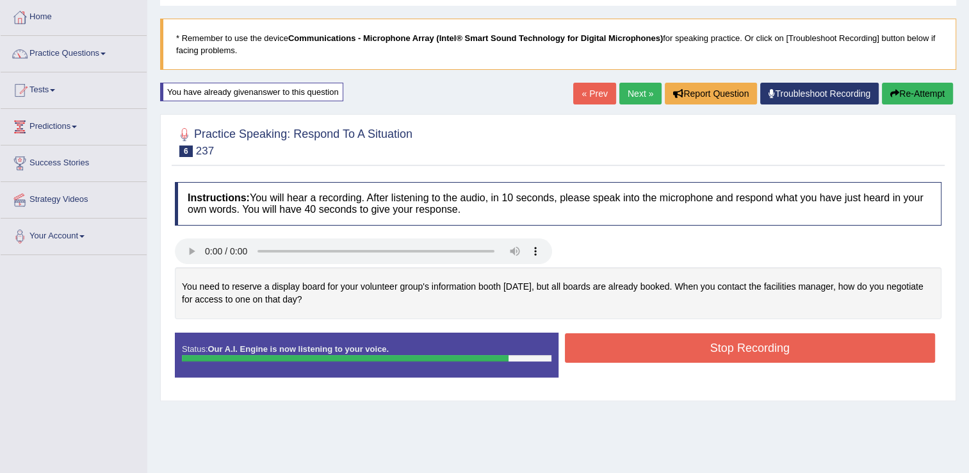
click at [721, 352] on button "Stop Recording" at bounding box center [750, 347] width 371 height 29
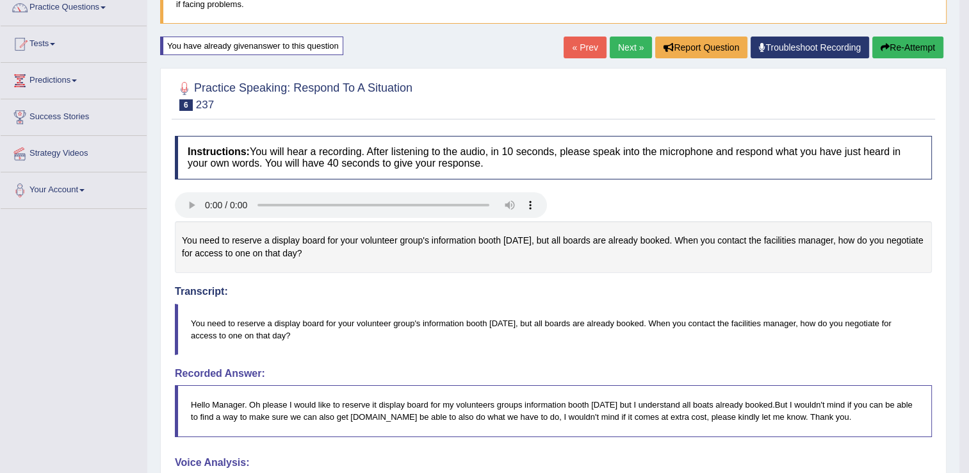
scroll to position [0, 0]
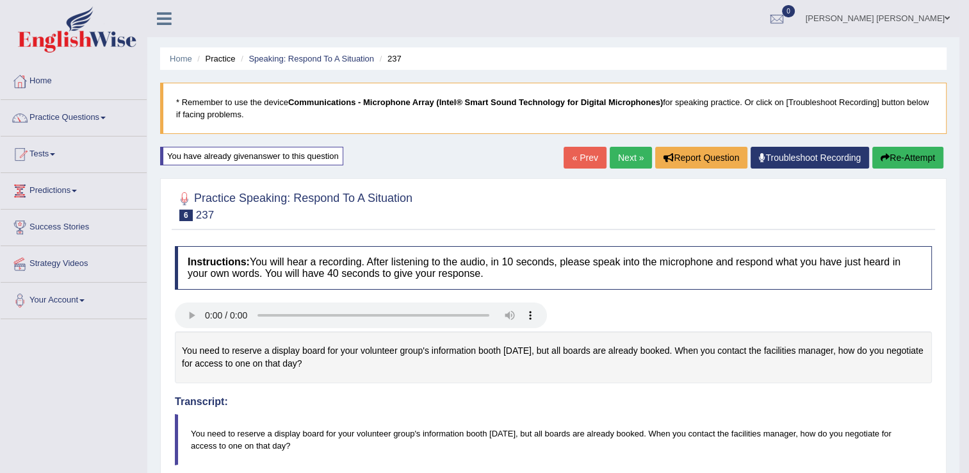
click at [617, 156] on link "Next »" at bounding box center [631, 158] width 42 height 22
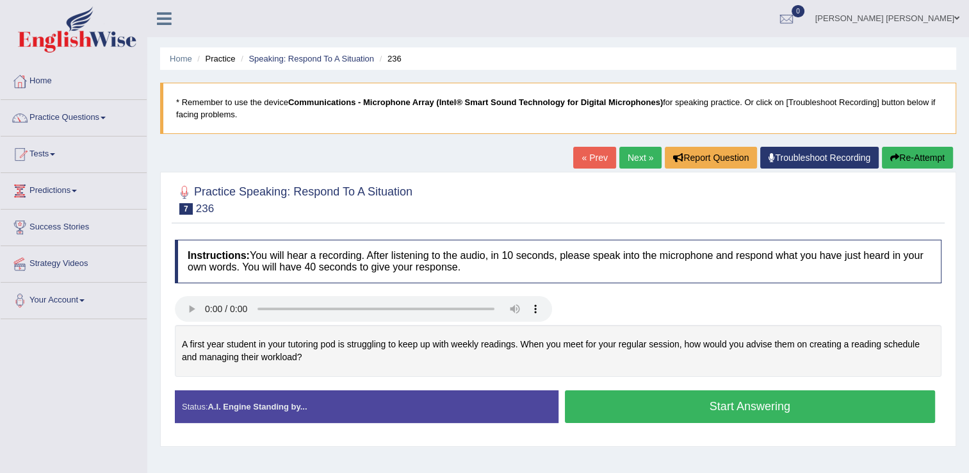
click at [650, 411] on button "Start Answering" at bounding box center [750, 406] width 371 height 33
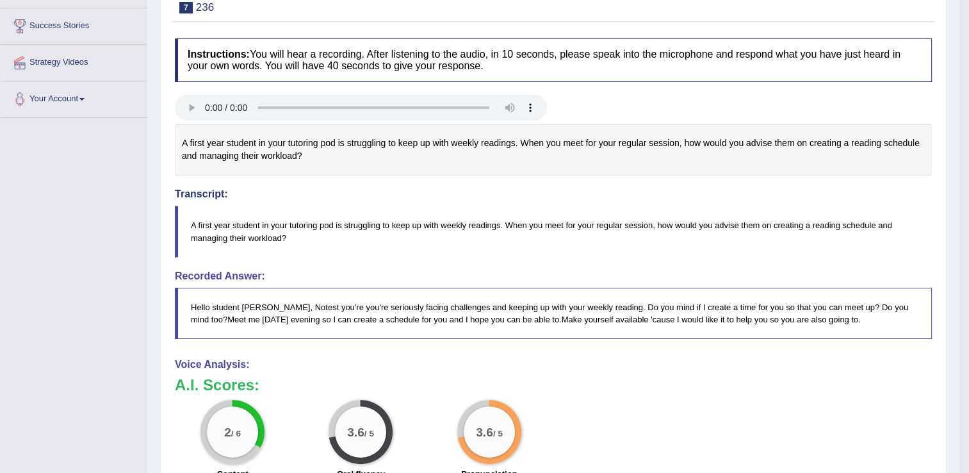
scroll to position [137, 0]
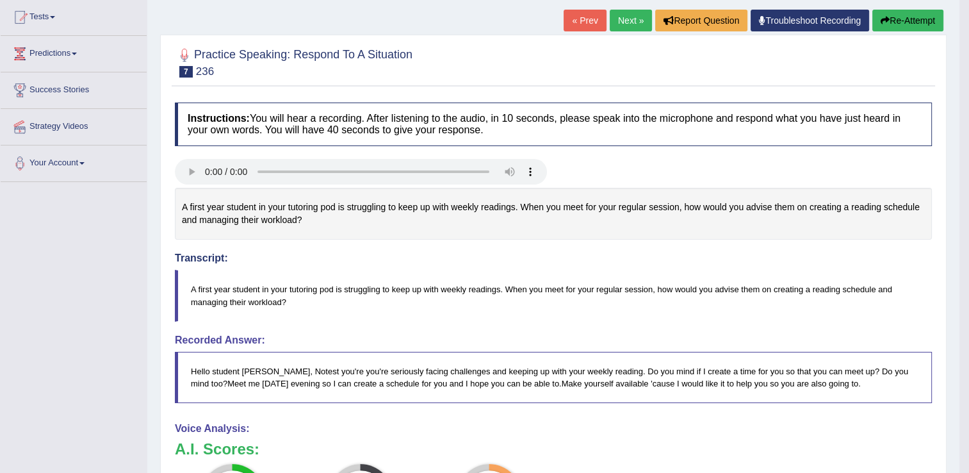
click at [916, 15] on button "Re-Attempt" at bounding box center [908, 21] width 71 height 22
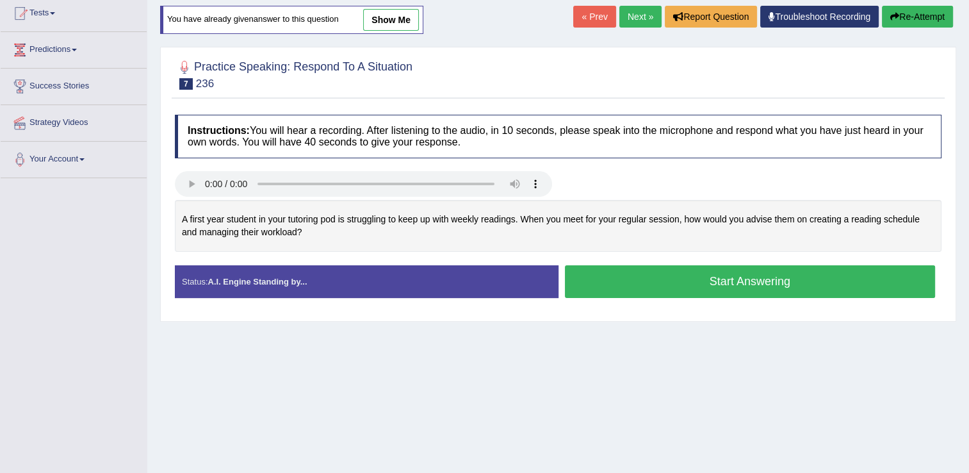
click at [743, 291] on button "Start Answering" at bounding box center [750, 281] width 371 height 33
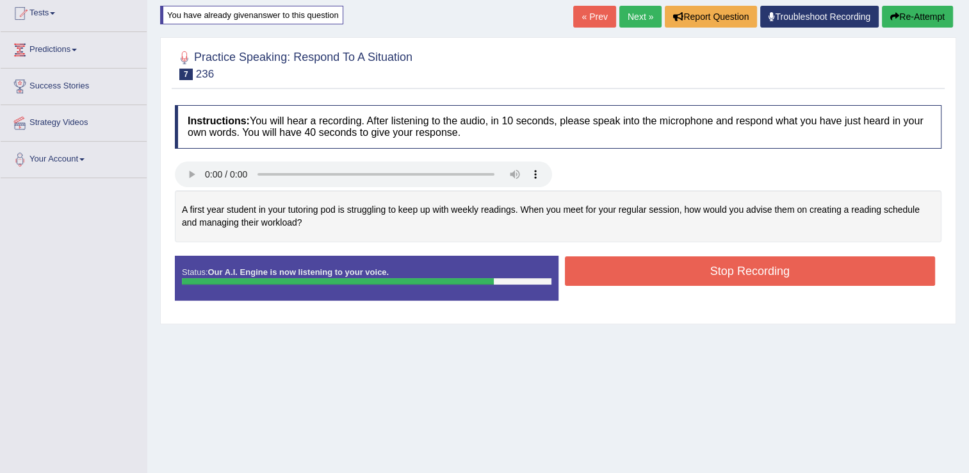
click at [696, 268] on button "Stop Recording" at bounding box center [750, 270] width 371 height 29
